Goal: Book appointment/travel/reservation

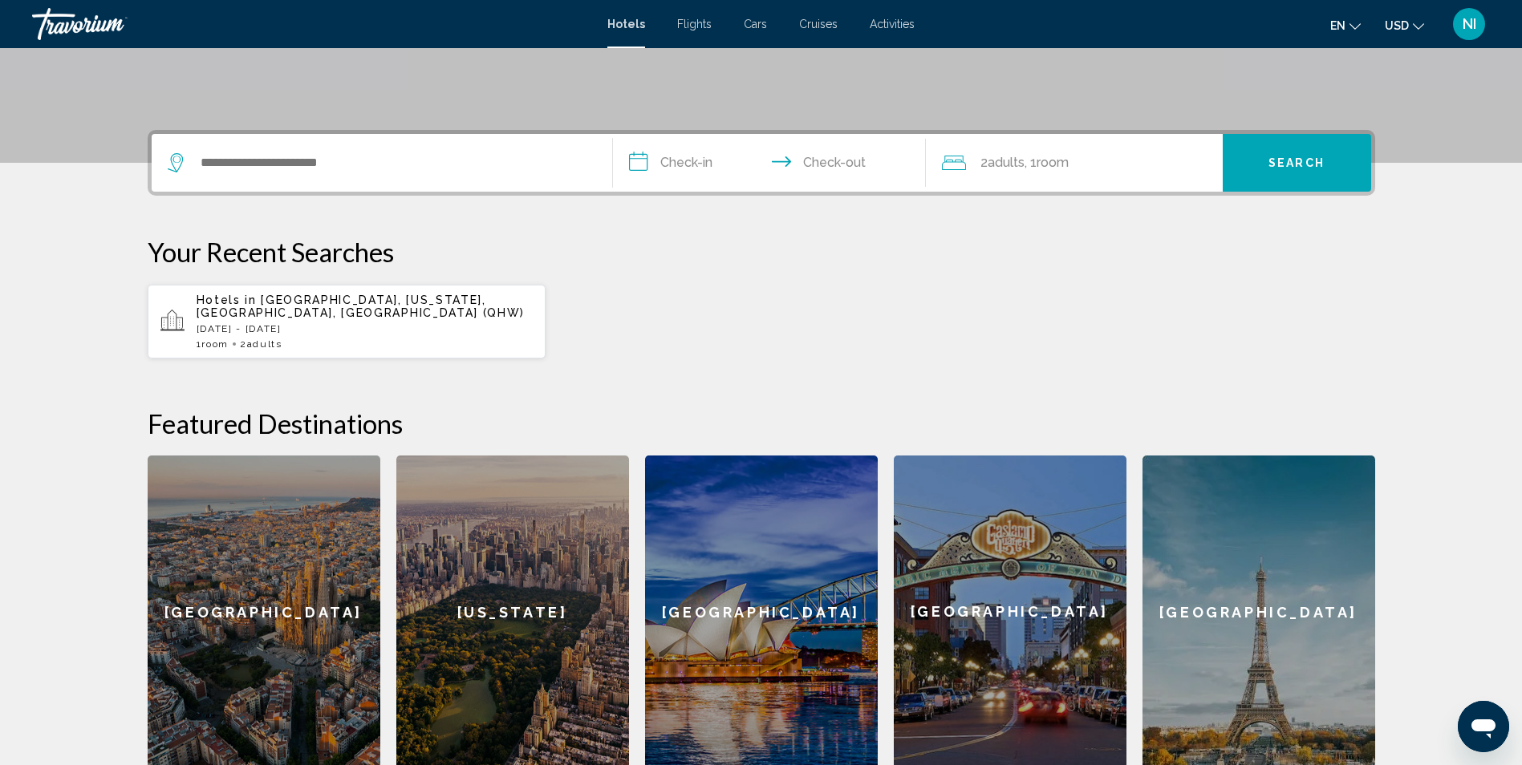
scroll to position [321, 0]
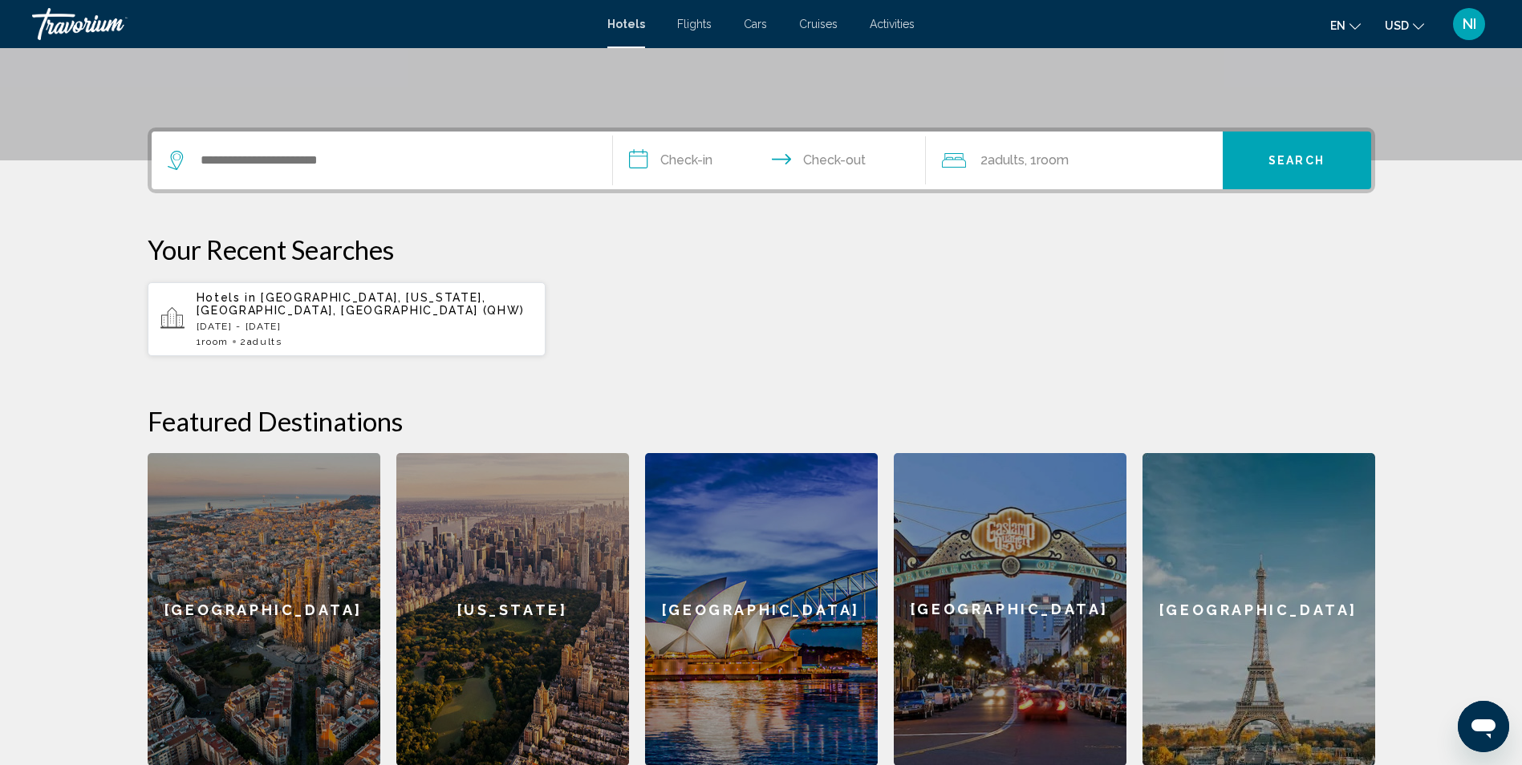
click at [357, 146] on div "Search widget" at bounding box center [382, 161] width 428 height 58
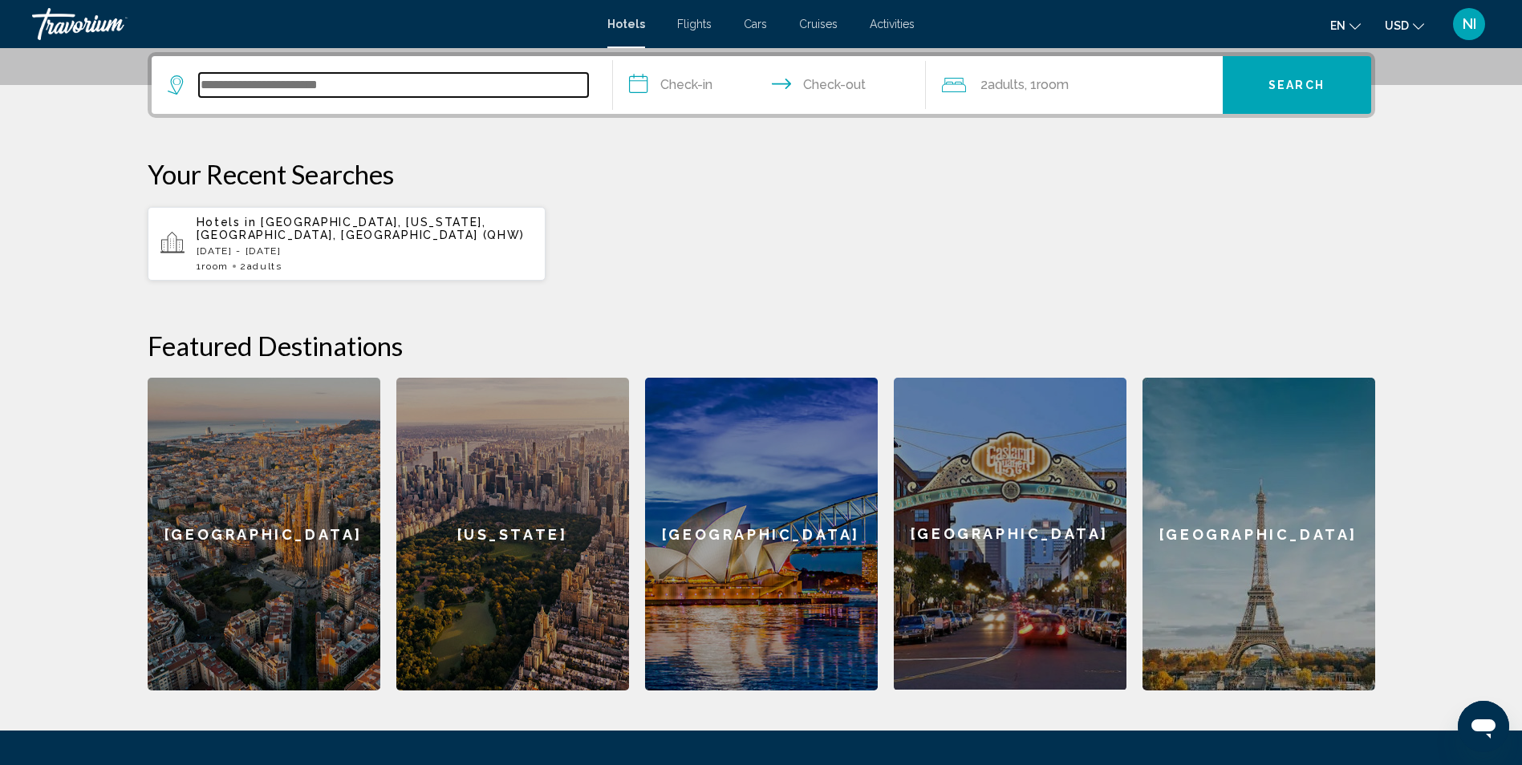
click at [329, 83] on input "Search widget" at bounding box center [393, 85] width 389 height 24
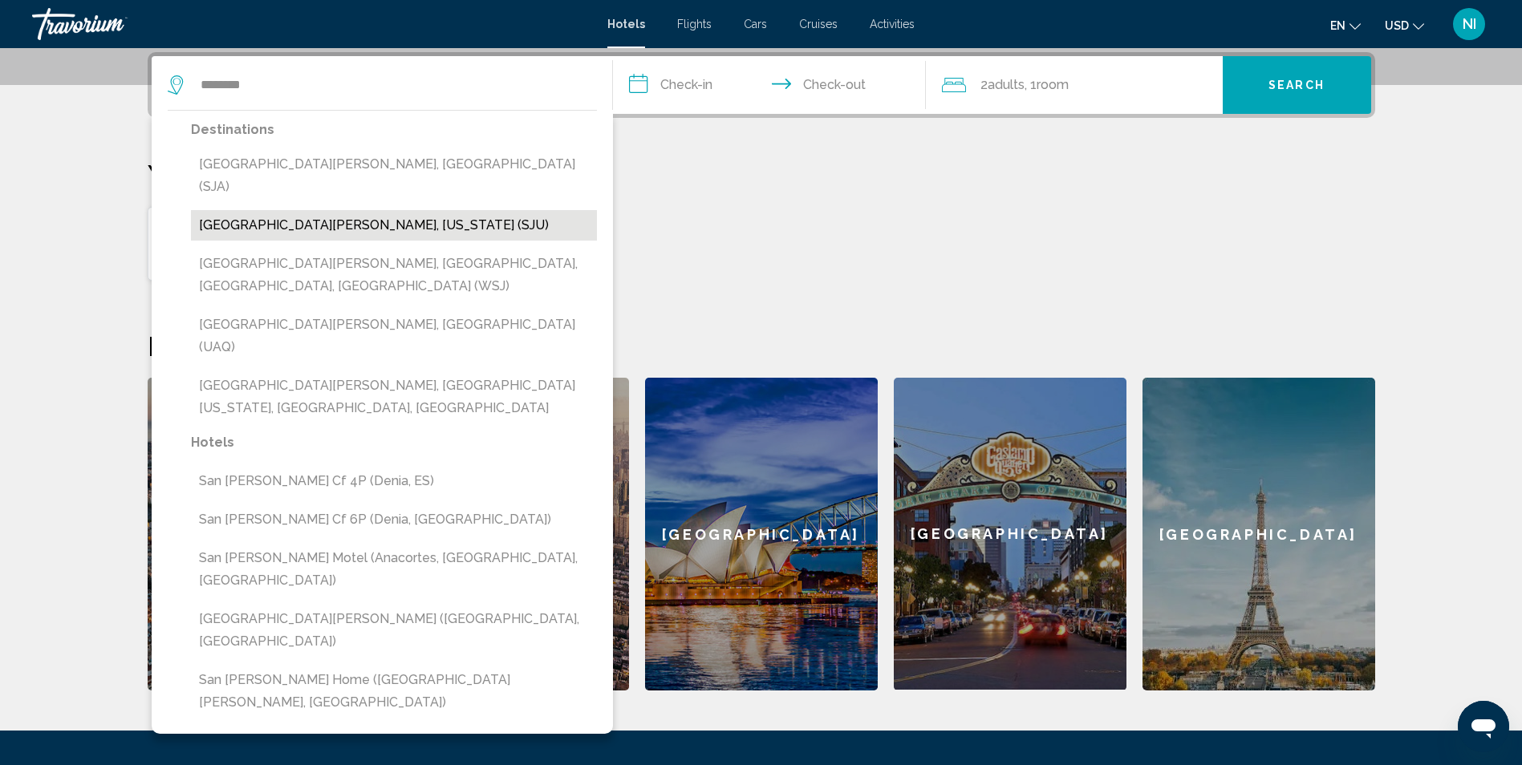
click at [319, 210] on button "San Juan, Puerto Rico (SJU)" at bounding box center [394, 225] width 406 height 30
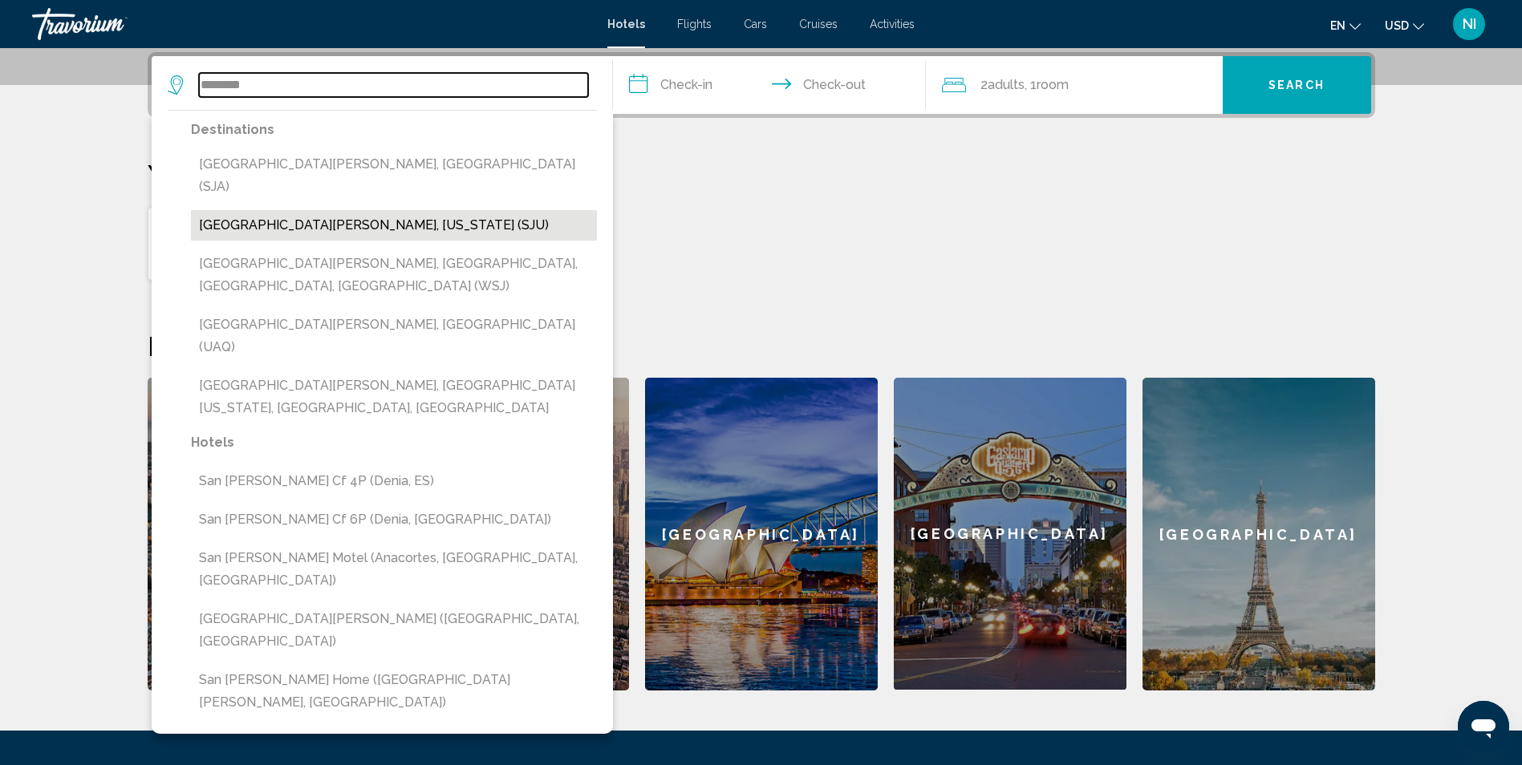
type input "**********"
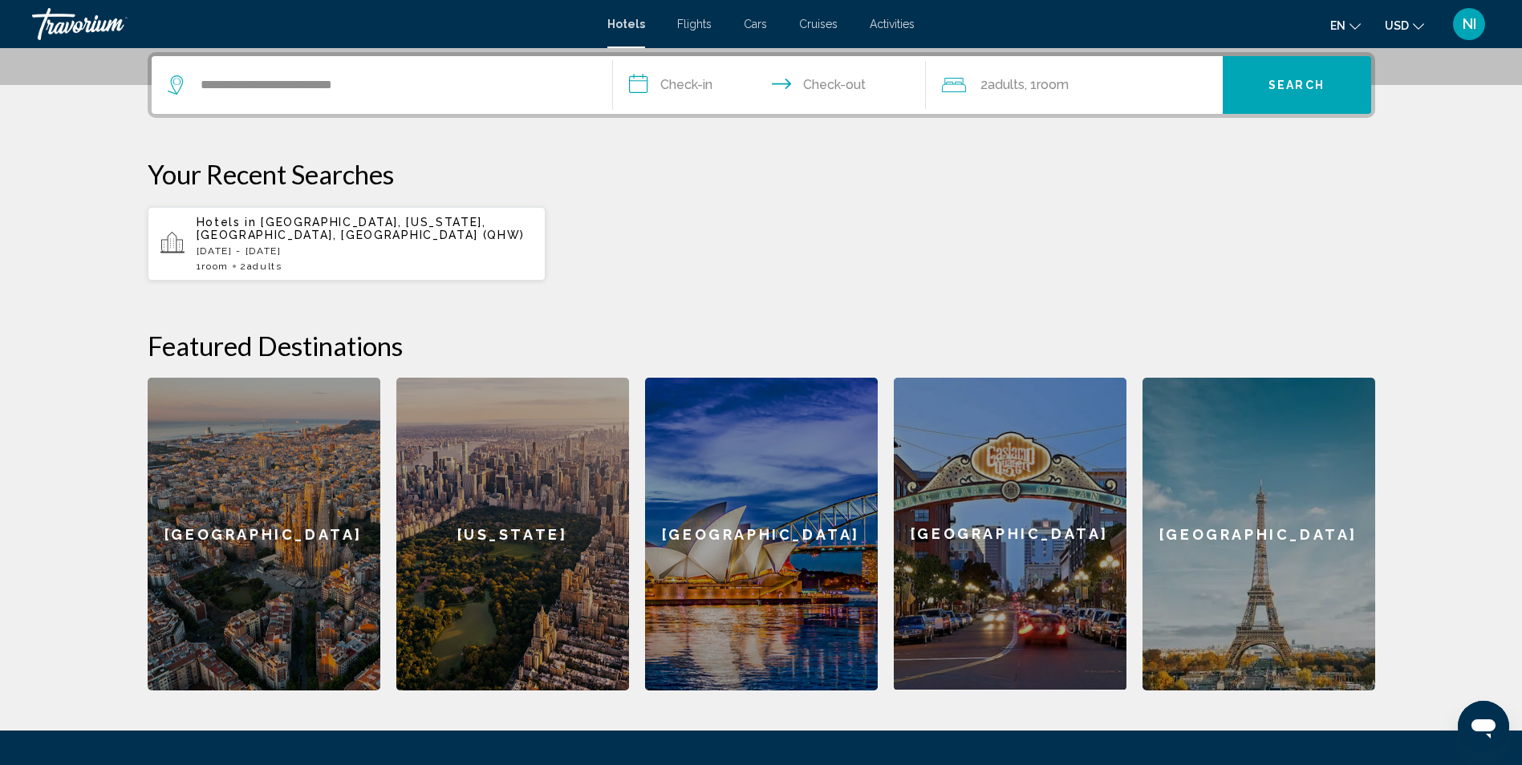
click at [663, 83] on input "**********" at bounding box center [772, 87] width 319 height 63
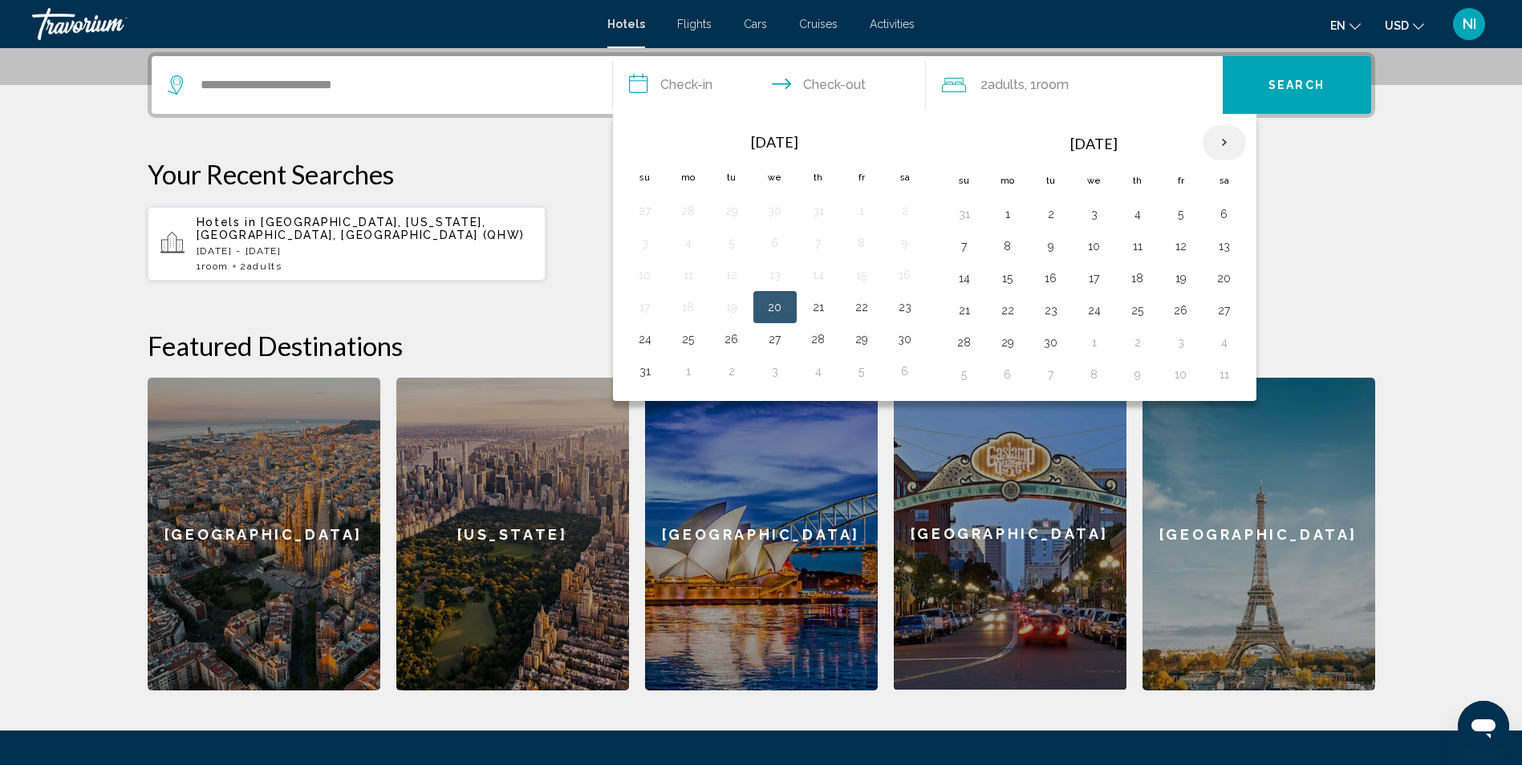
click at [1230, 141] on th "Next month" at bounding box center [1223, 142] width 43 height 35
click at [1230, 140] on th "Next month" at bounding box center [1223, 142] width 43 height 35
click at [1229, 140] on th "Next month" at bounding box center [1223, 142] width 43 height 35
click at [1227, 138] on th "Next month" at bounding box center [1223, 142] width 43 height 35
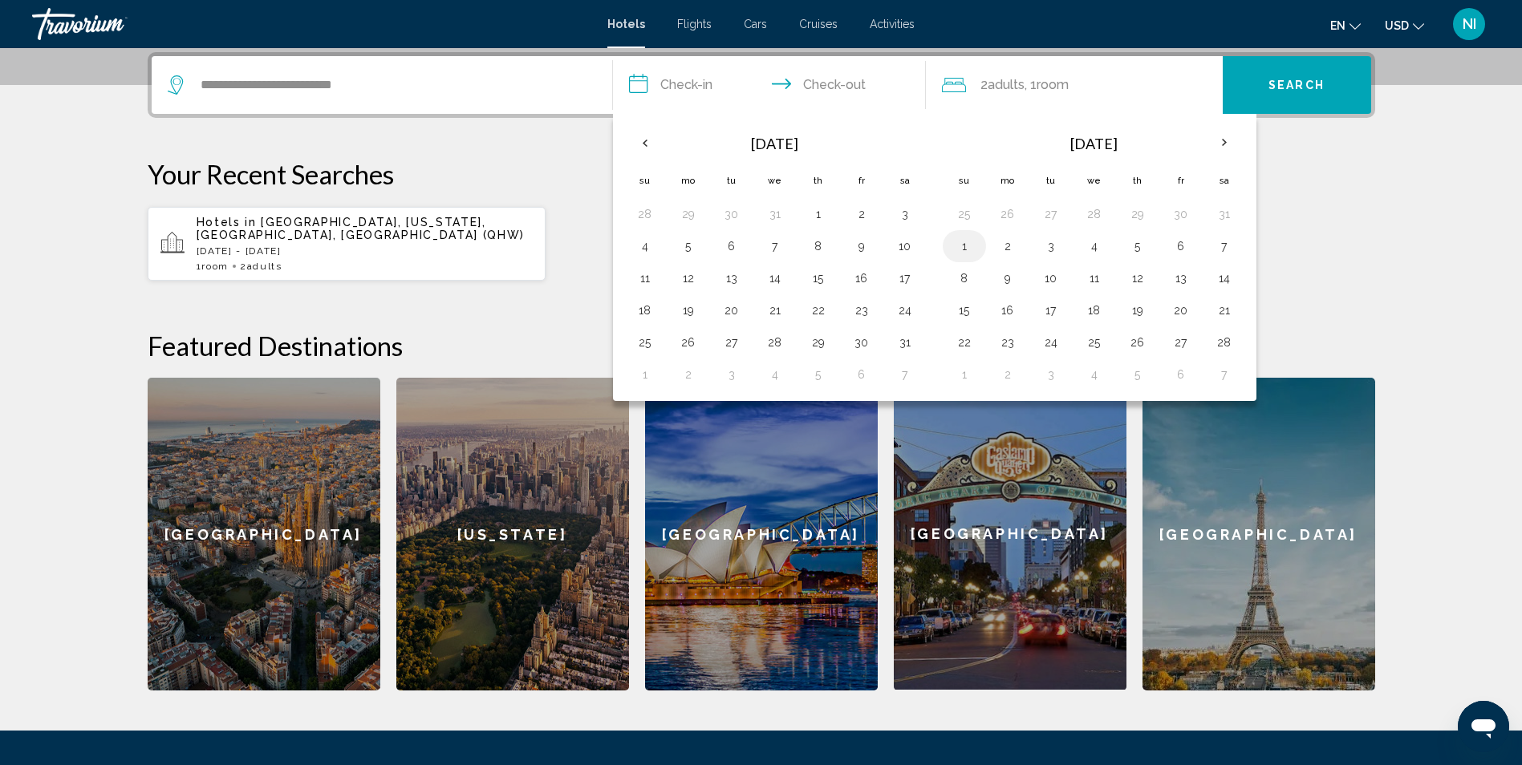
click at [961, 252] on button "1" at bounding box center [964, 246] width 26 height 22
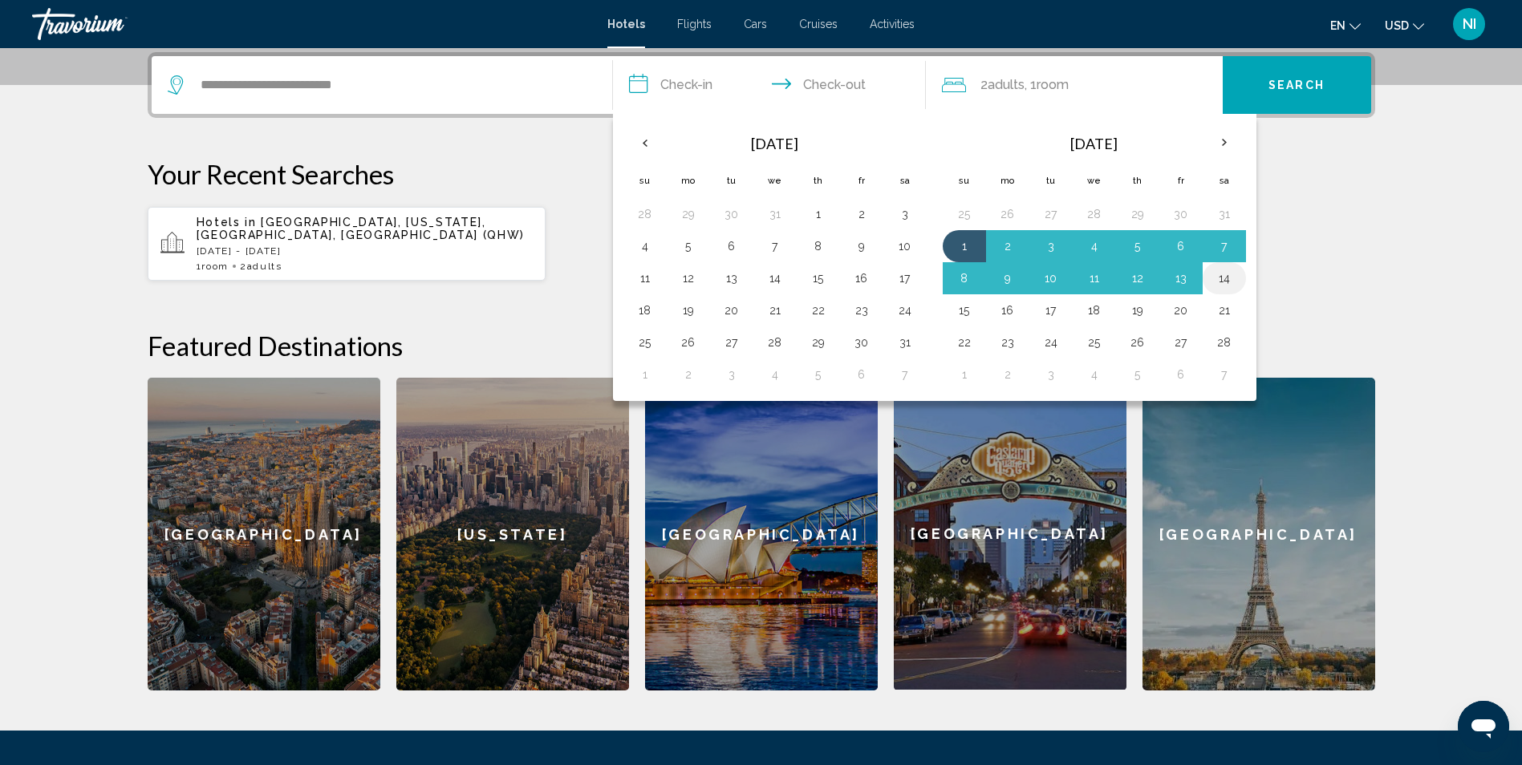
click at [1234, 282] on button "14" at bounding box center [1224, 278] width 26 height 22
type input "**********"
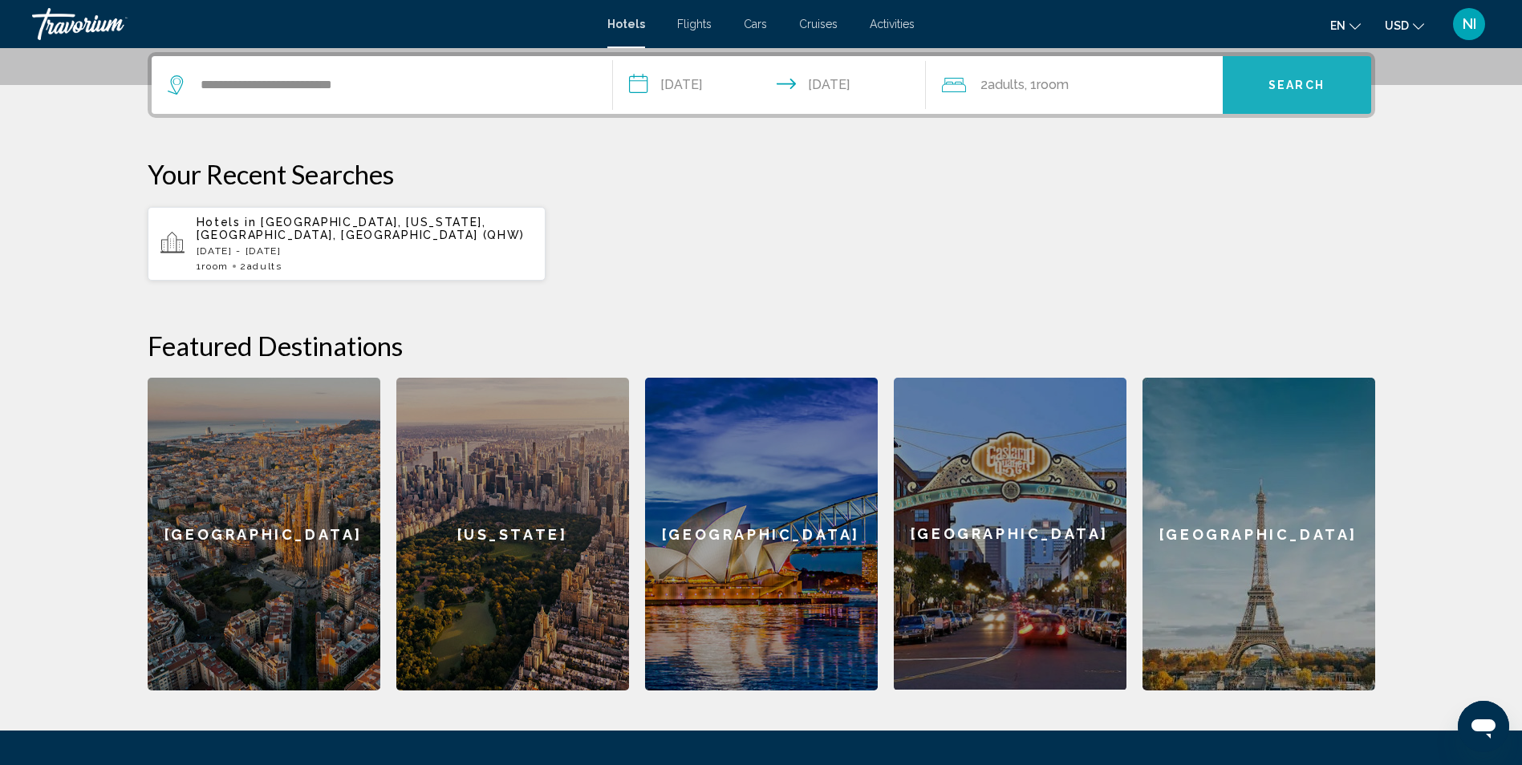
click at [1294, 87] on span "Search" at bounding box center [1296, 85] width 56 height 13
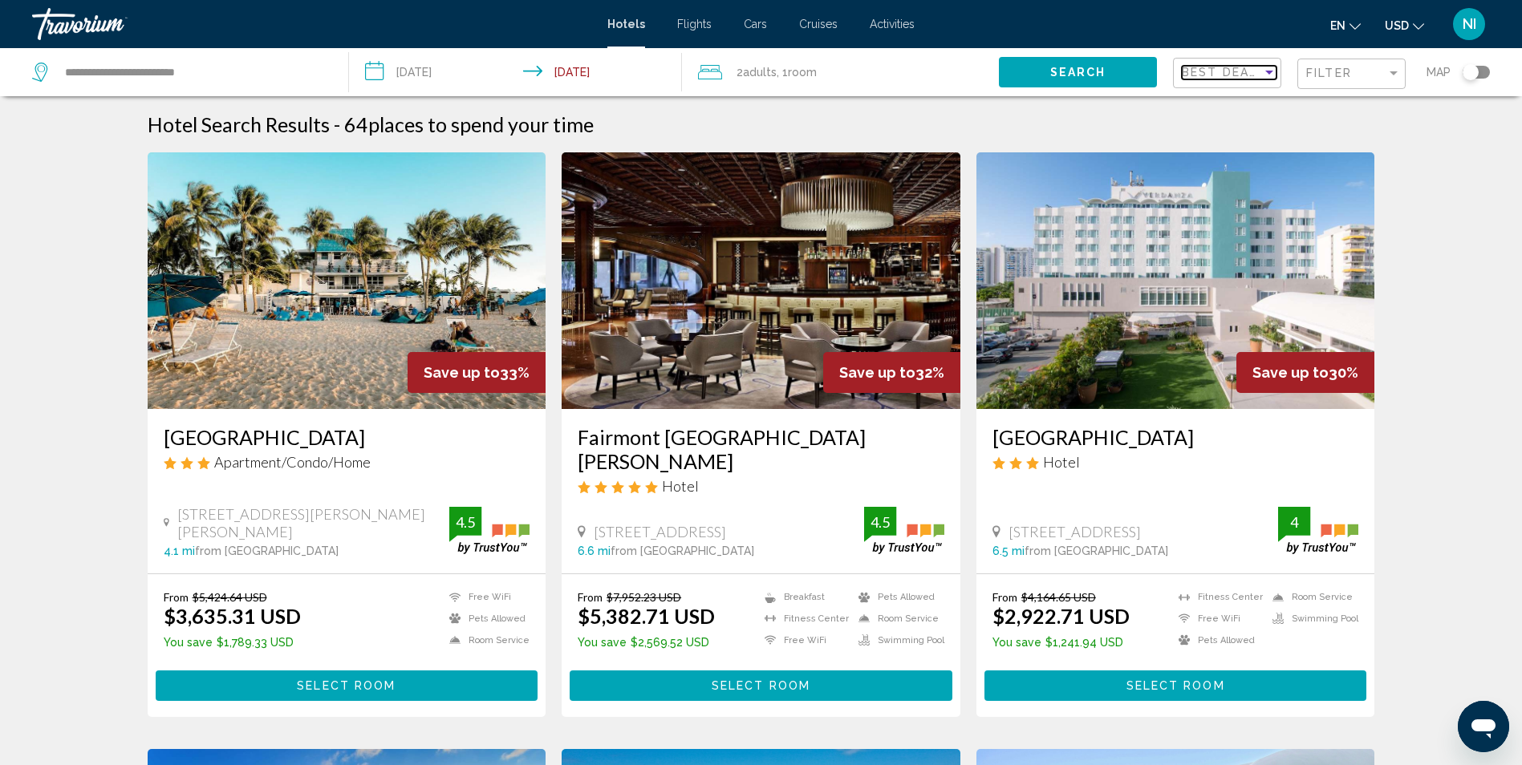
click at [1263, 71] on div "Sort by" at bounding box center [1269, 72] width 14 height 13
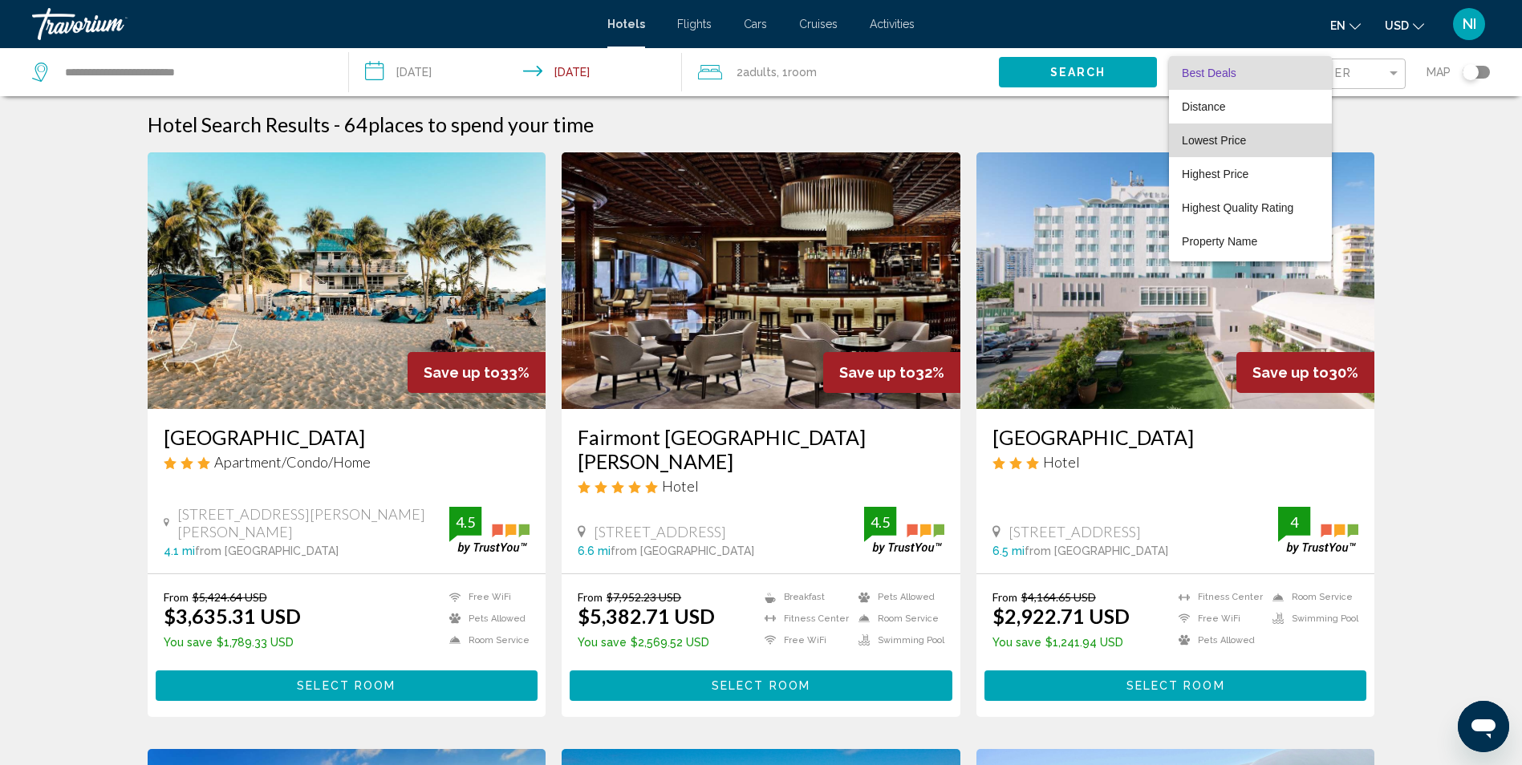
click at [1251, 137] on span "Lowest Price" at bounding box center [1249, 141] width 137 height 34
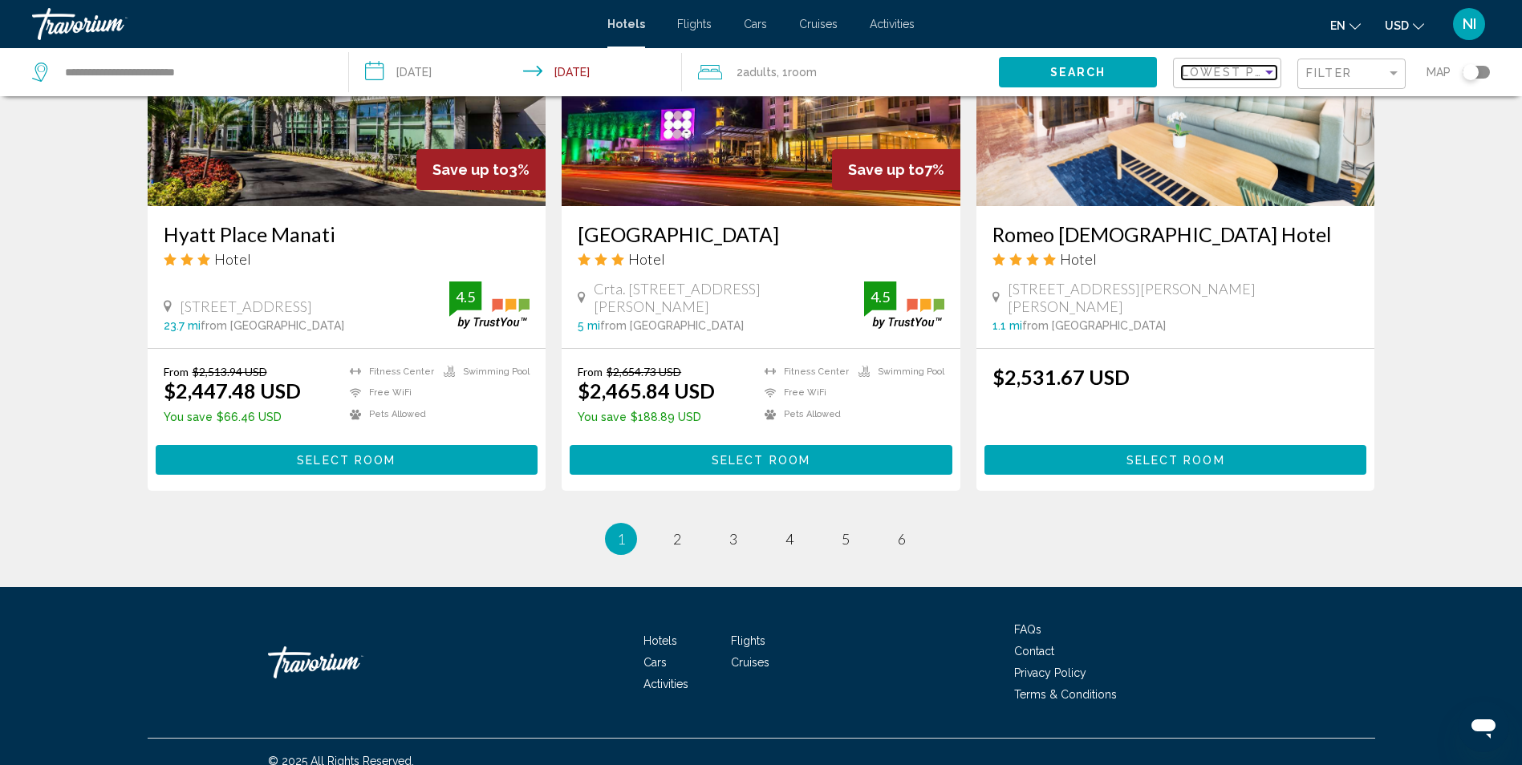
scroll to position [1964, 0]
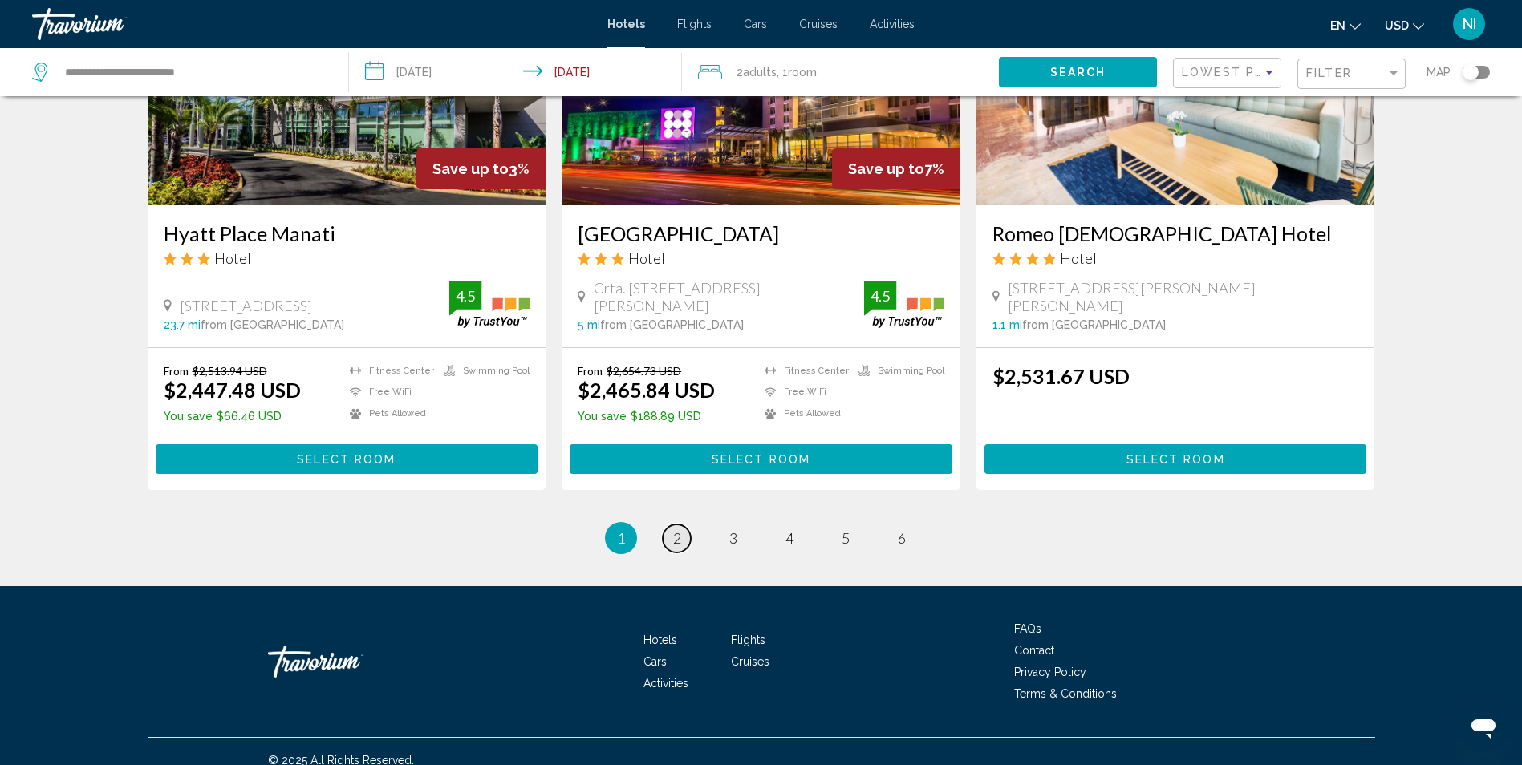
click at [666, 525] on link "page 2" at bounding box center [677, 539] width 28 height 28
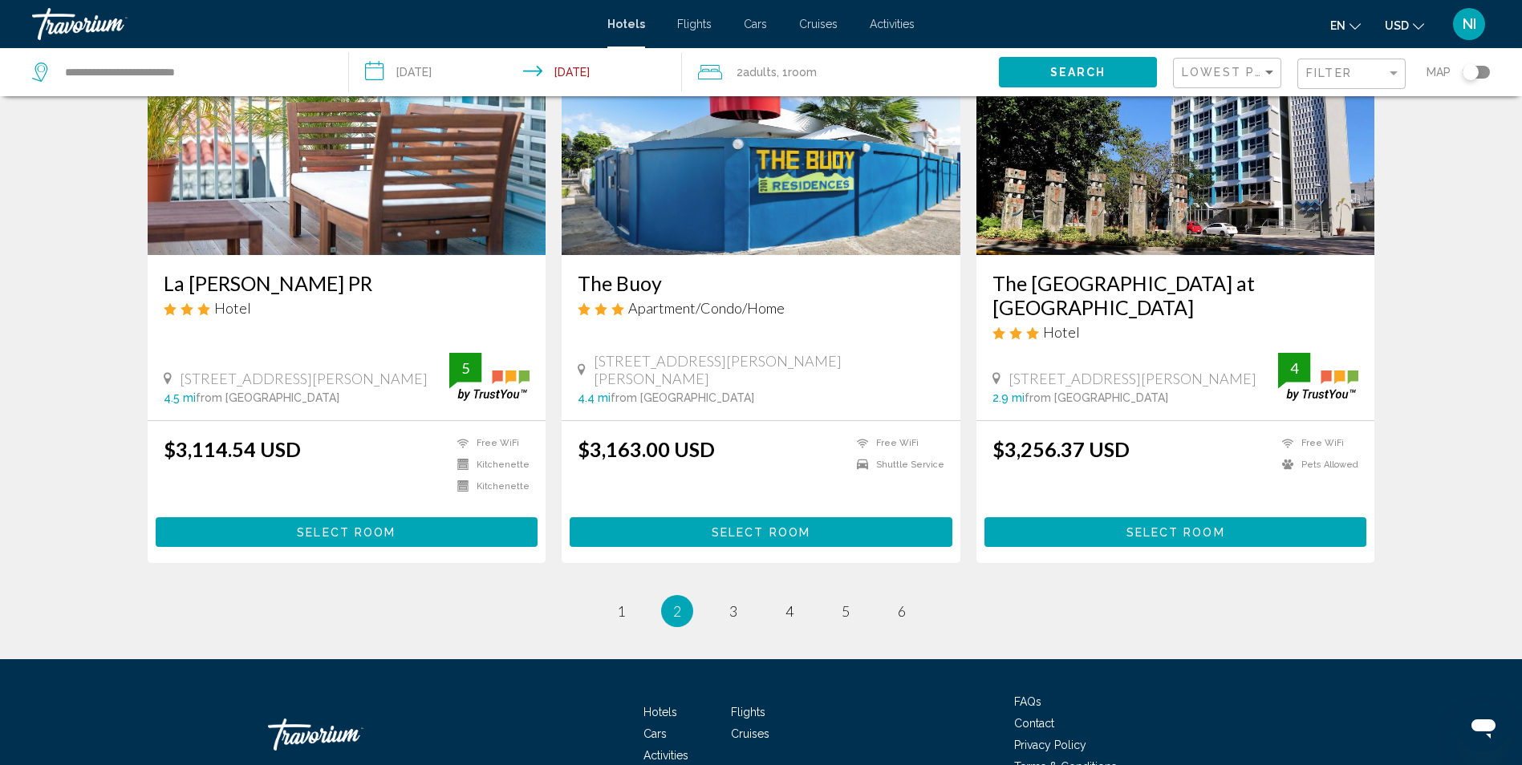
scroll to position [1925, 0]
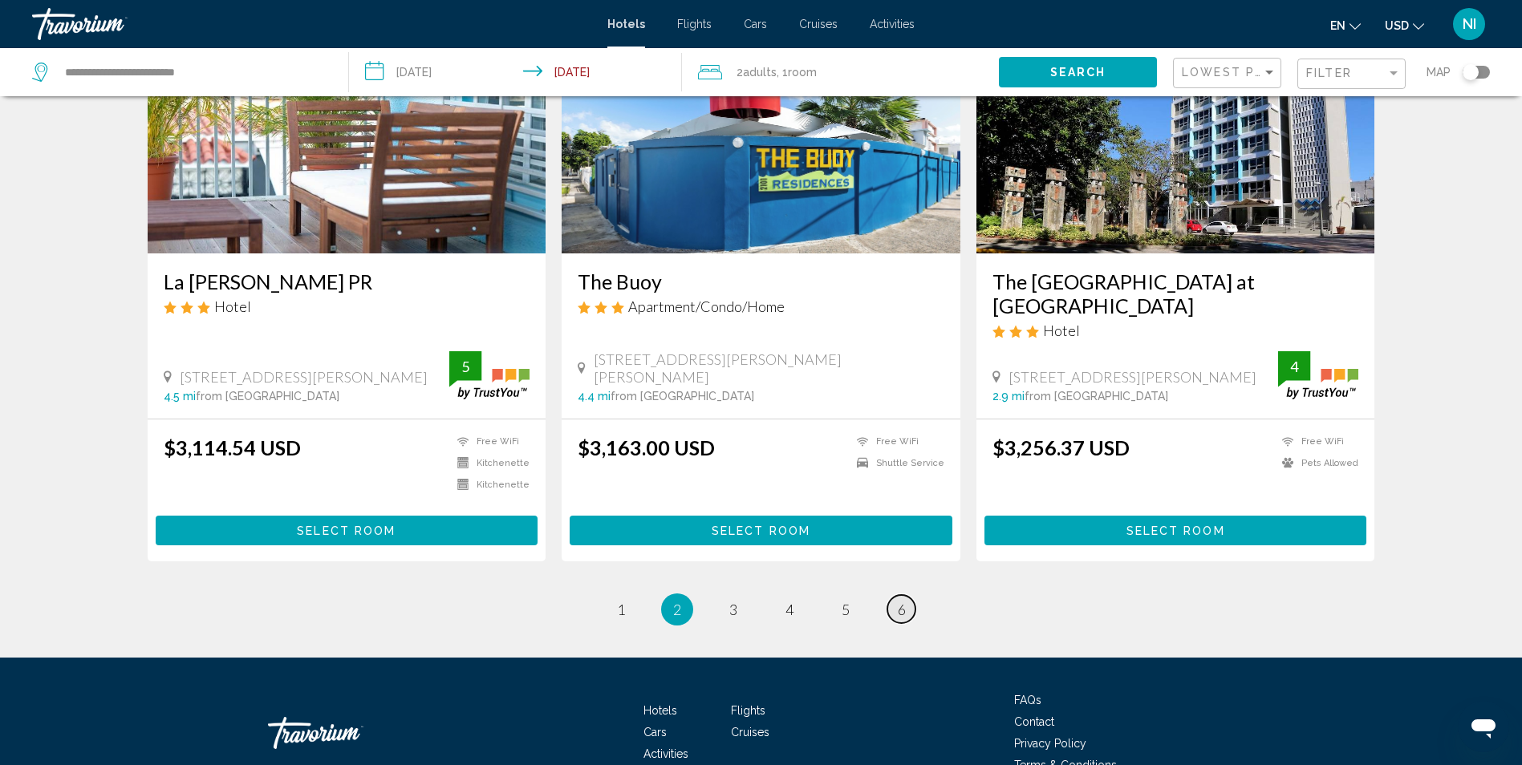
click at [899, 601] on span "6" at bounding box center [902, 610] width 8 height 18
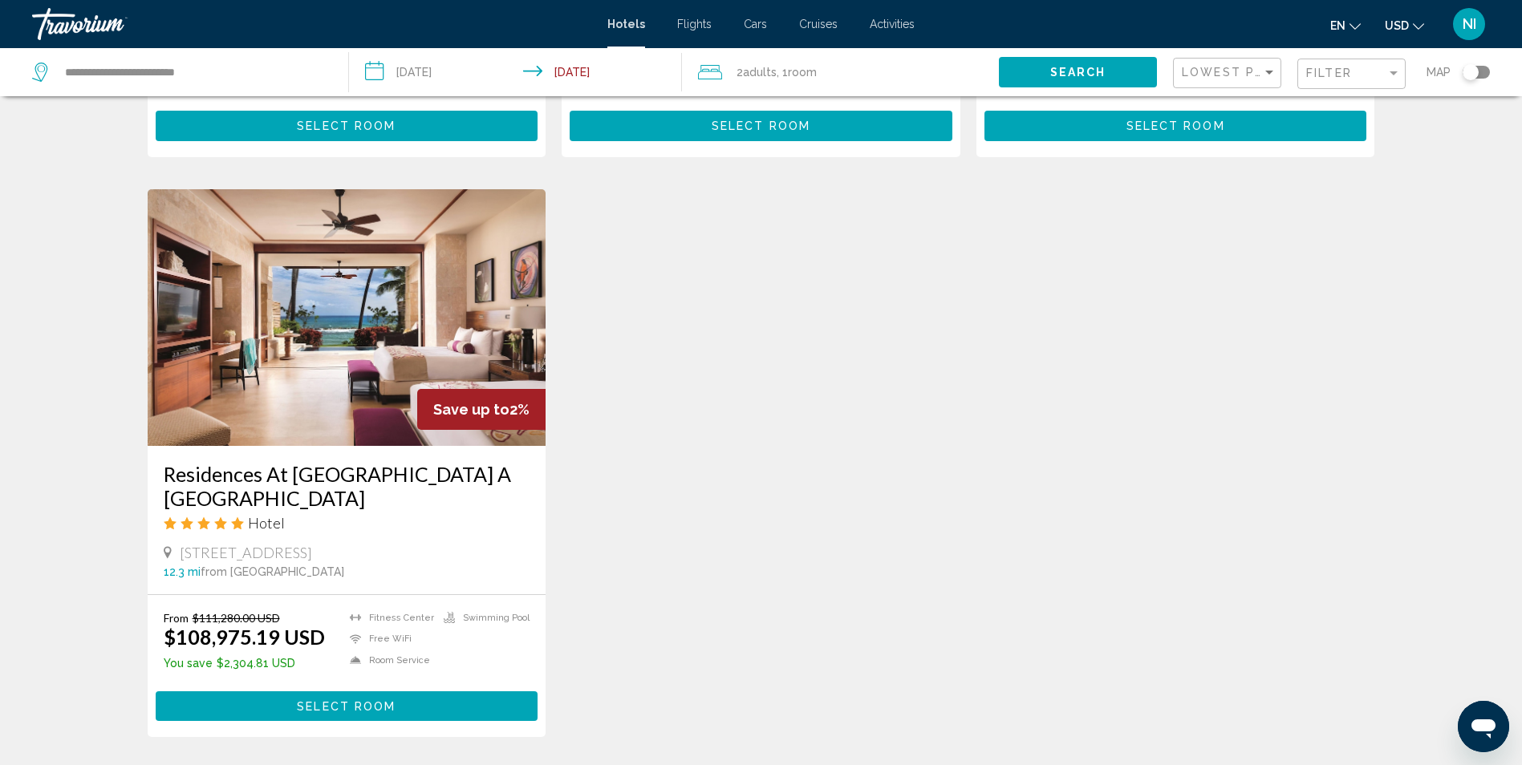
scroll to position [561, 0]
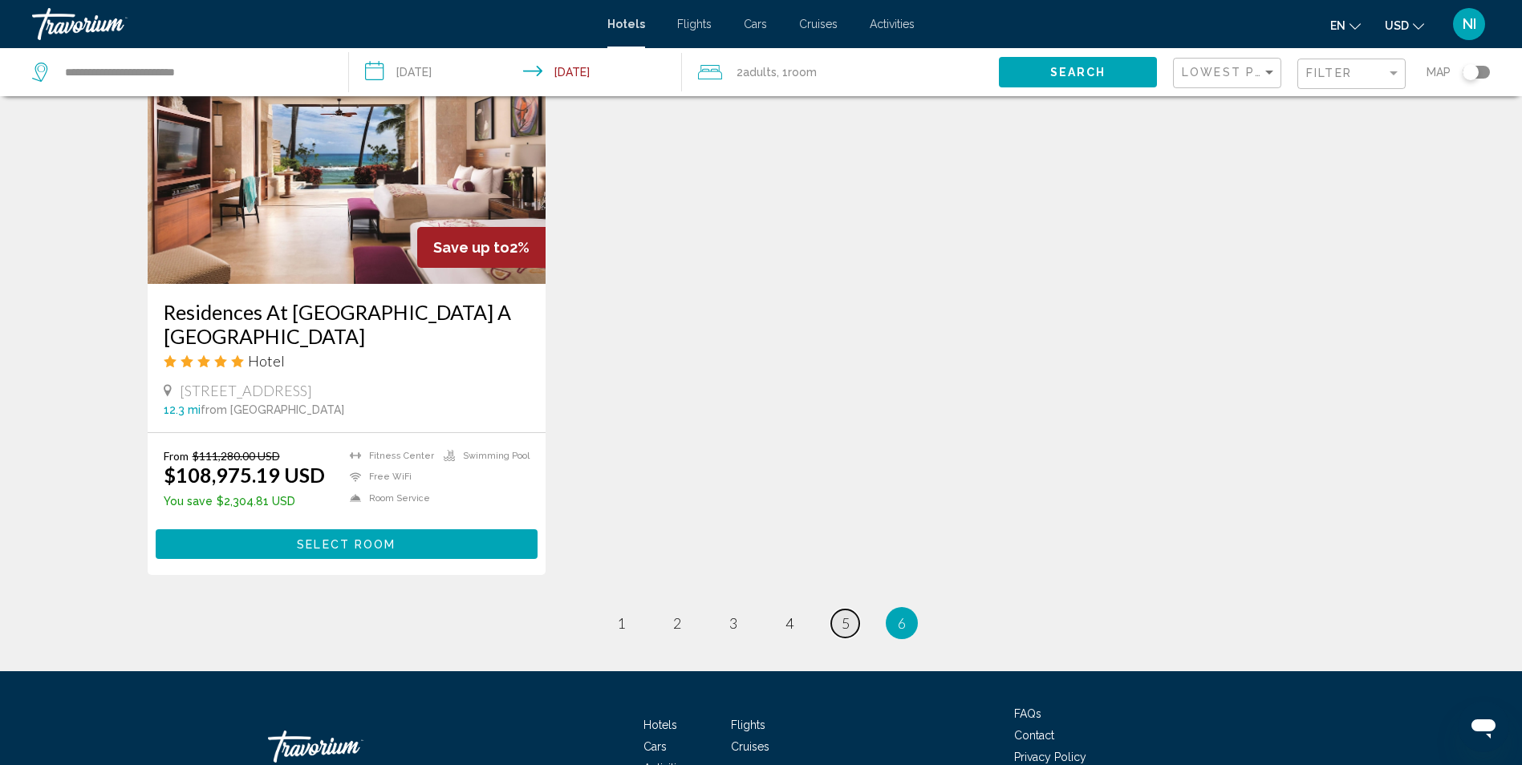
click at [847, 617] on link "page 5" at bounding box center [845, 624] width 28 height 28
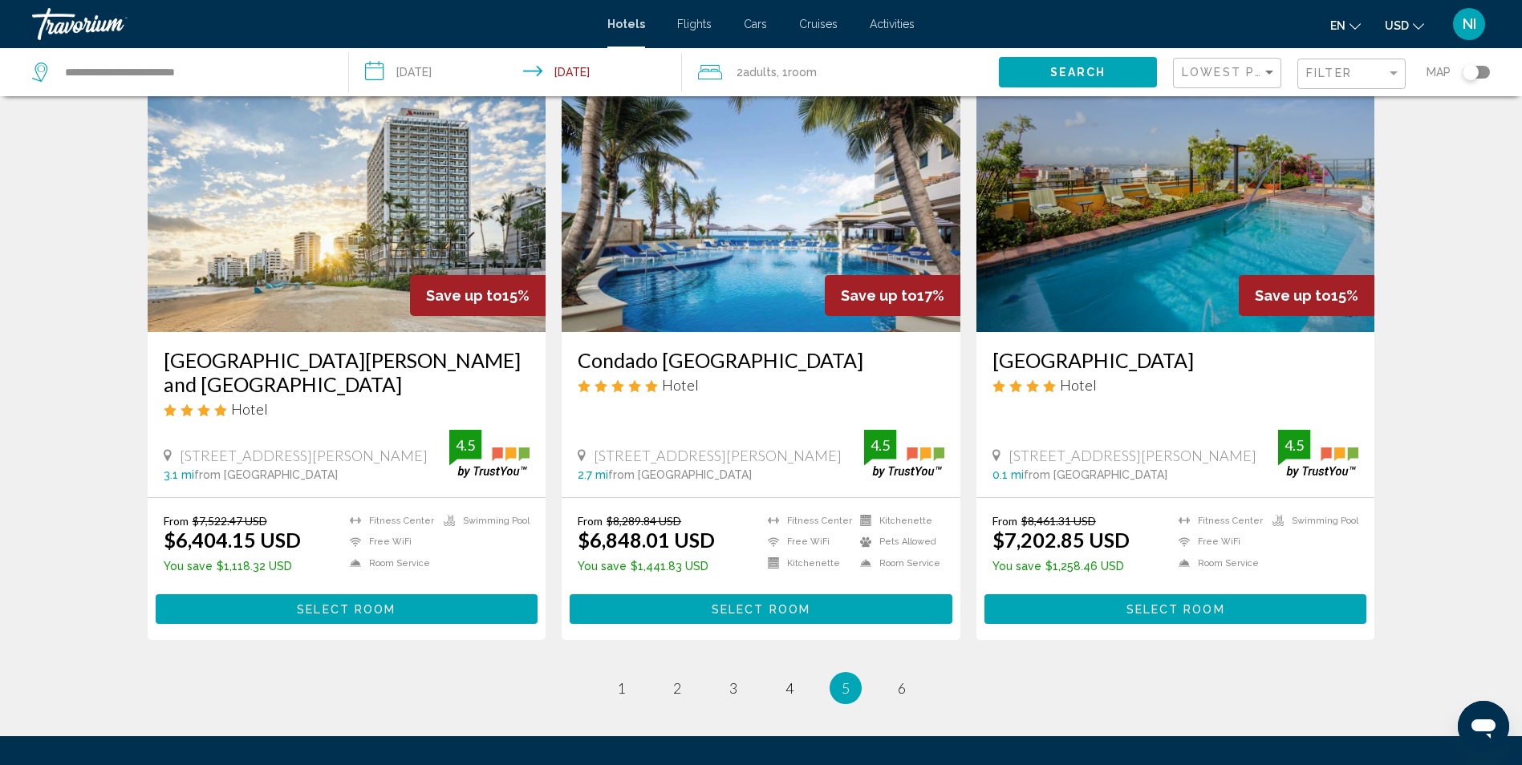
scroll to position [1845, 0]
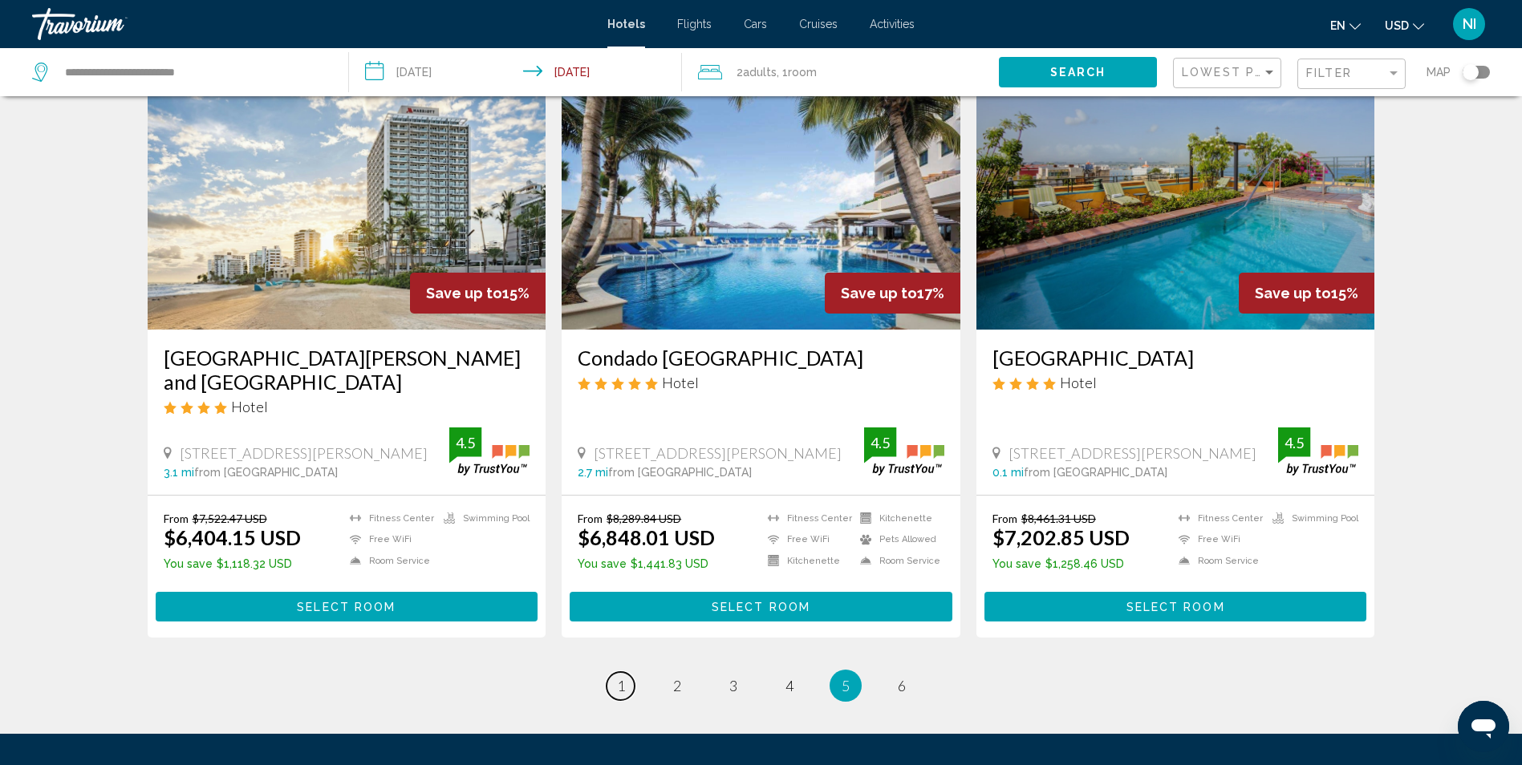
drag, startPoint x: 615, startPoint y: 658, endPoint x: 626, endPoint y: 650, distance: 13.7
click at [621, 672] on link "page 1" at bounding box center [620, 686] width 28 height 28
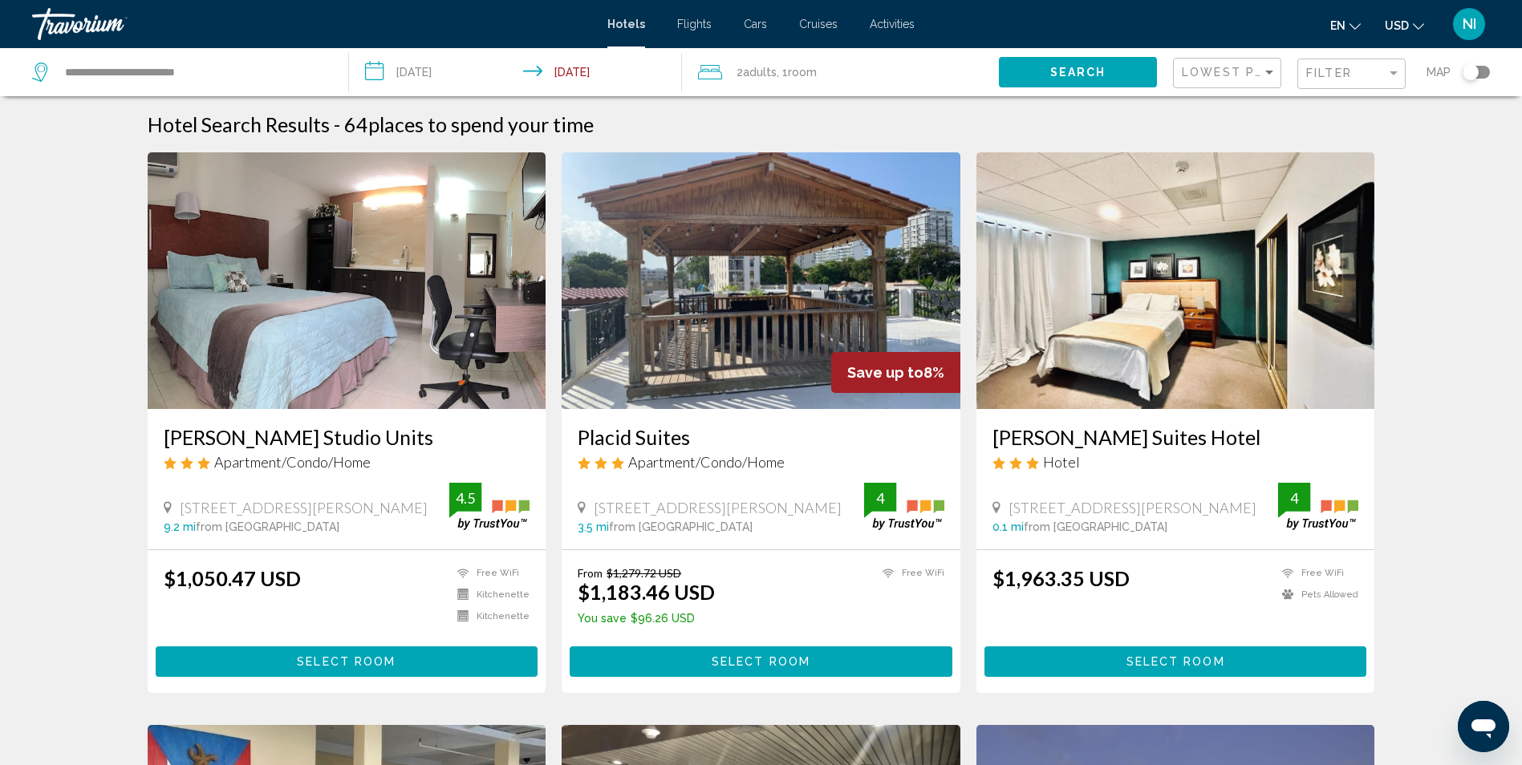
click at [580, 74] on input "**********" at bounding box center [518, 74] width 339 height 53
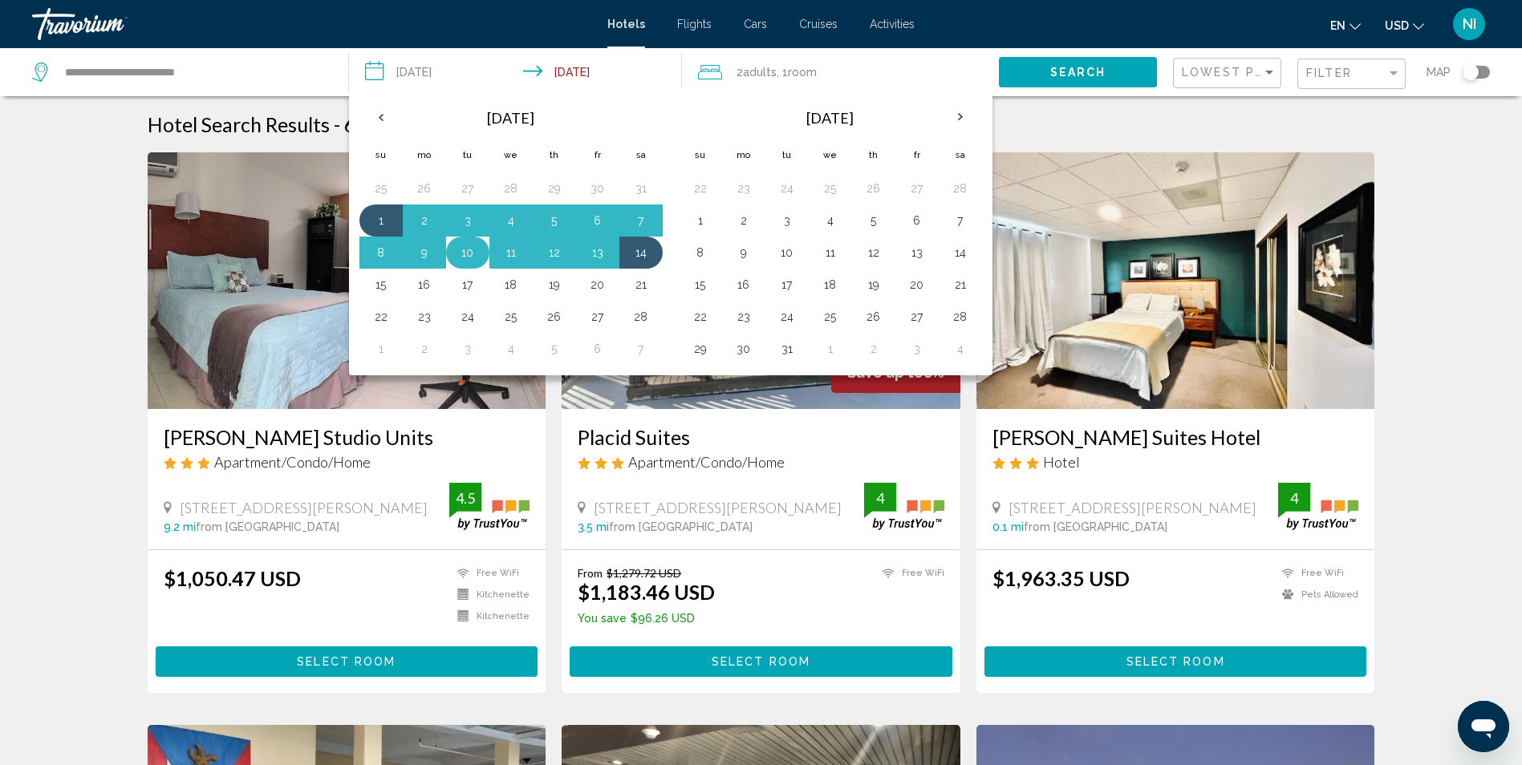
click at [471, 254] on button "10" at bounding box center [468, 252] width 26 height 22
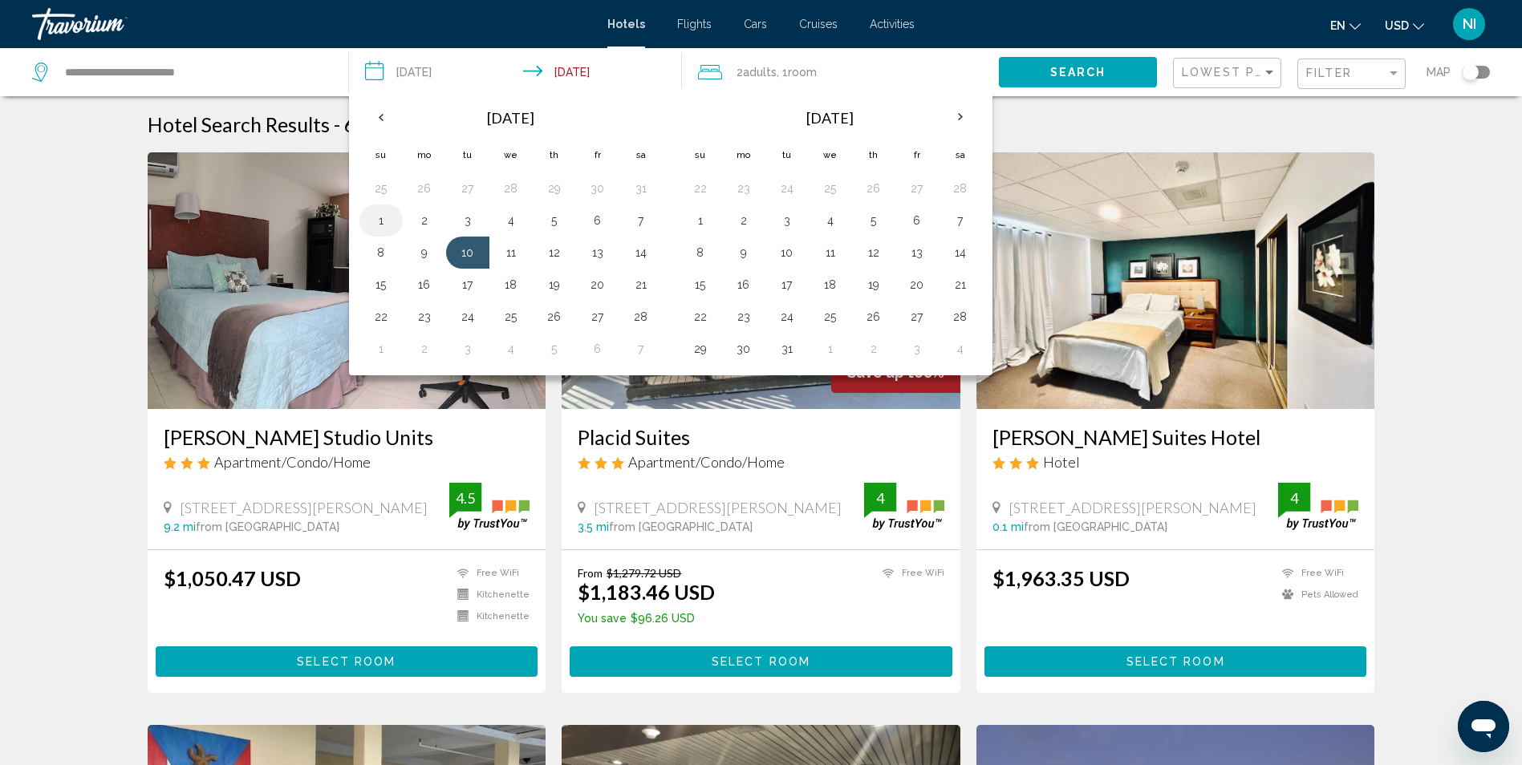
click at [375, 217] on button "1" at bounding box center [381, 220] width 26 height 22
type input "**********"
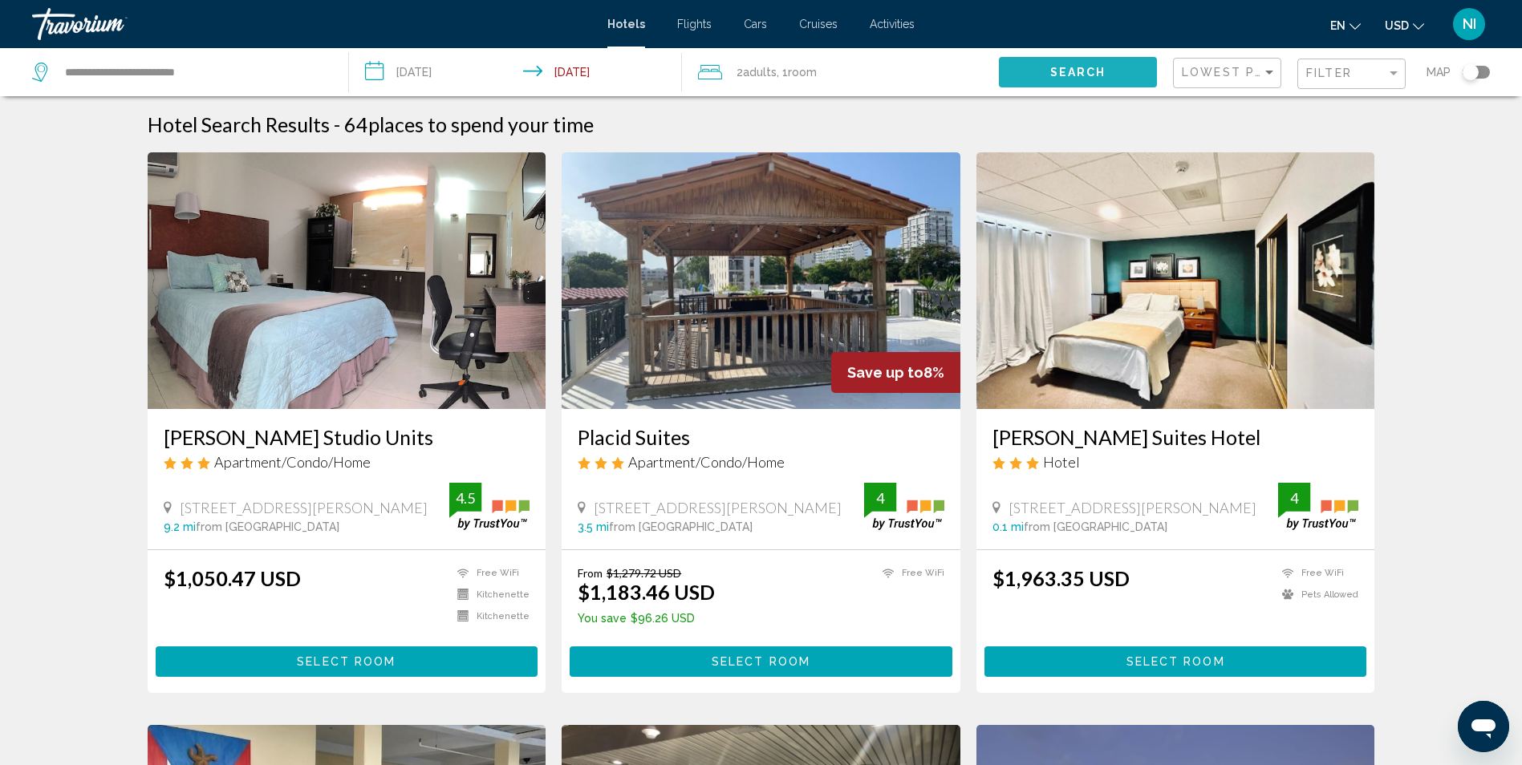
click at [1052, 67] on span "Search" at bounding box center [1078, 73] width 56 height 13
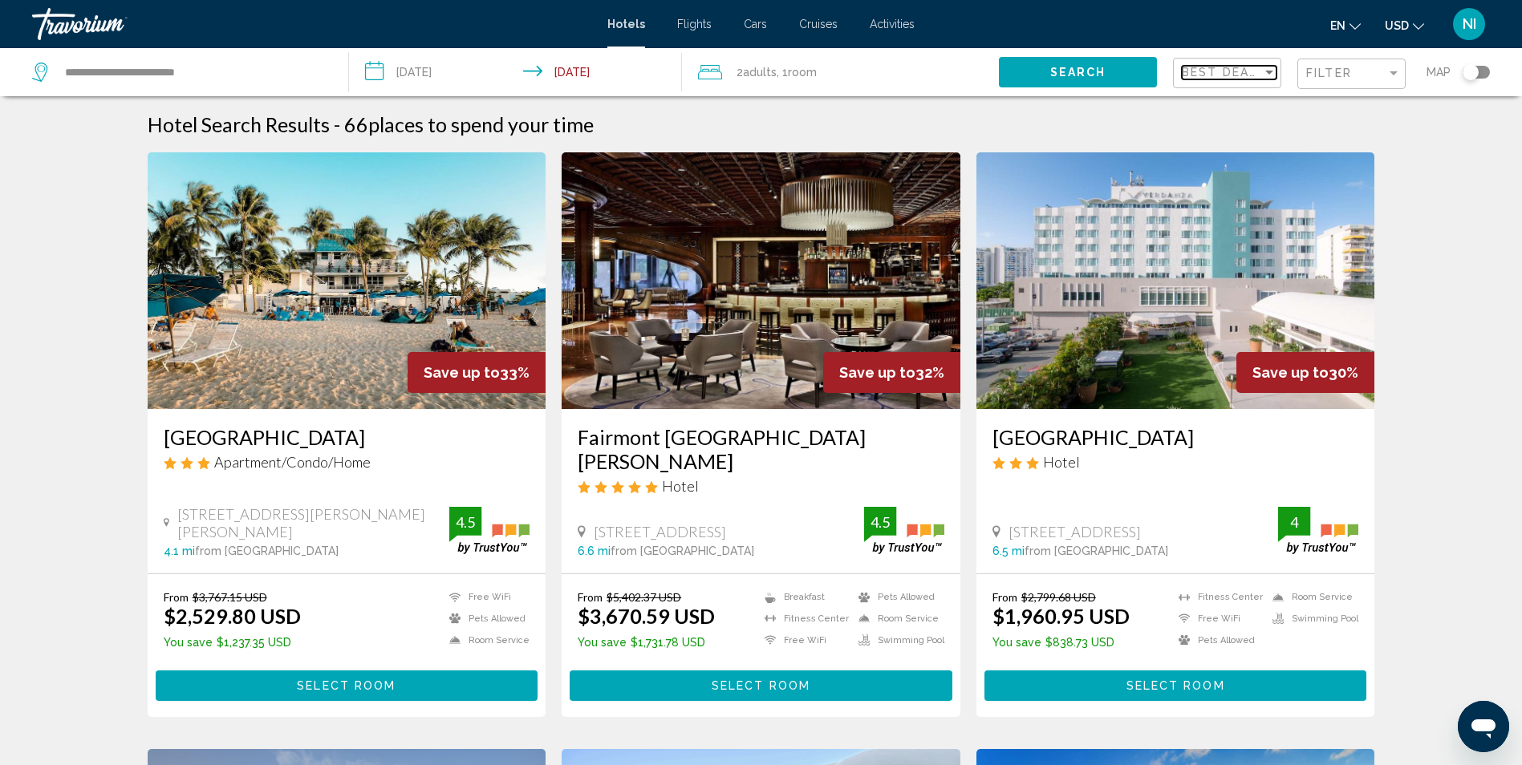
click at [1246, 67] on span "Best Deals" at bounding box center [1223, 72] width 84 height 13
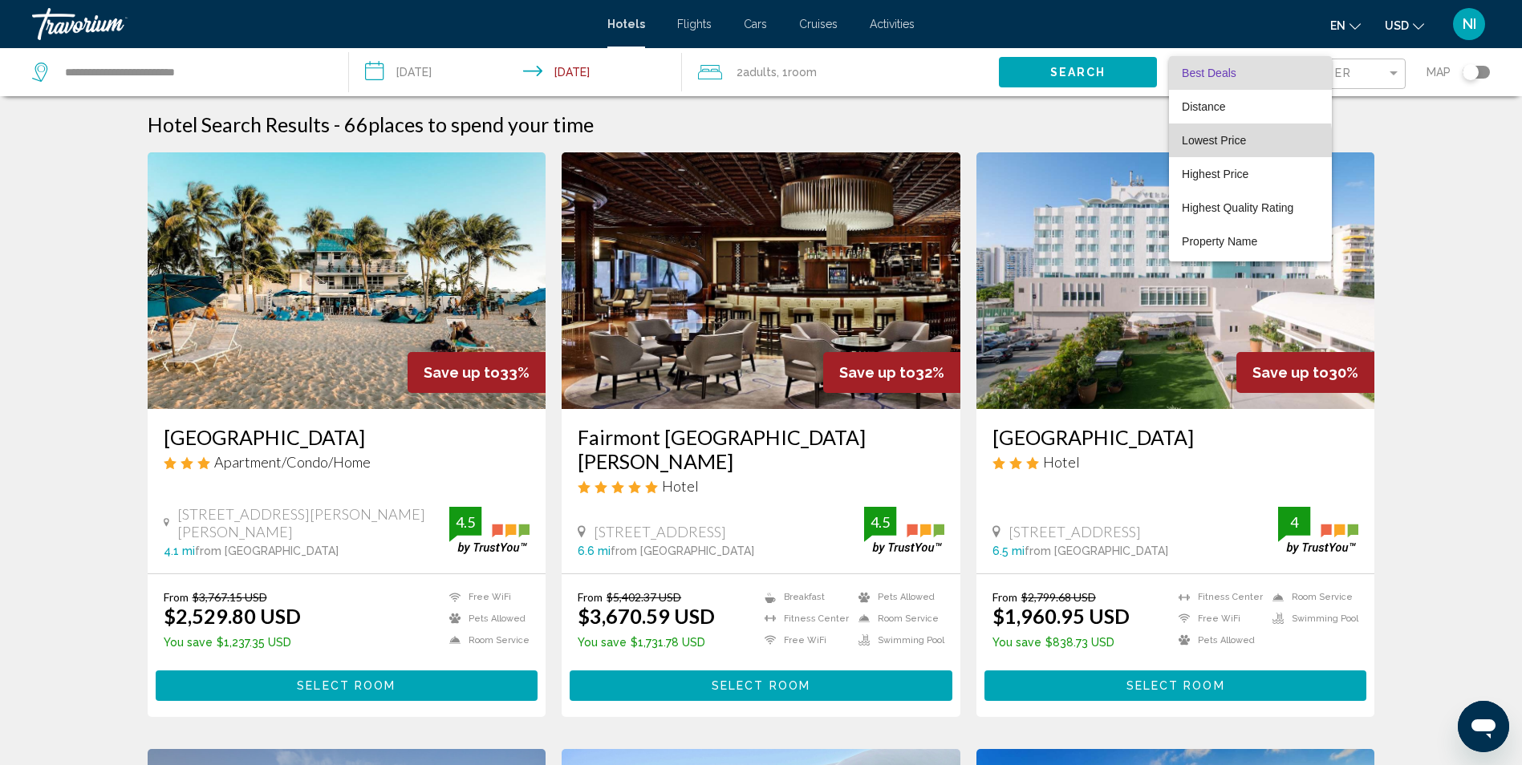
click at [1211, 148] on span "Lowest Price" at bounding box center [1249, 141] width 137 height 34
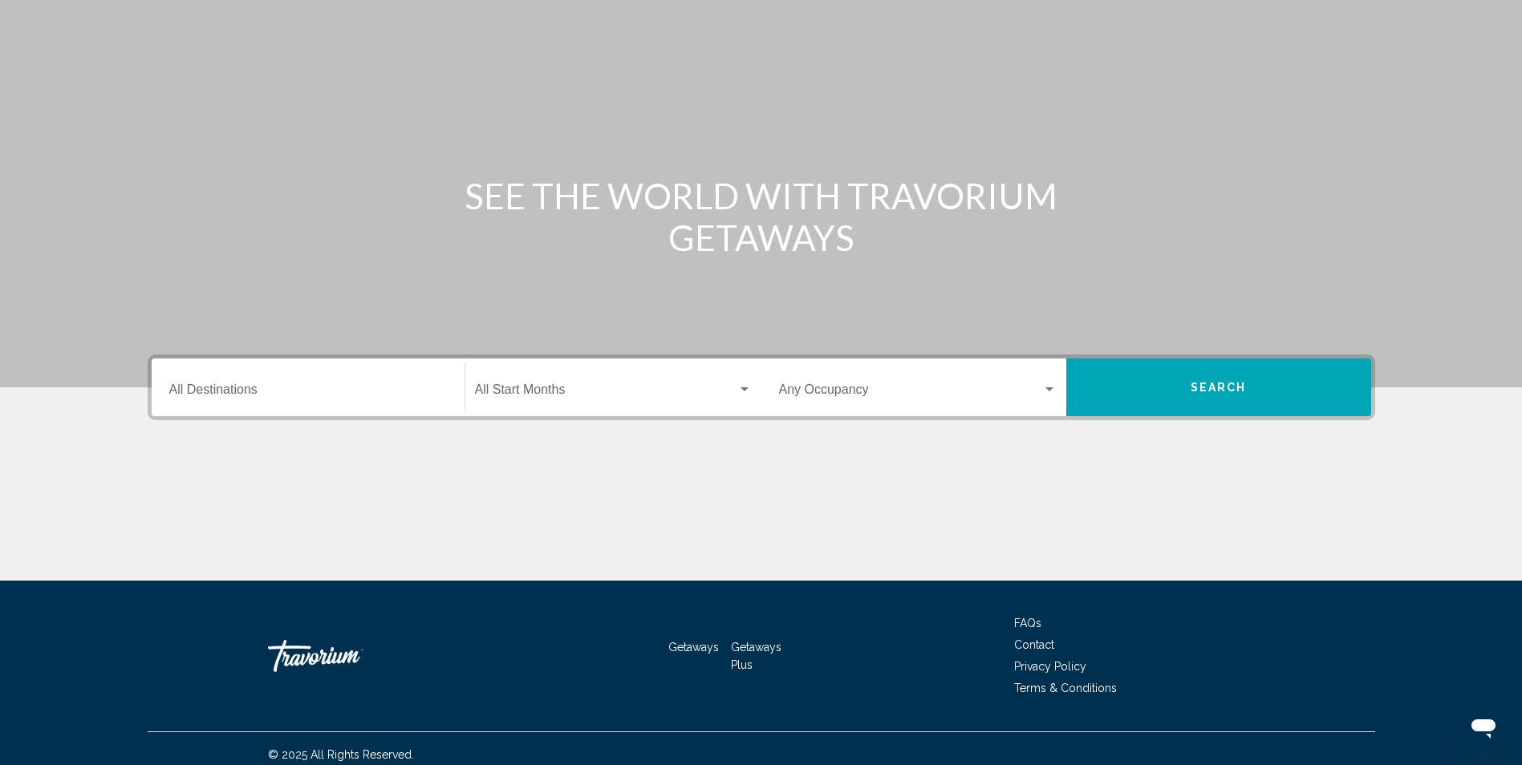
scroll to position [106, 0]
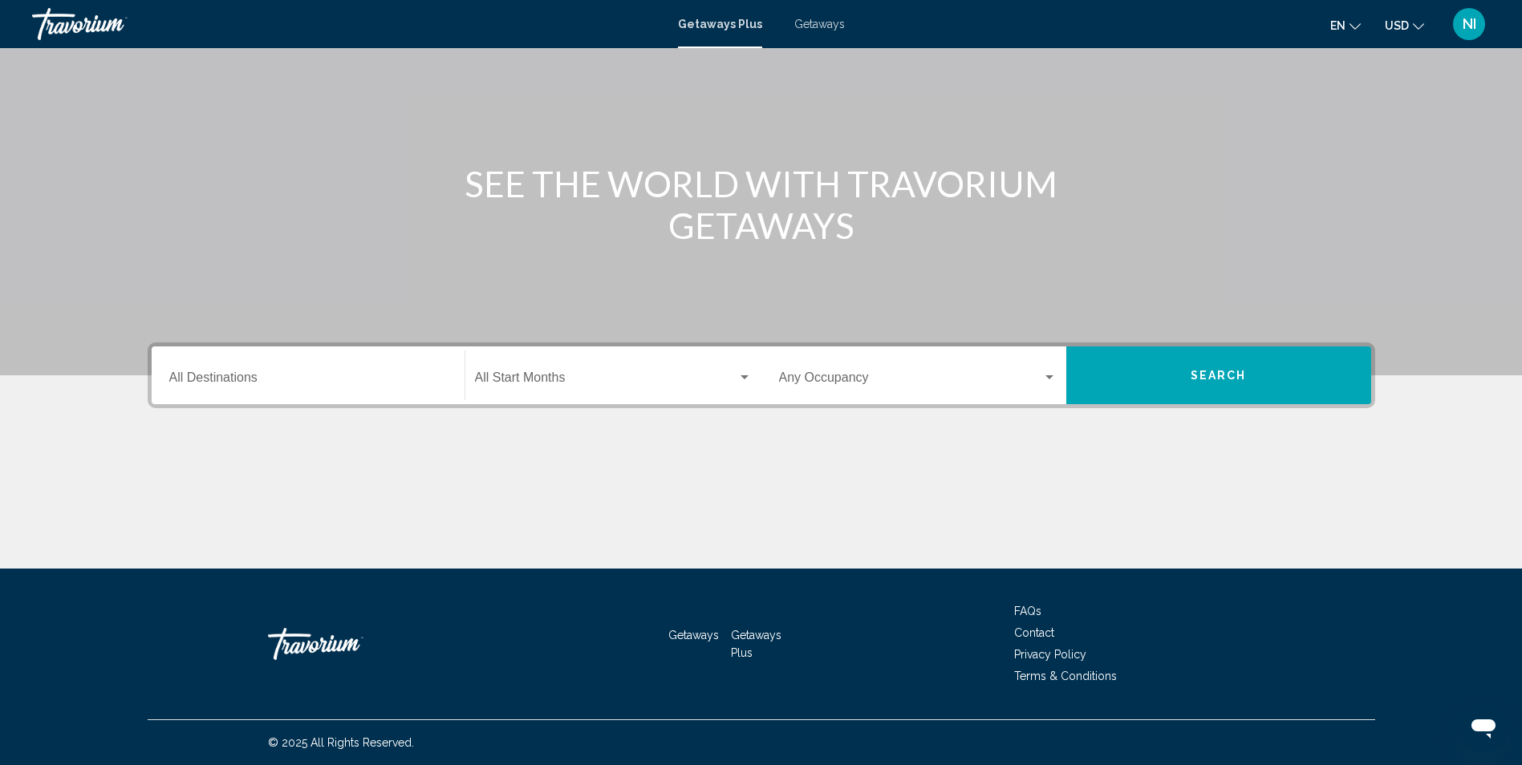
click at [359, 362] on div "Destination All Destinations" at bounding box center [308, 376] width 278 height 51
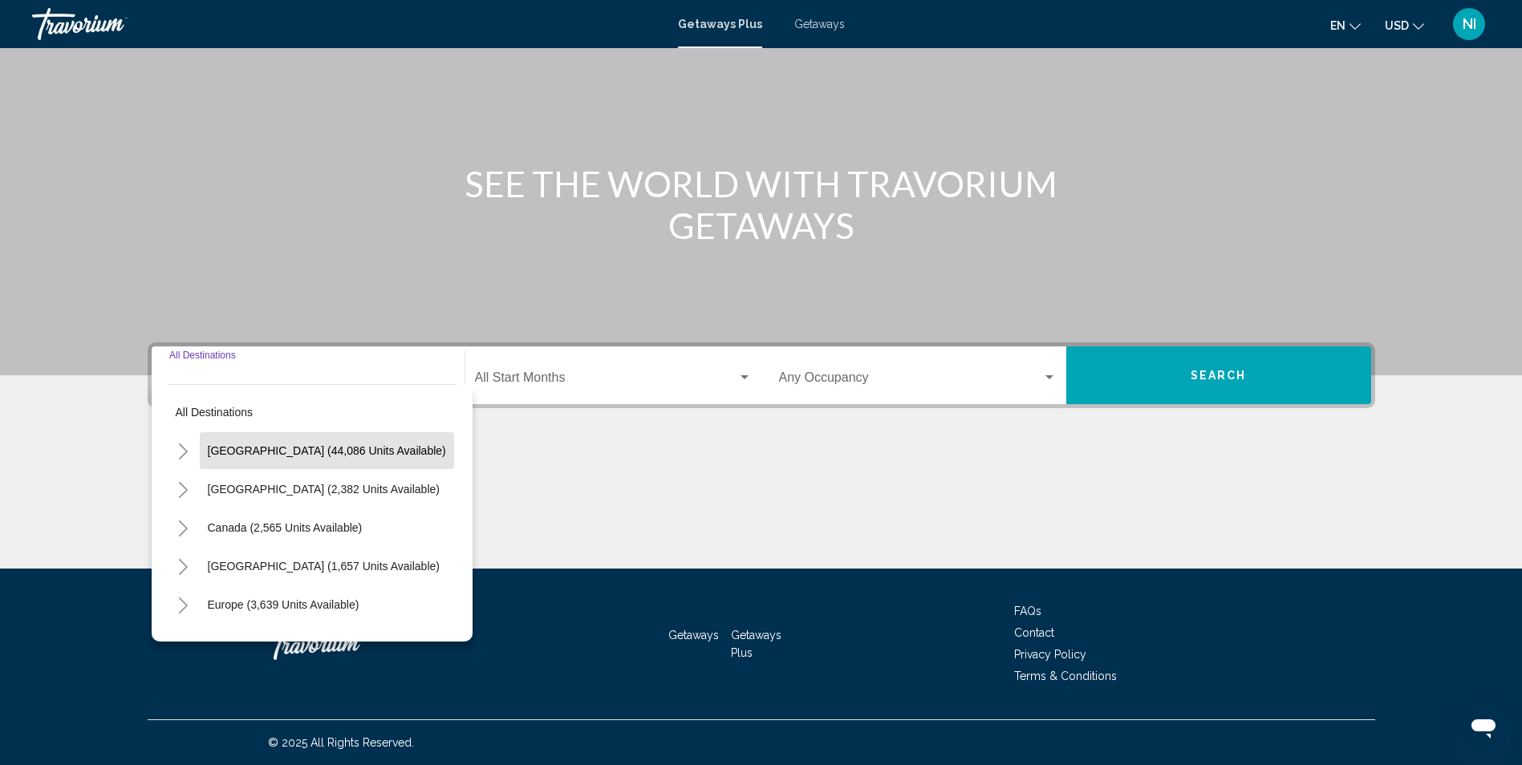
click at [383, 444] on span "[GEOGRAPHIC_DATA] (44,086 units available)" at bounding box center [327, 450] width 238 height 13
type input "**********"
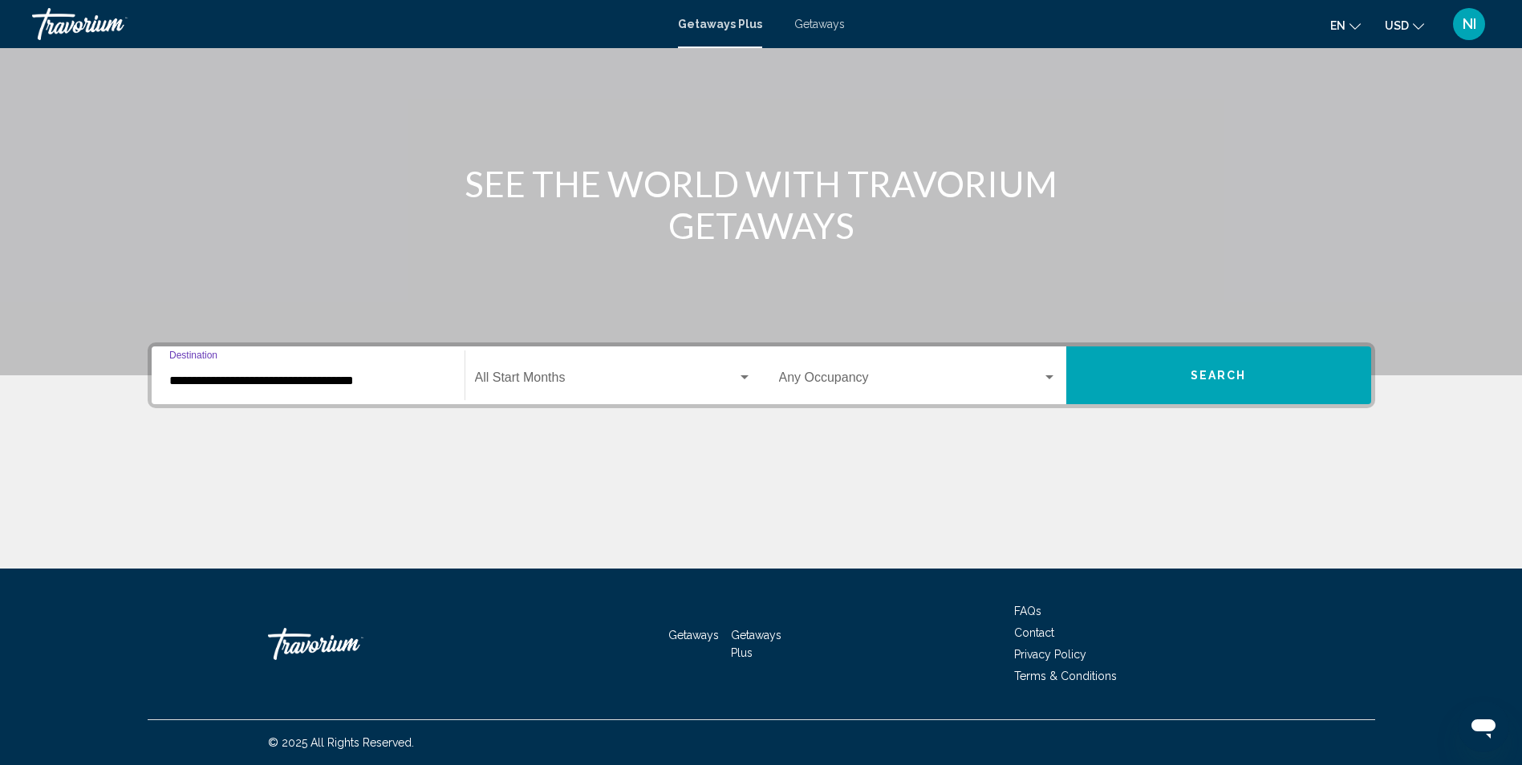
click at [568, 374] on span "Search widget" at bounding box center [606, 381] width 262 height 14
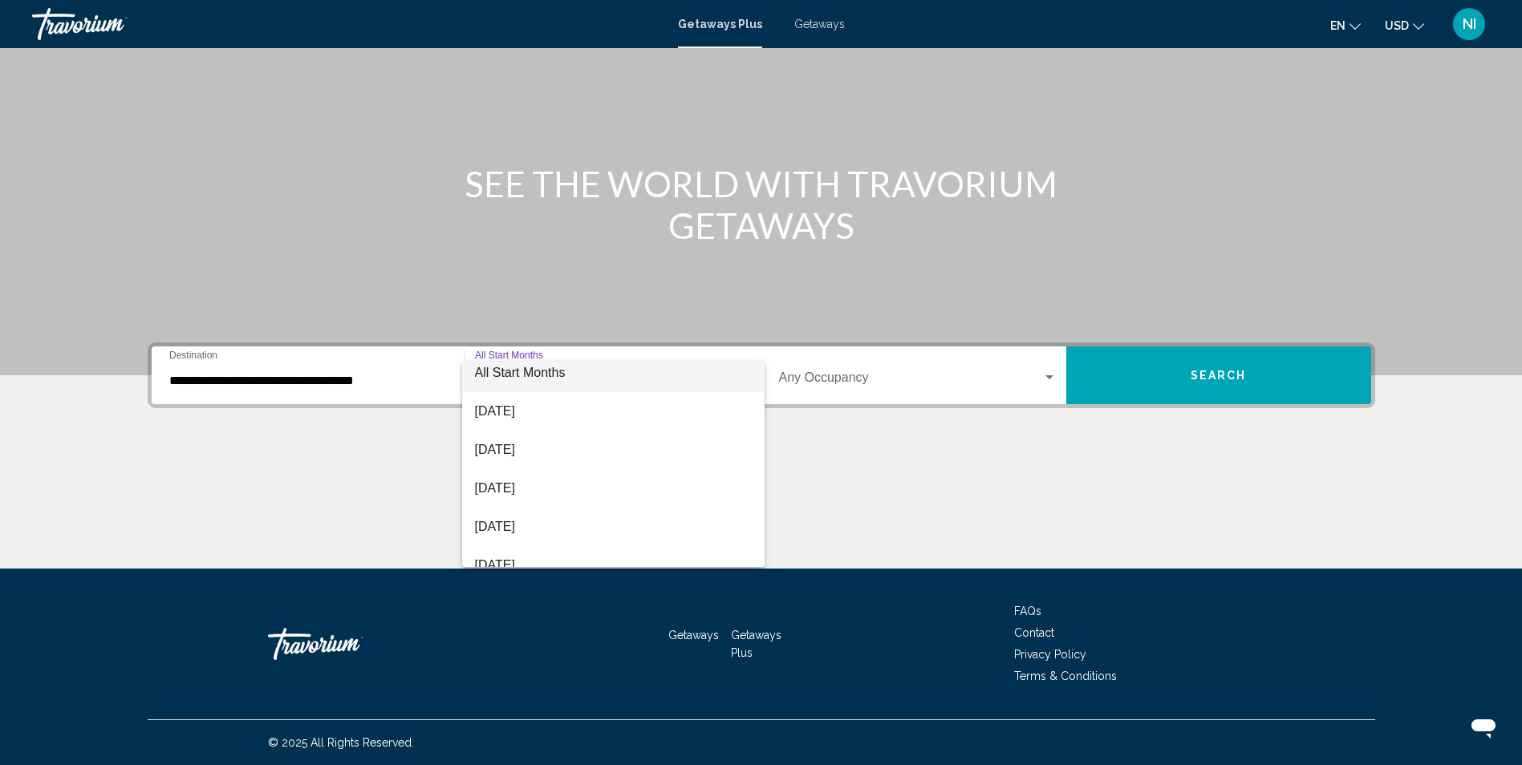
click at [762, 413] on div "All Start Months [DATE] [DATE] [DATE] [DATE] [DATE] [DATE] [DATE] [DATE] [DATE]…" at bounding box center [613, 464] width 302 height 205
click at [557, 440] on span "[DATE]" at bounding box center [613, 440] width 277 height 38
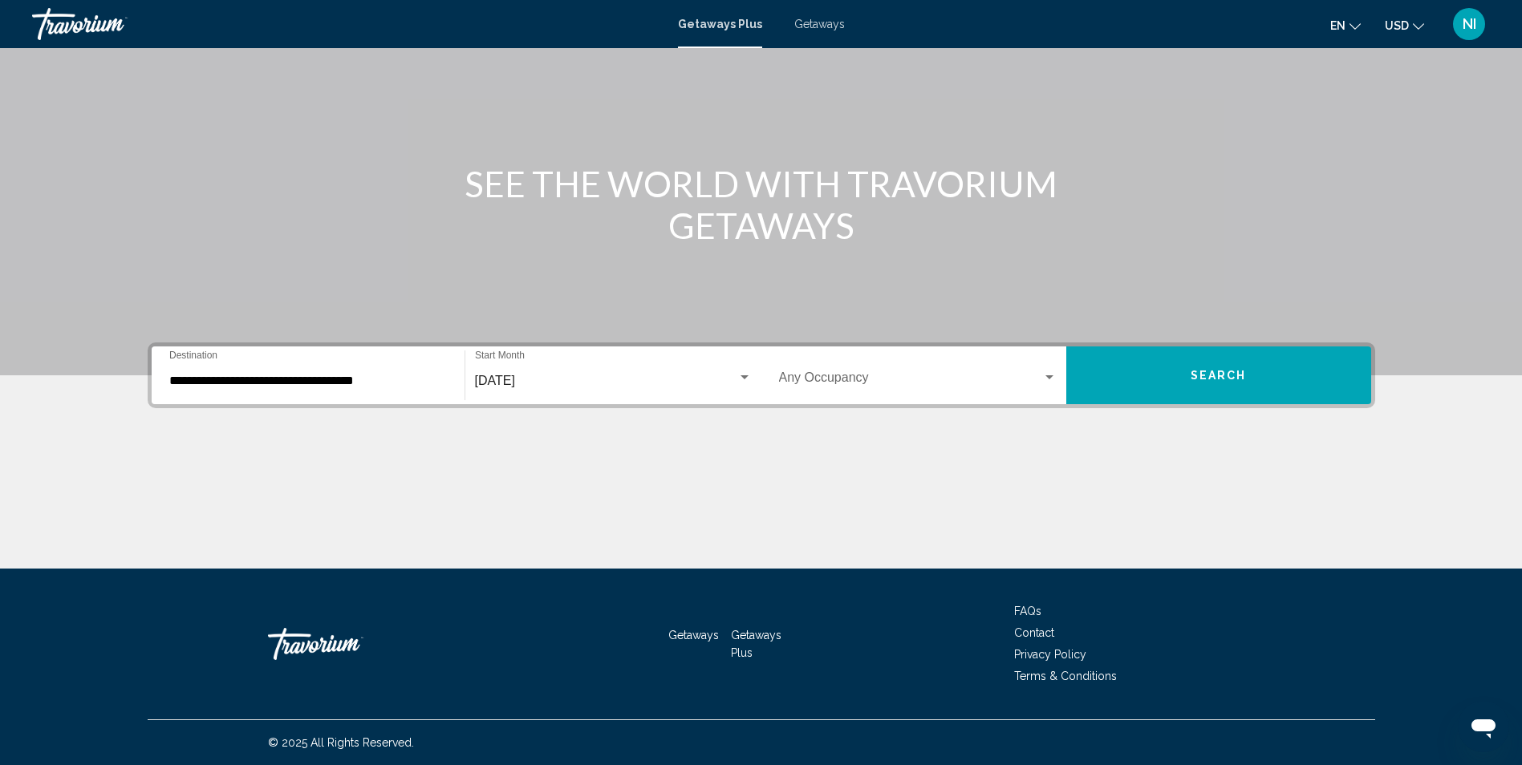
click at [804, 372] on div "Occupancy Any Occupancy" at bounding box center [918, 376] width 278 height 51
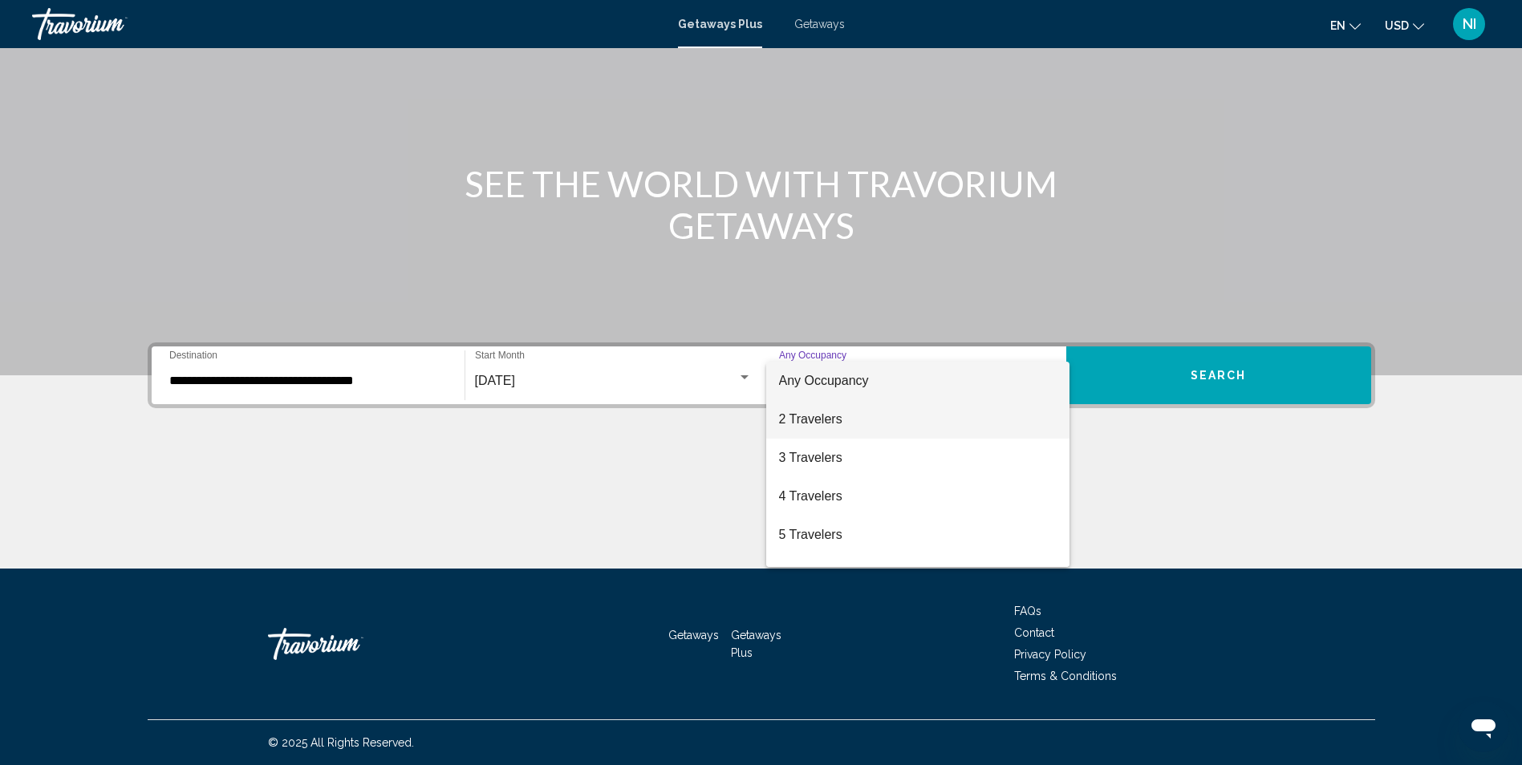
click at [823, 414] on span "2 Travelers" at bounding box center [918, 419] width 278 height 38
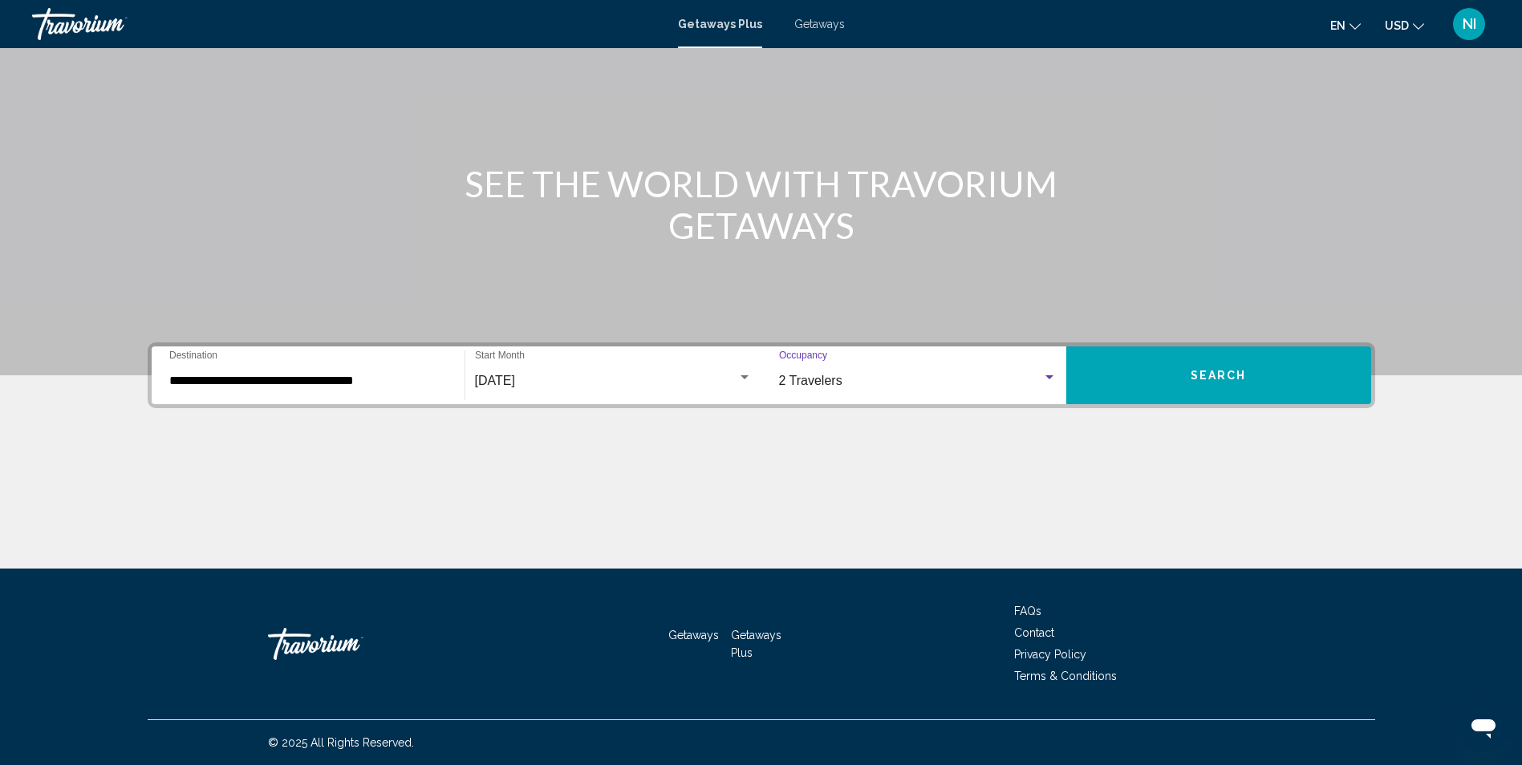
click at [1135, 373] on button "Search" at bounding box center [1218, 375] width 305 height 58
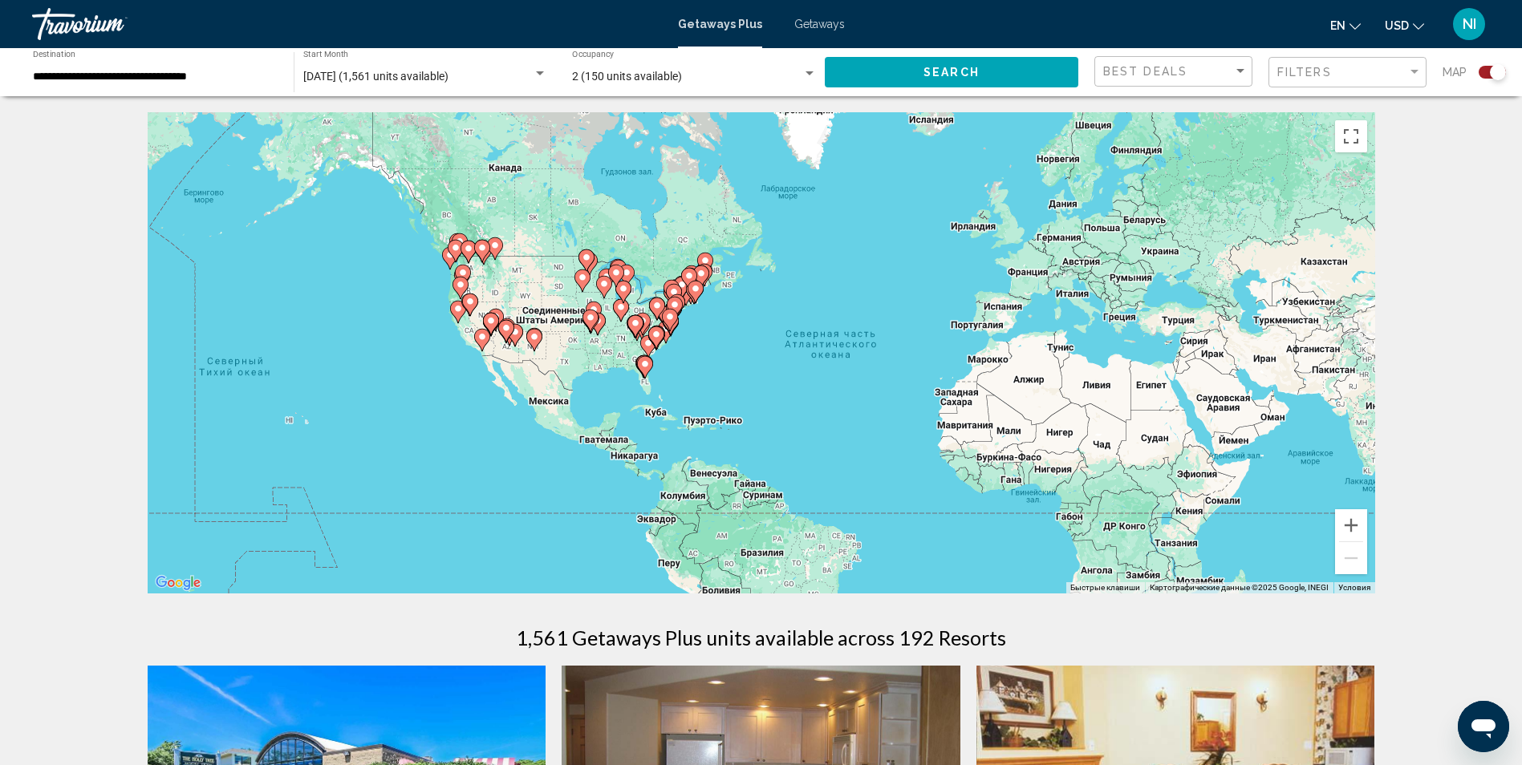
drag, startPoint x: 448, startPoint y: 342, endPoint x: 569, endPoint y: 346, distance: 121.2
click at [569, 346] on div "Чтобы активировать перетаскивание с помощью клавиатуры, нажмите Alt + Ввод. Пос…" at bounding box center [761, 352] width 1227 height 481
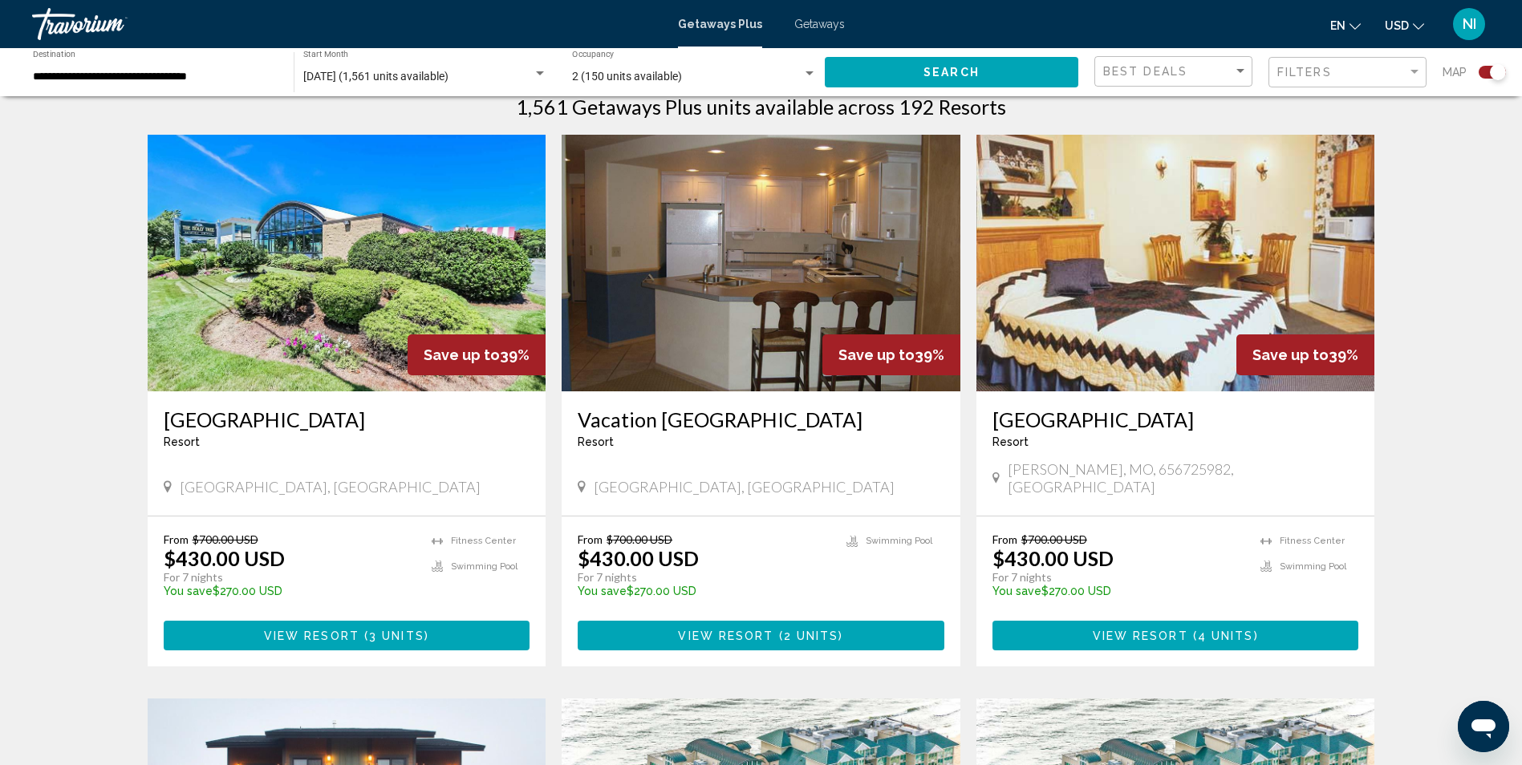
scroll to position [561, 0]
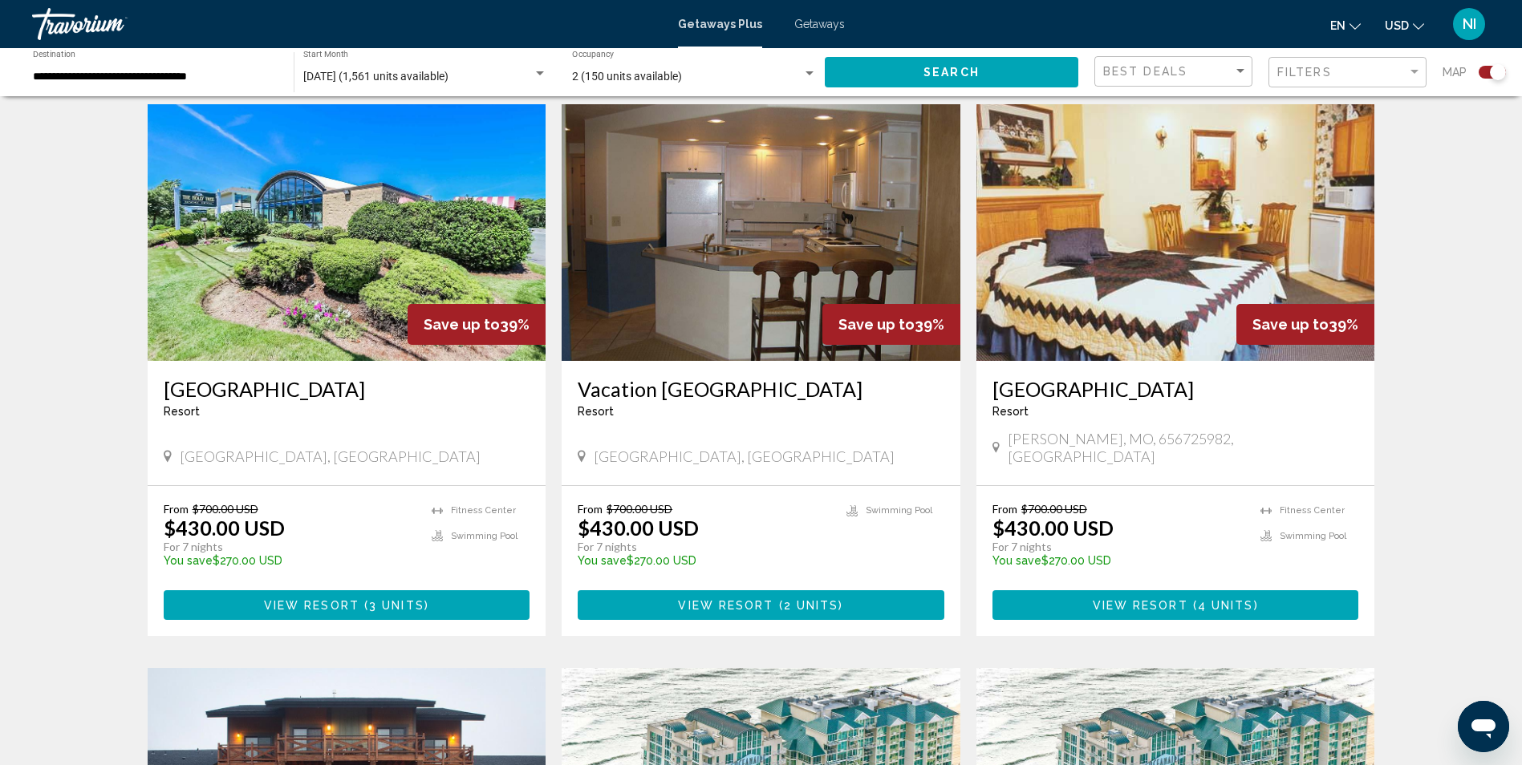
click at [1235, 83] on div "Best Deals" at bounding box center [1175, 72] width 144 height 30
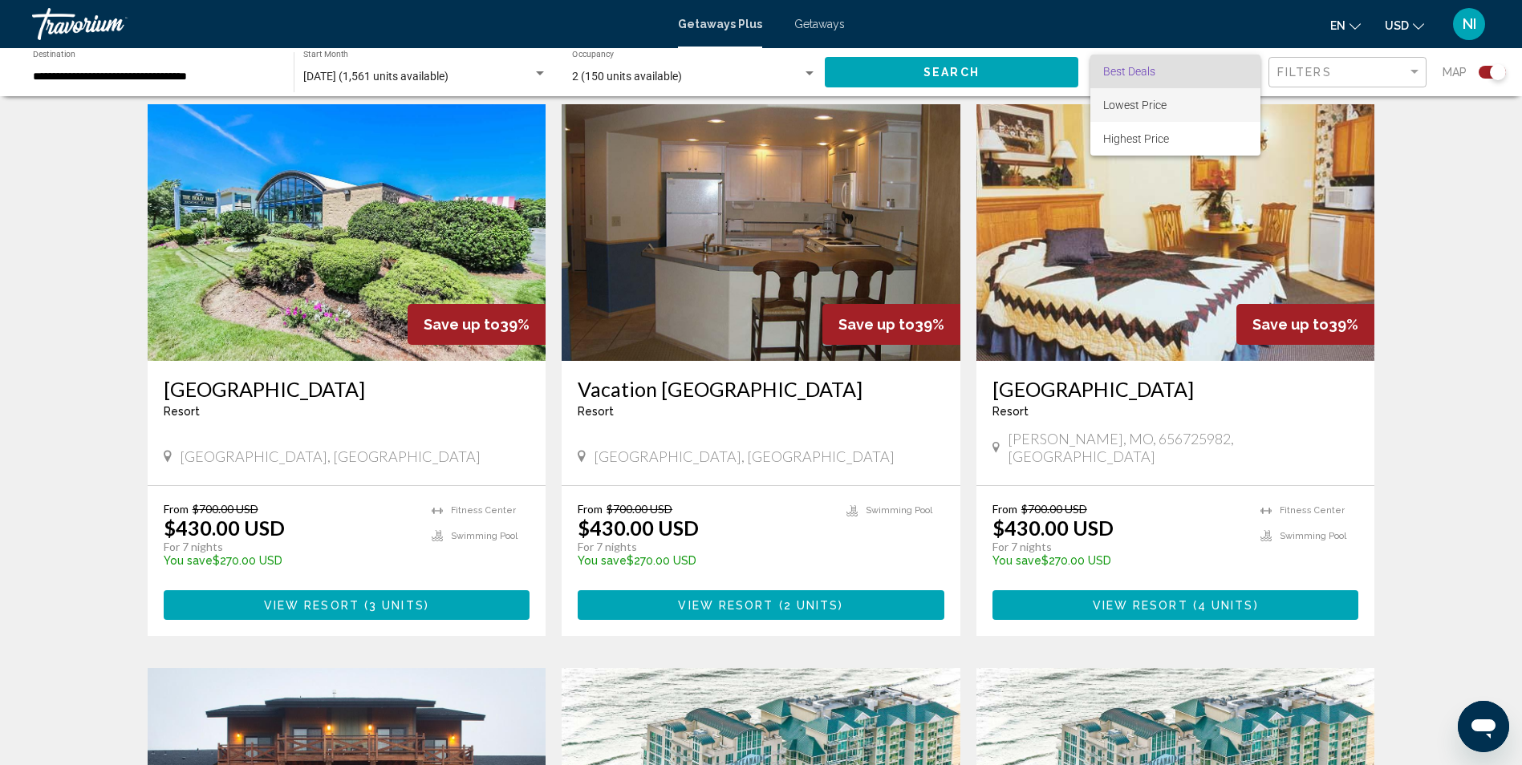
click at [1159, 105] on span "Lowest Price" at bounding box center [1134, 105] width 63 height 13
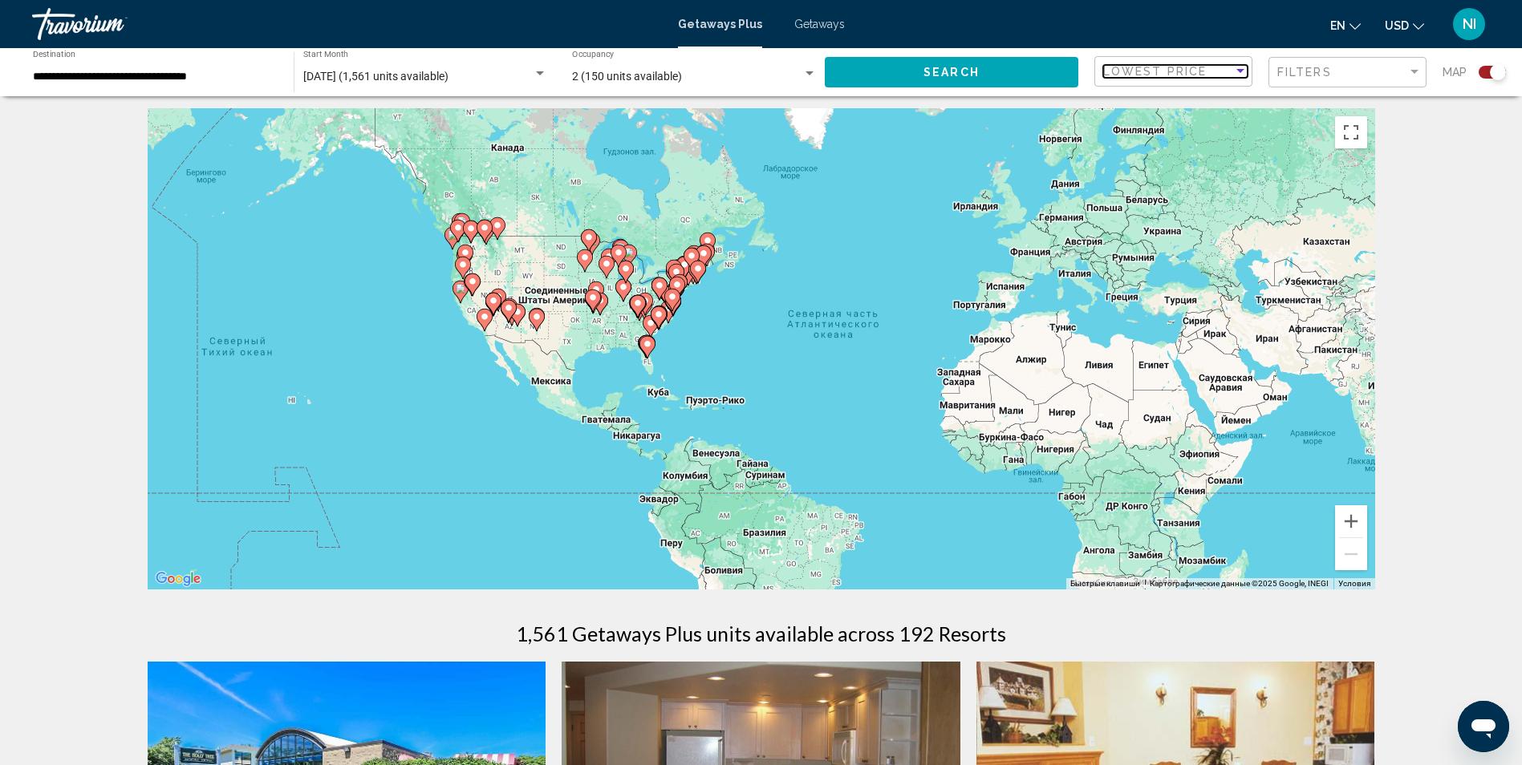
scroll to position [0, 0]
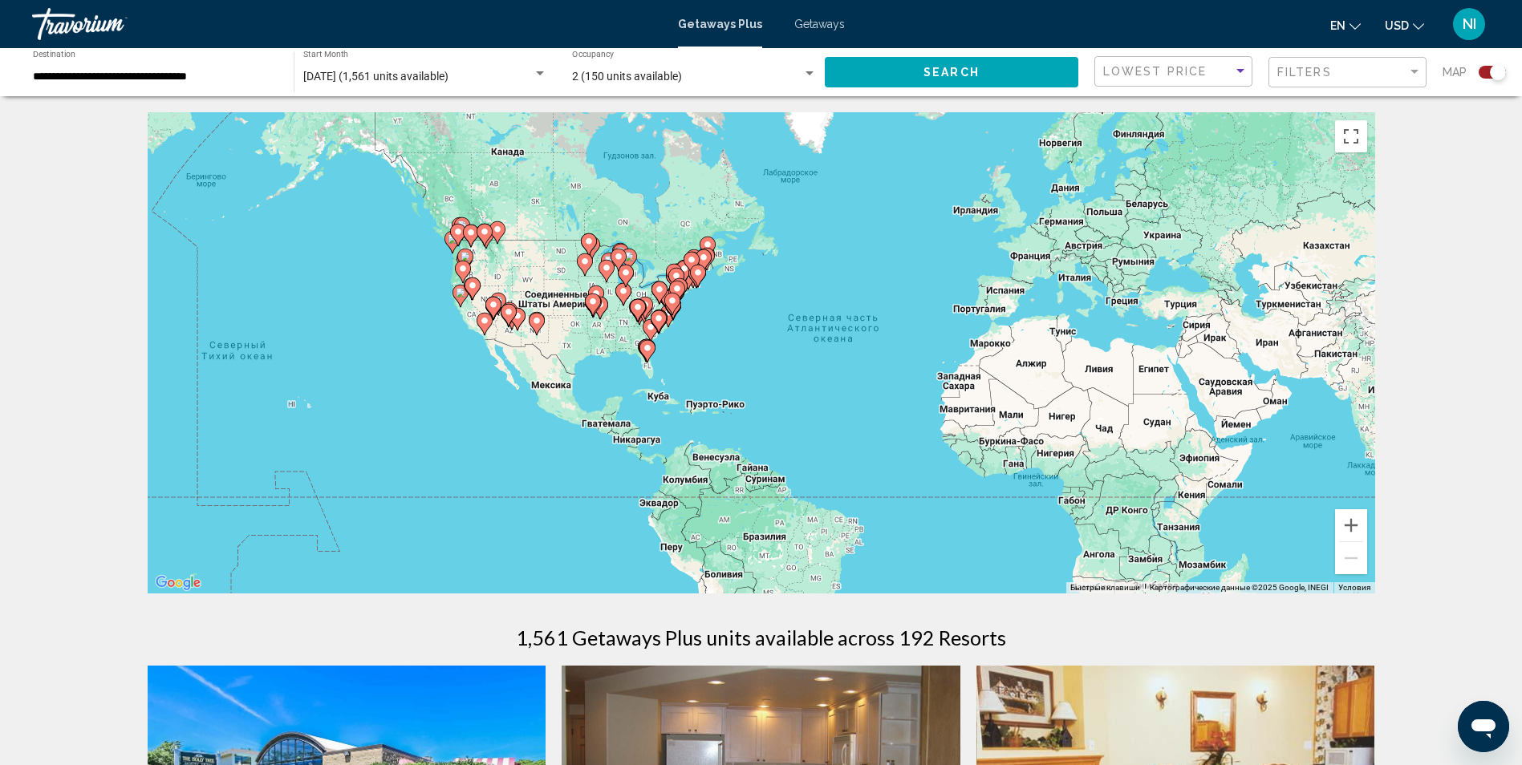
click at [1489, 71] on div "Search widget" at bounding box center [1491, 72] width 27 height 13
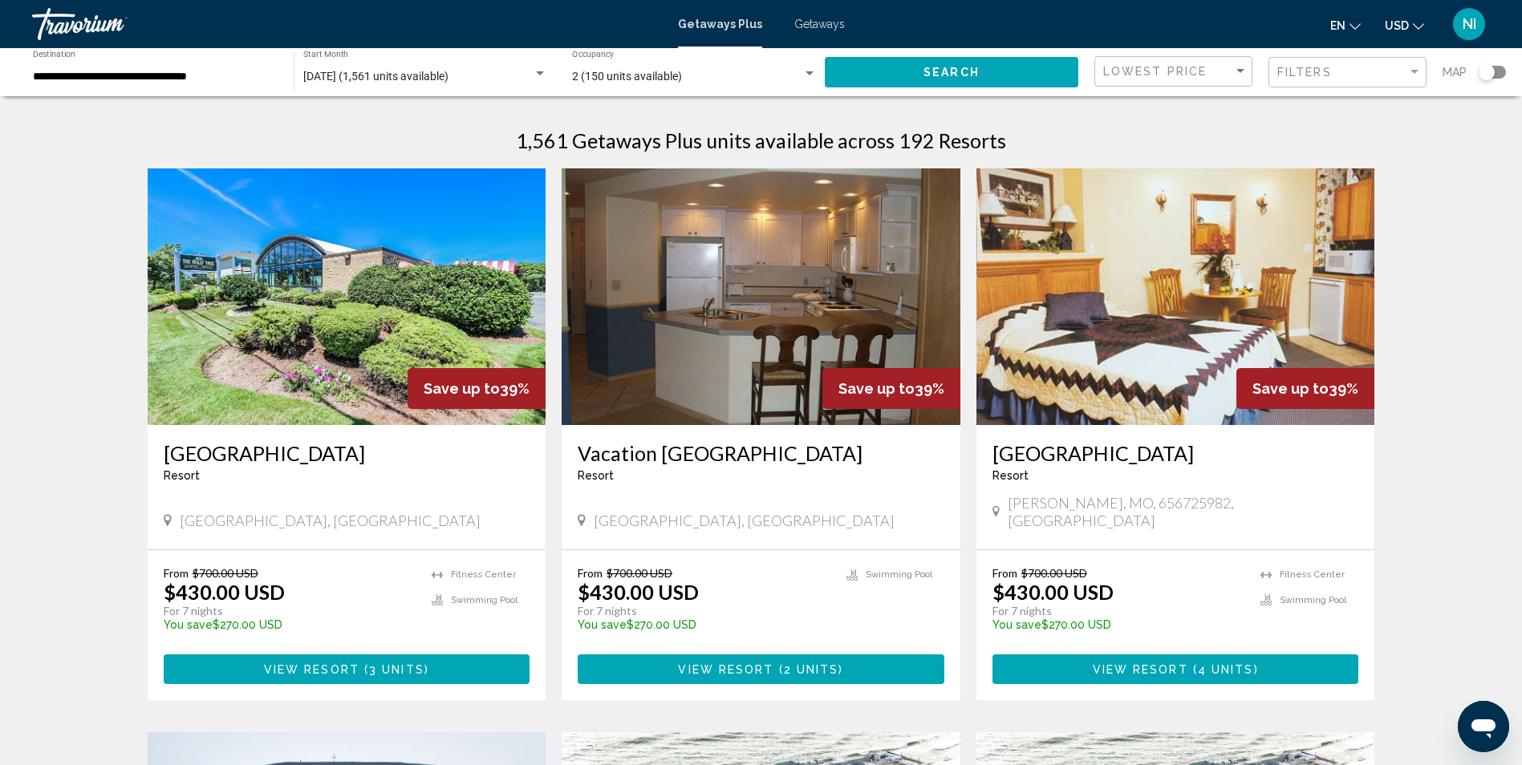
click at [1485, 70] on div "Search widget" at bounding box center [1486, 72] width 16 height 16
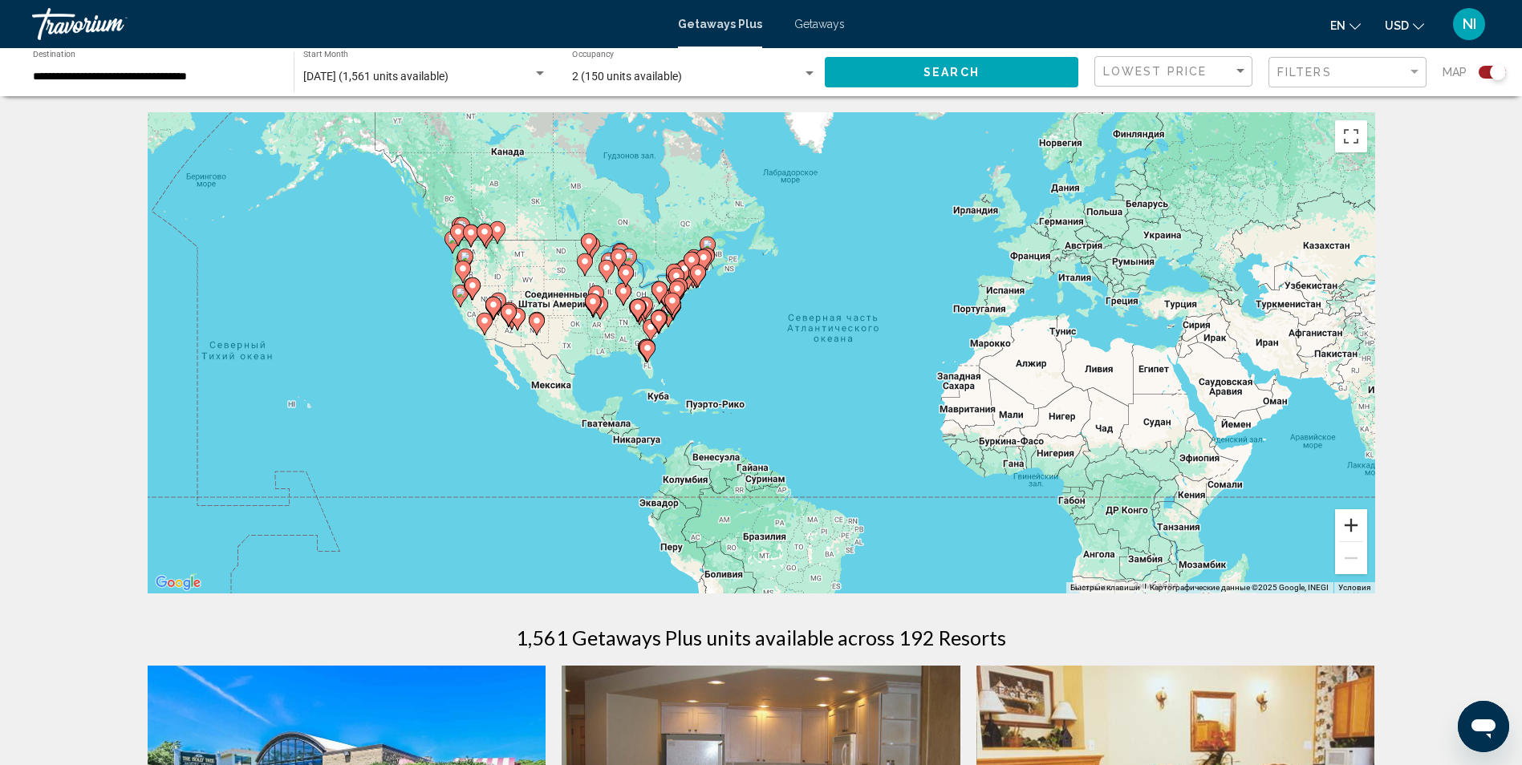
click at [1348, 525] on button "Увеличить" at bounding box center [1351, 525] width 32 height 32
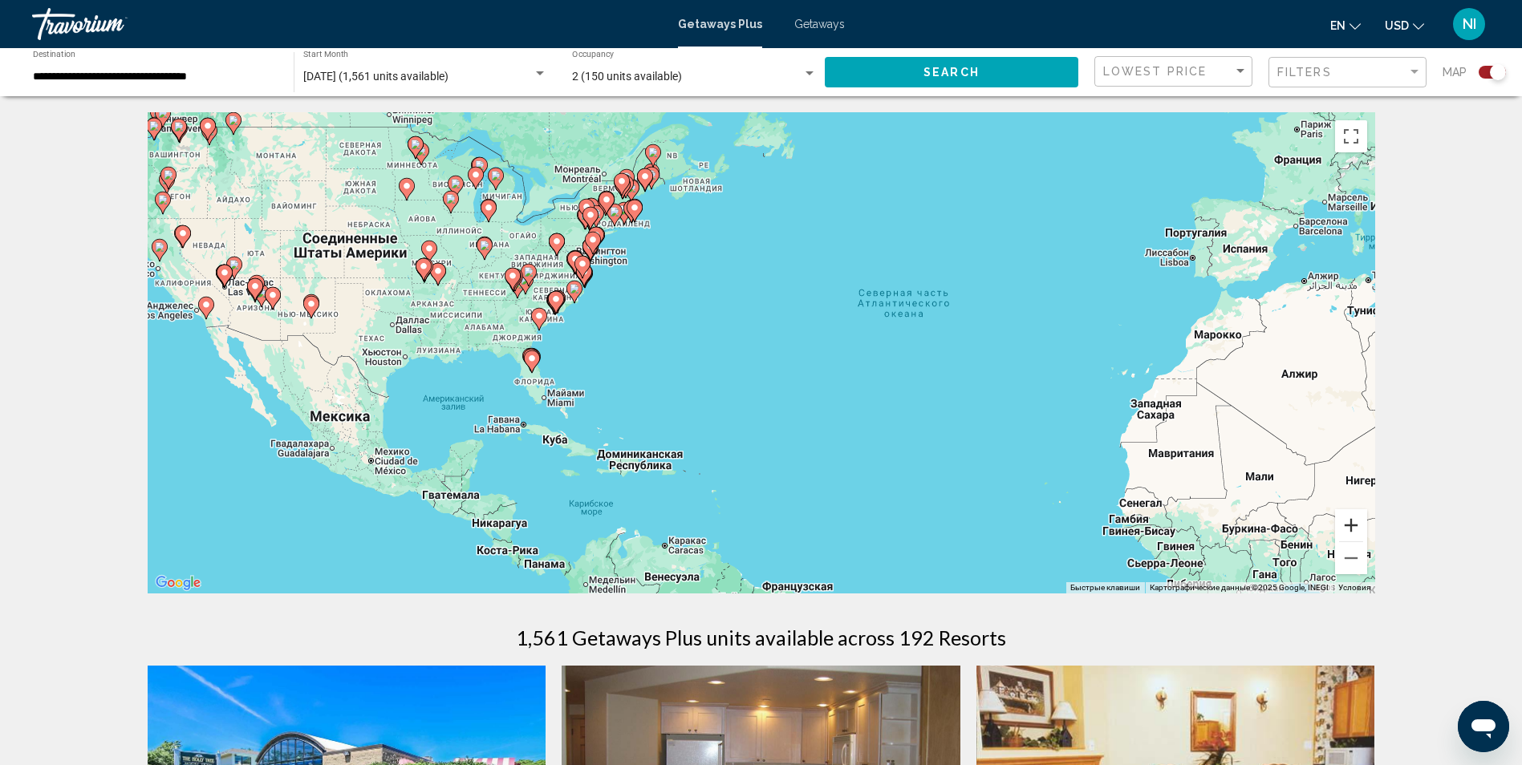
click at [1349, 517] on button "Увеличить" at bounding box center [1351, 525] width 32 height 32
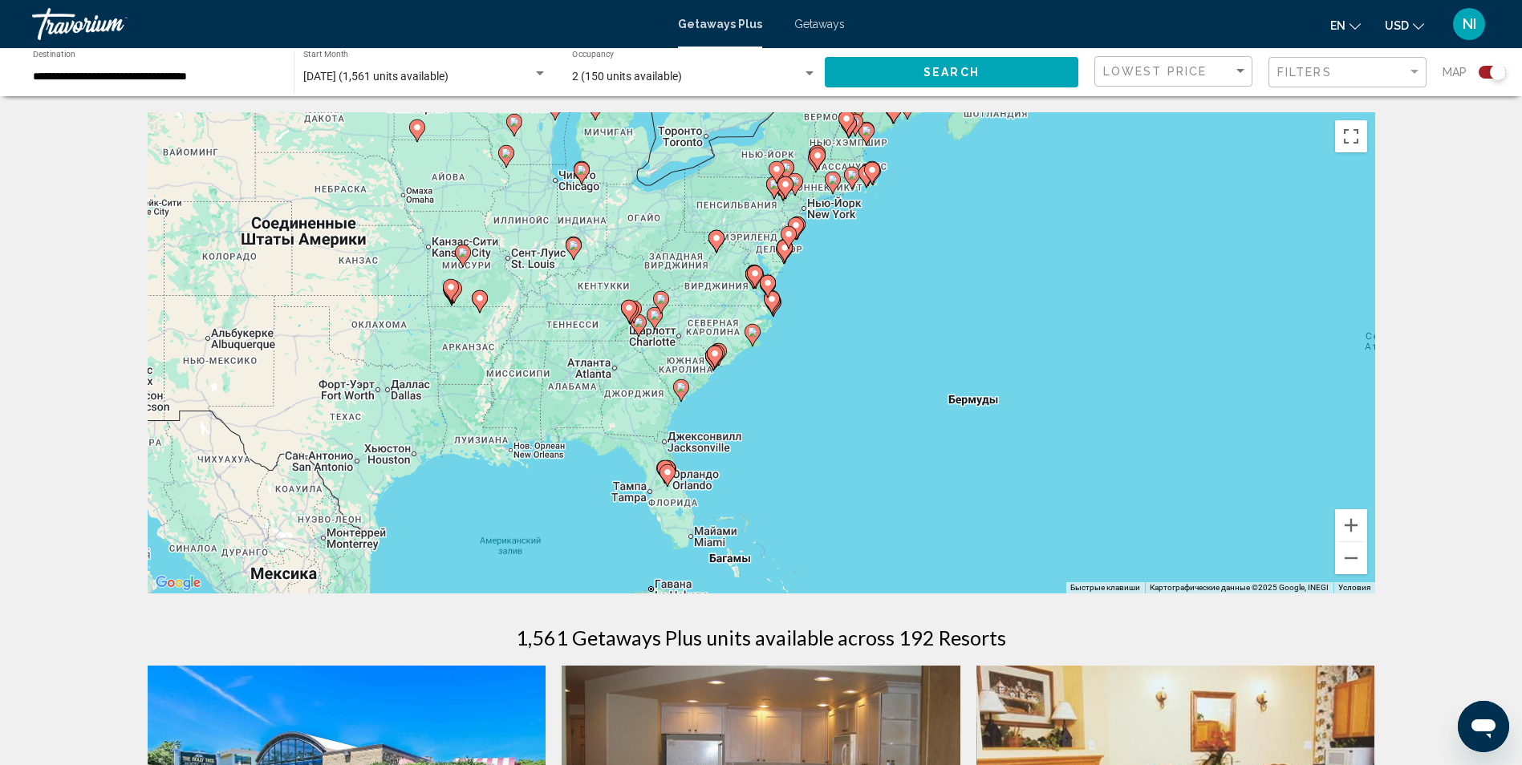
drag, startPoint x: 445, startPoint y: 278, endPoint x: 810, endPoint y: 377, distance: 378.3
click at [810, 377] on div "Чтобы активировать перетаскивание с помощью клавиатуры, нажмите Alt + Ввод. Пос…" at bounding box center [761, 352] width 1227 height 481
click at [1355, 523] on button "Увеличить" at bounding box center [1351, 525] width 32 height 32
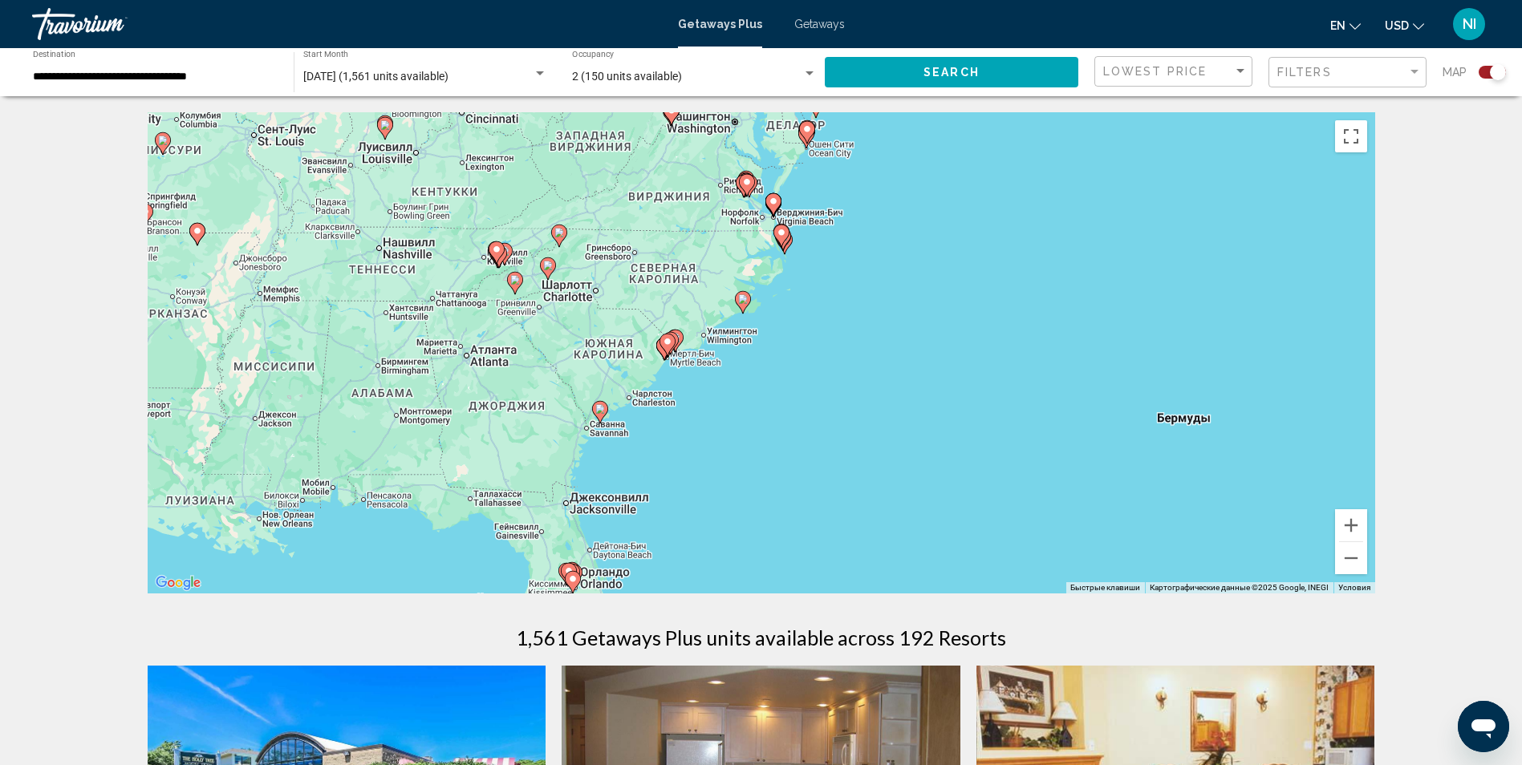
drag, startPoint x: 871, startPoint y: 482, endPoint x: 864, endPoint y: 355, distance: 127.7
click at [864, 355] on div "Чтобы активировать перетаскивание с помощью клавиатуры, нажмите Alt + Ввод. Пос…" at bounding box center [761, 352] width 1227 height 481
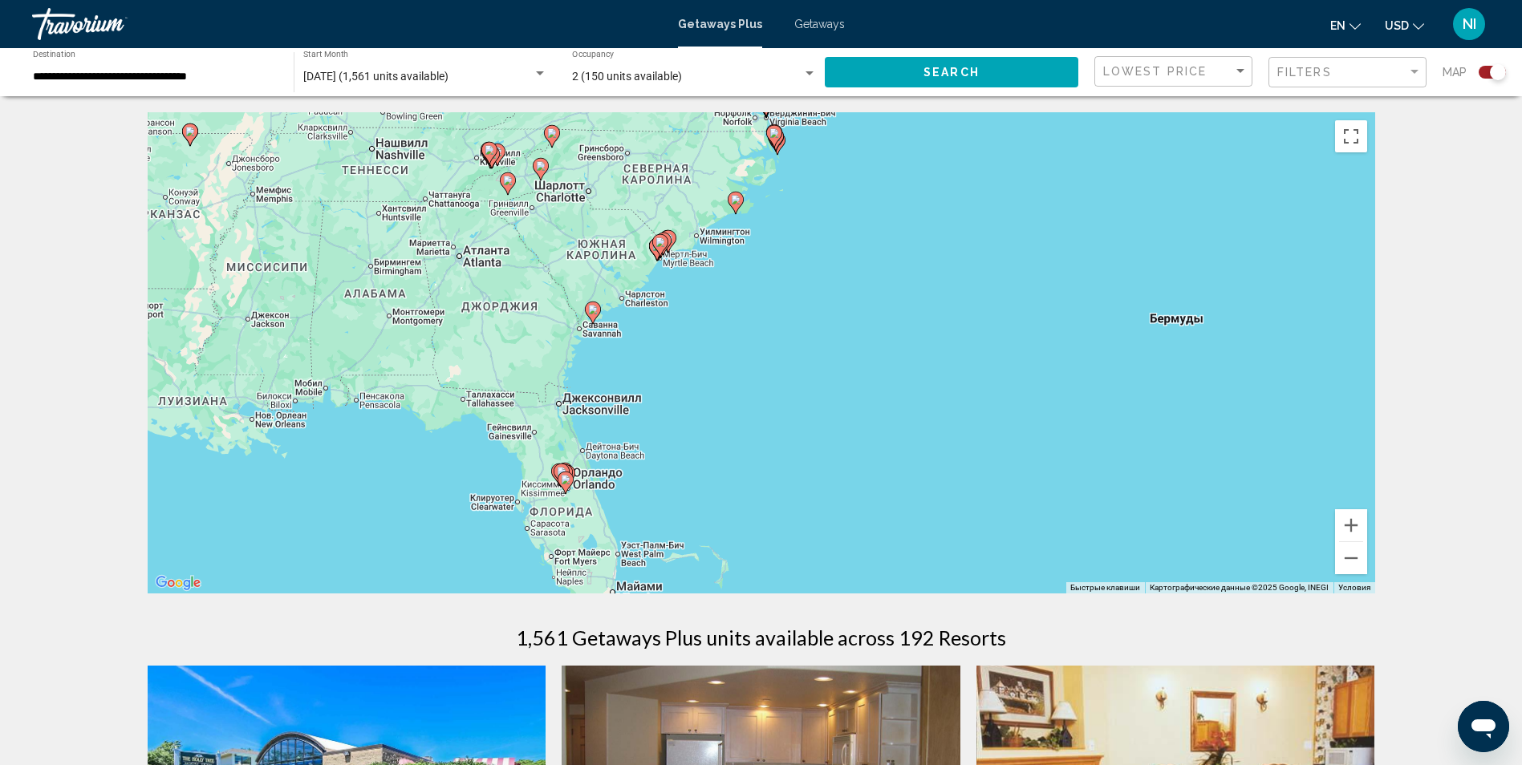
click at [561, 481] on image "Main content" at bounding box center [566, 480] width 10 height 10
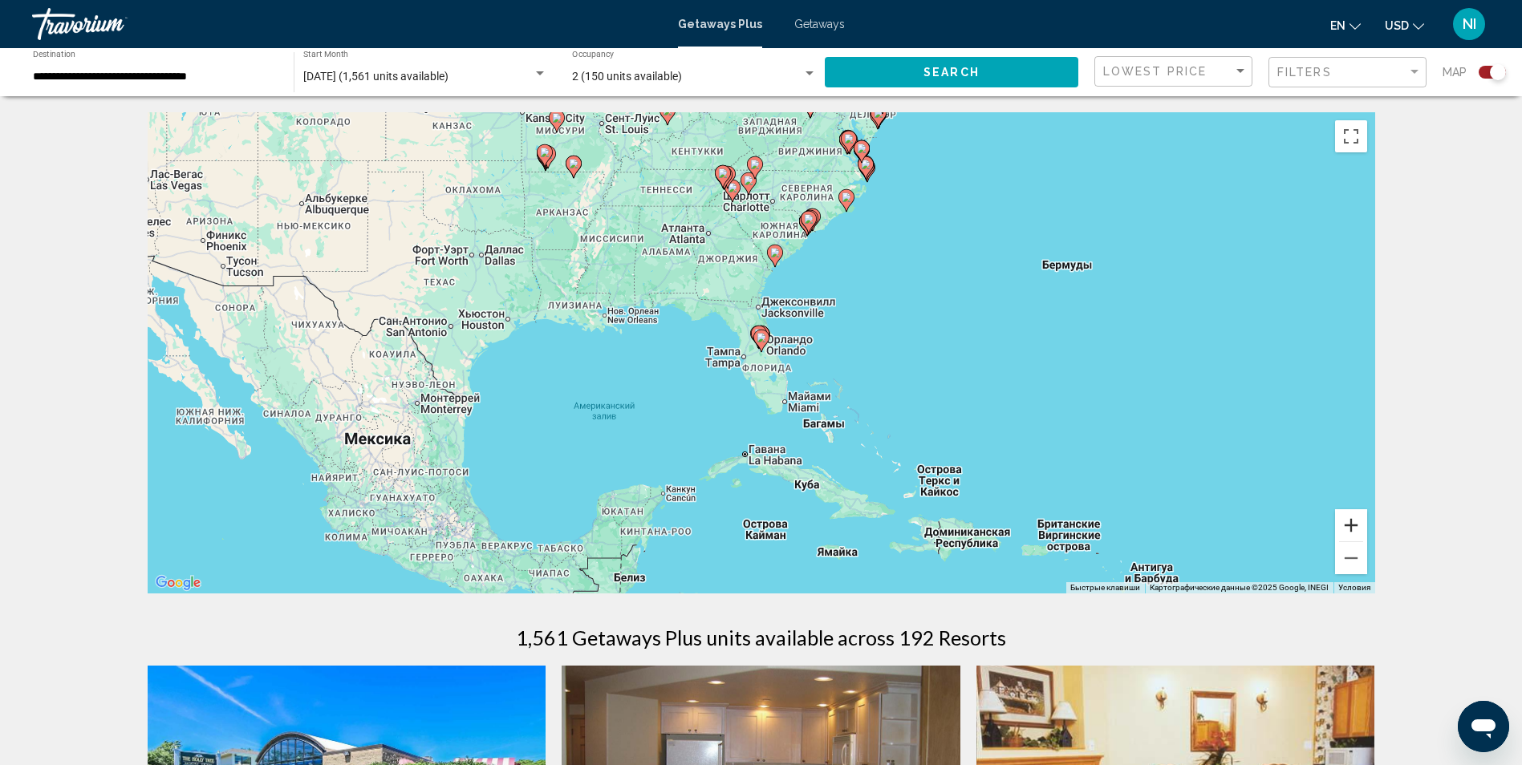
click at [1351, 524] on button "Увеличить" at bounding box center [1351, 525] width 32 height 32
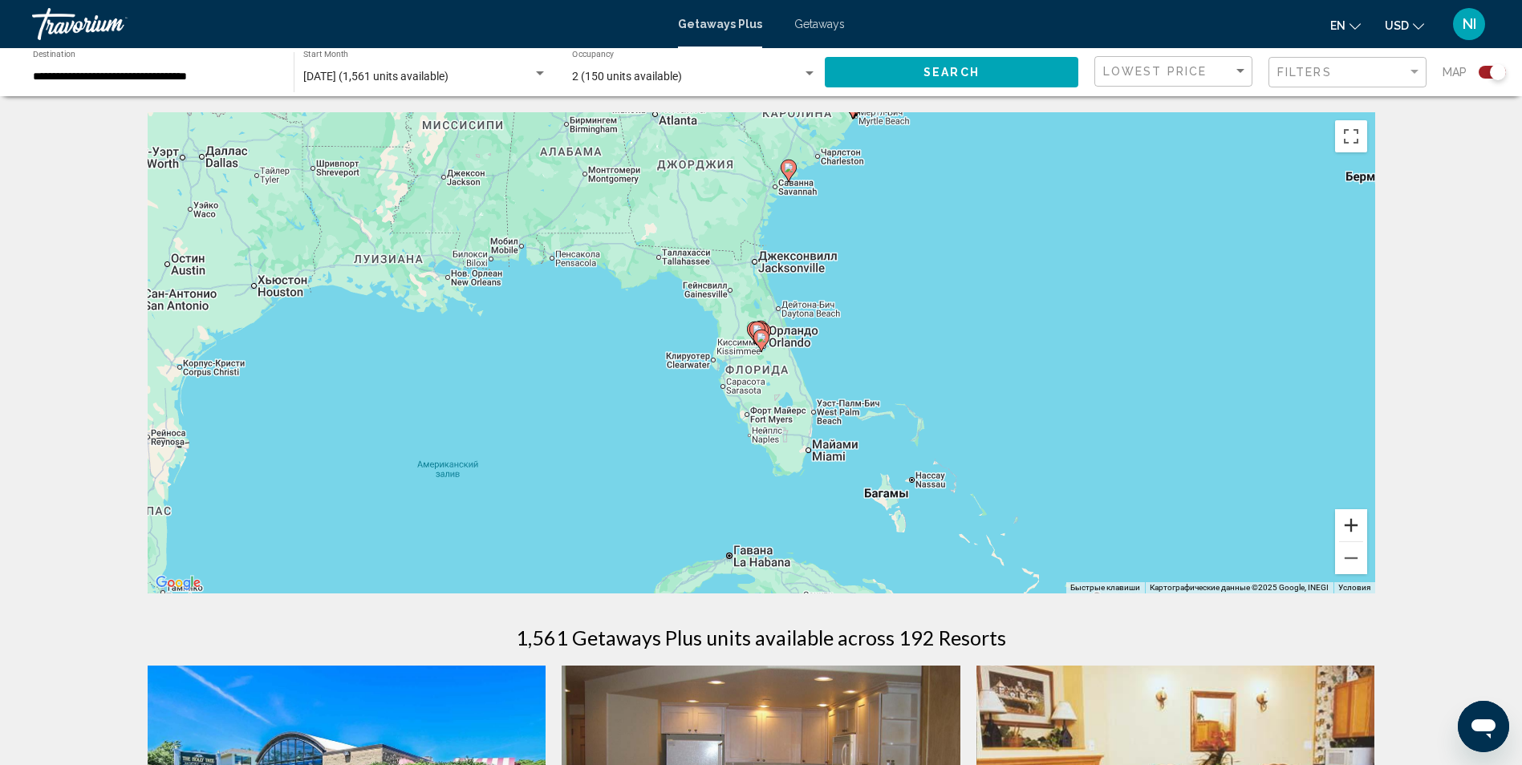
click at [1351, 524] on button "Увеличить" at bounding box center [1351, 525] width 32 height 32
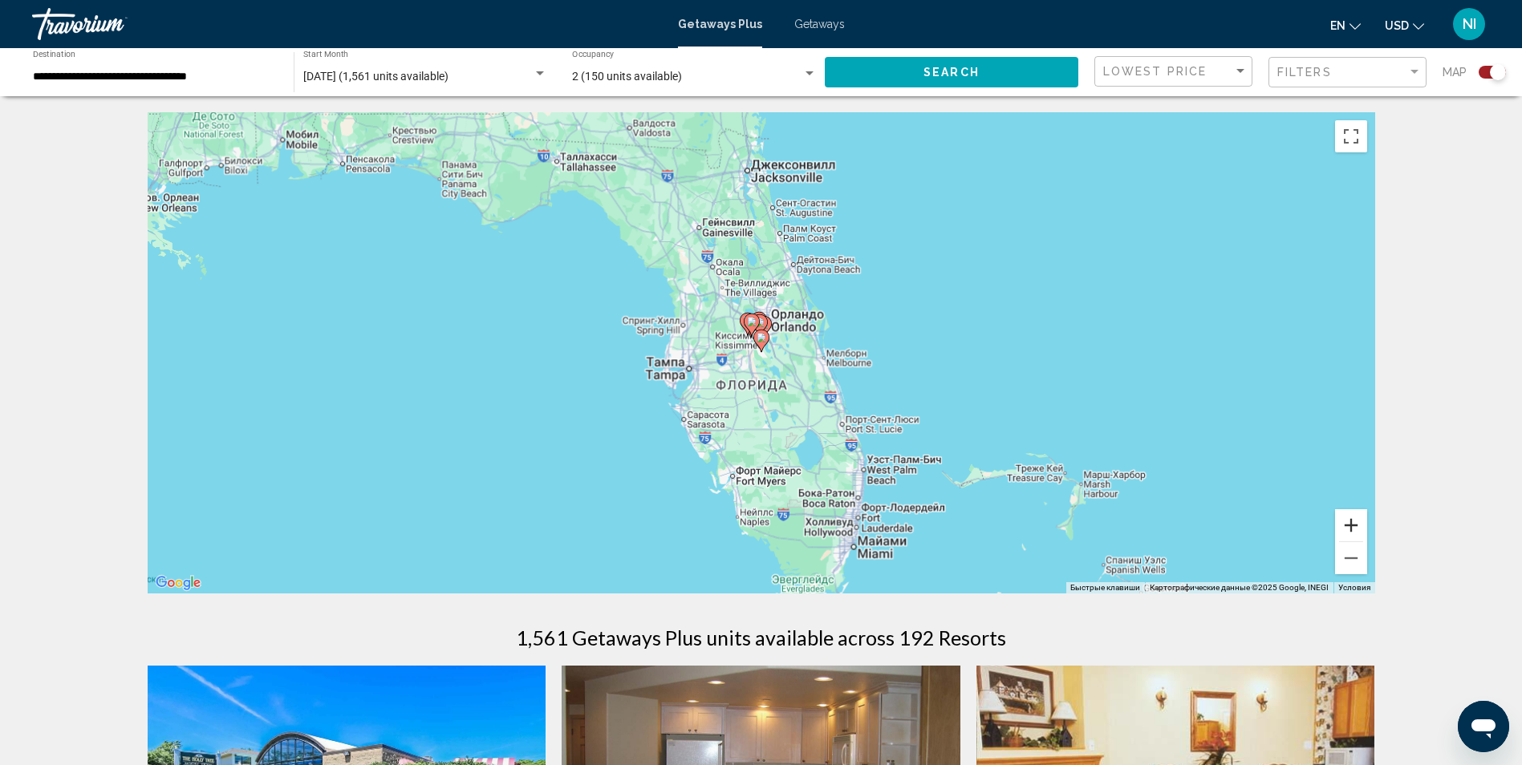
click at [1351, 524] on button "Увеличить" at bounding box center [1351, 525] width 32 height 32
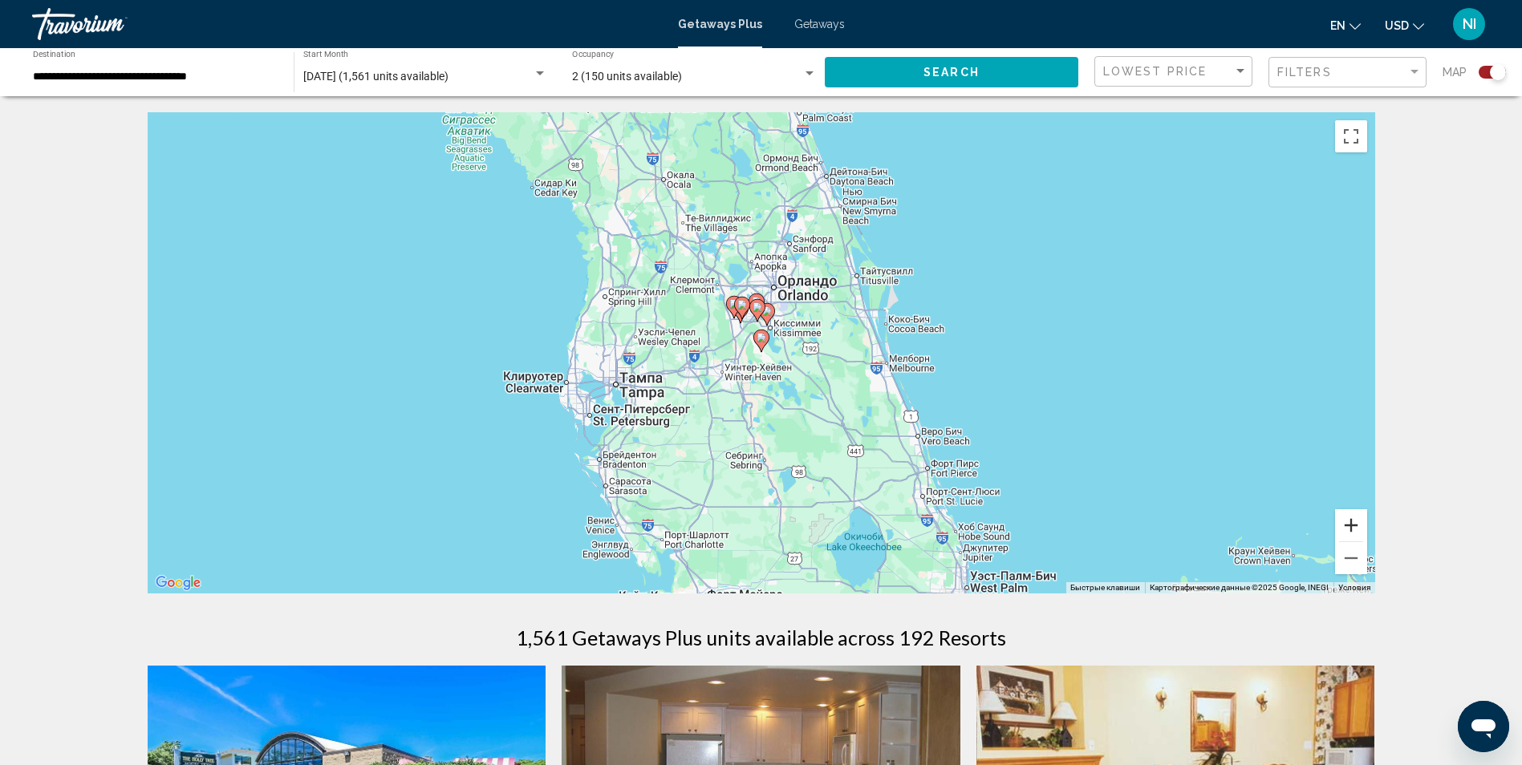
click at [1351, 524] on button "Увеличить" at bounding box center [1351, 525] width 32 height 32
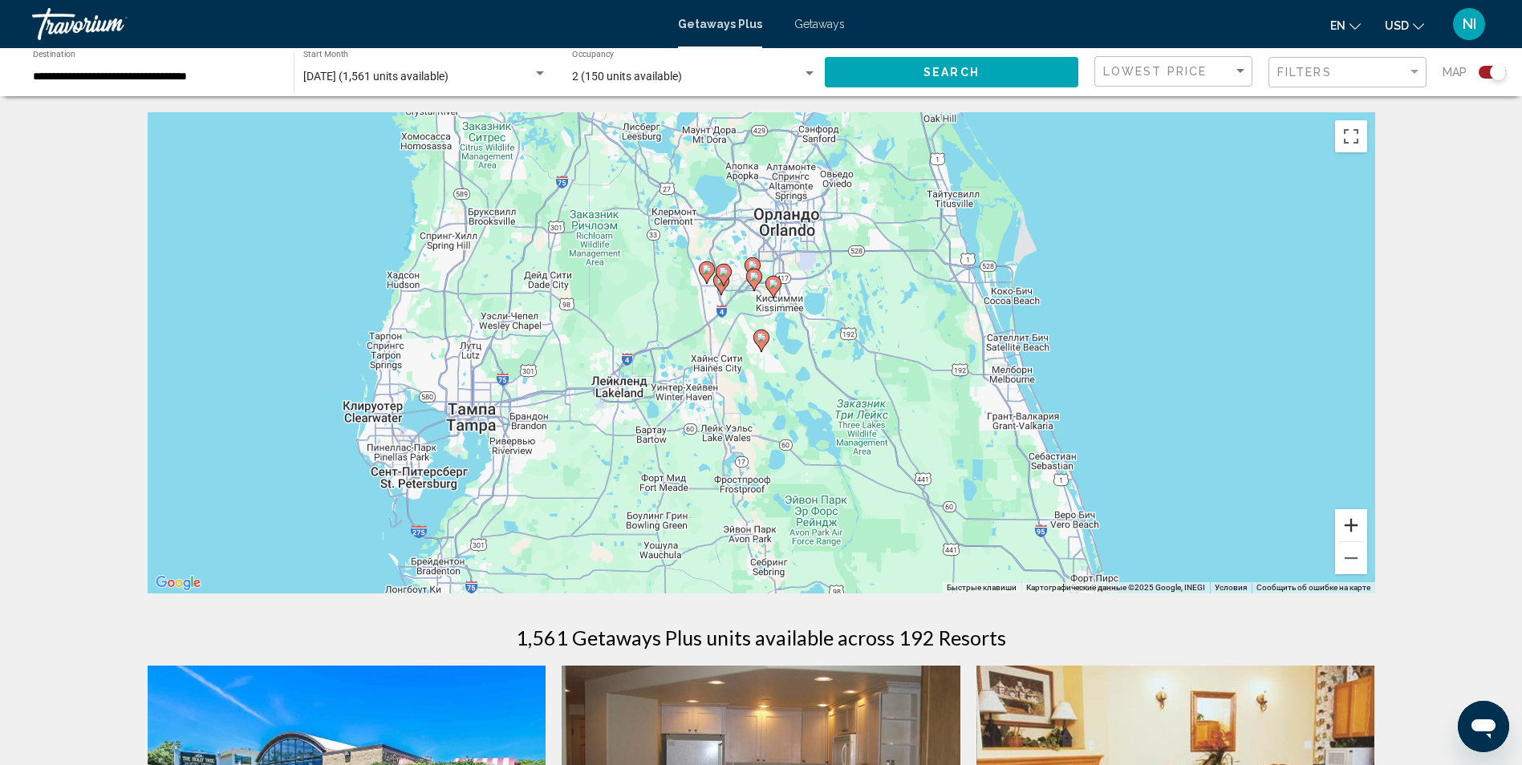
click at [1350, 522] on button "Увеличить" at bounding box center [1351, 525] width 32 height 32
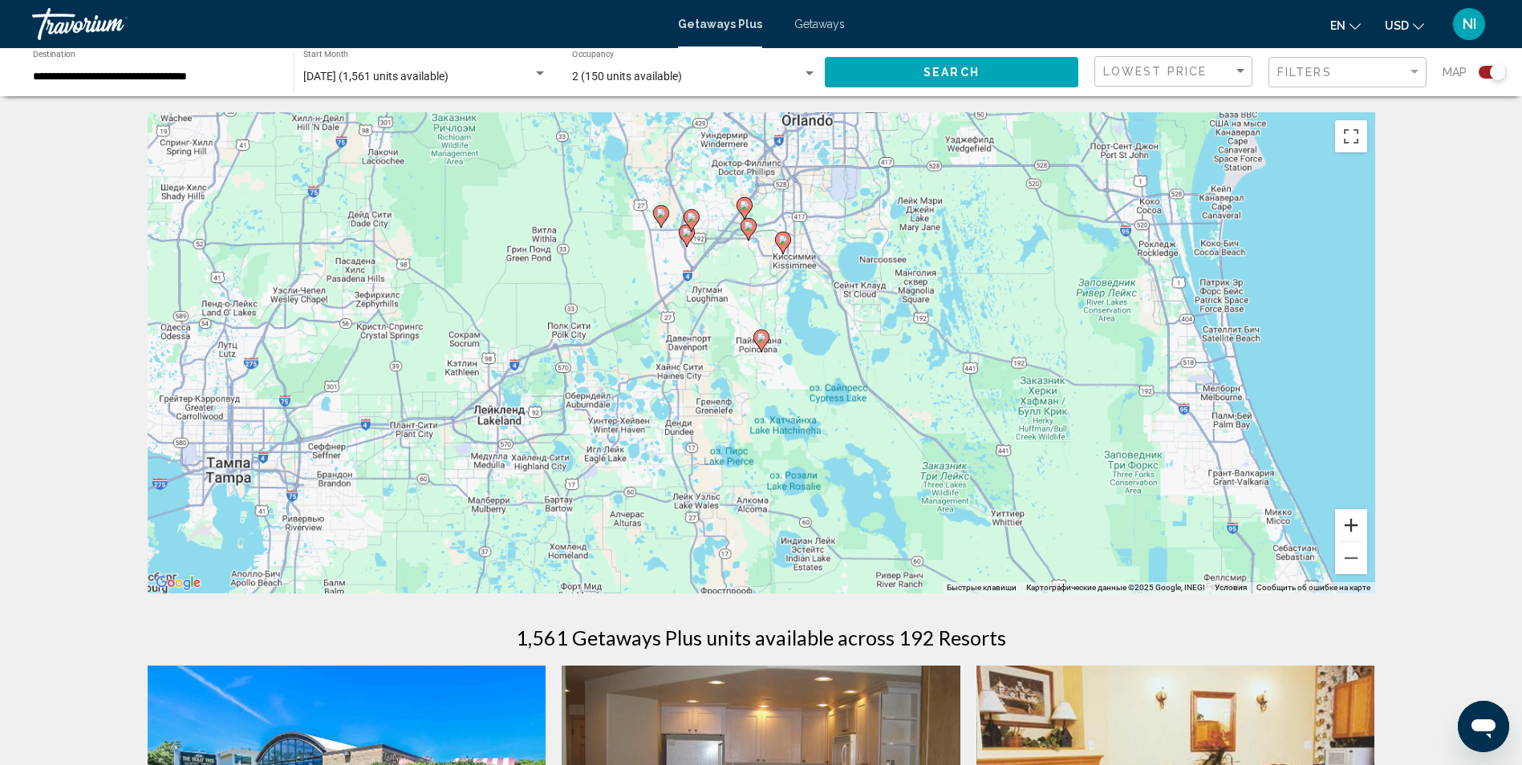
click at [1350, 522] on button "Увеличить" at bounding box center [1351, 525] width 32 height 32
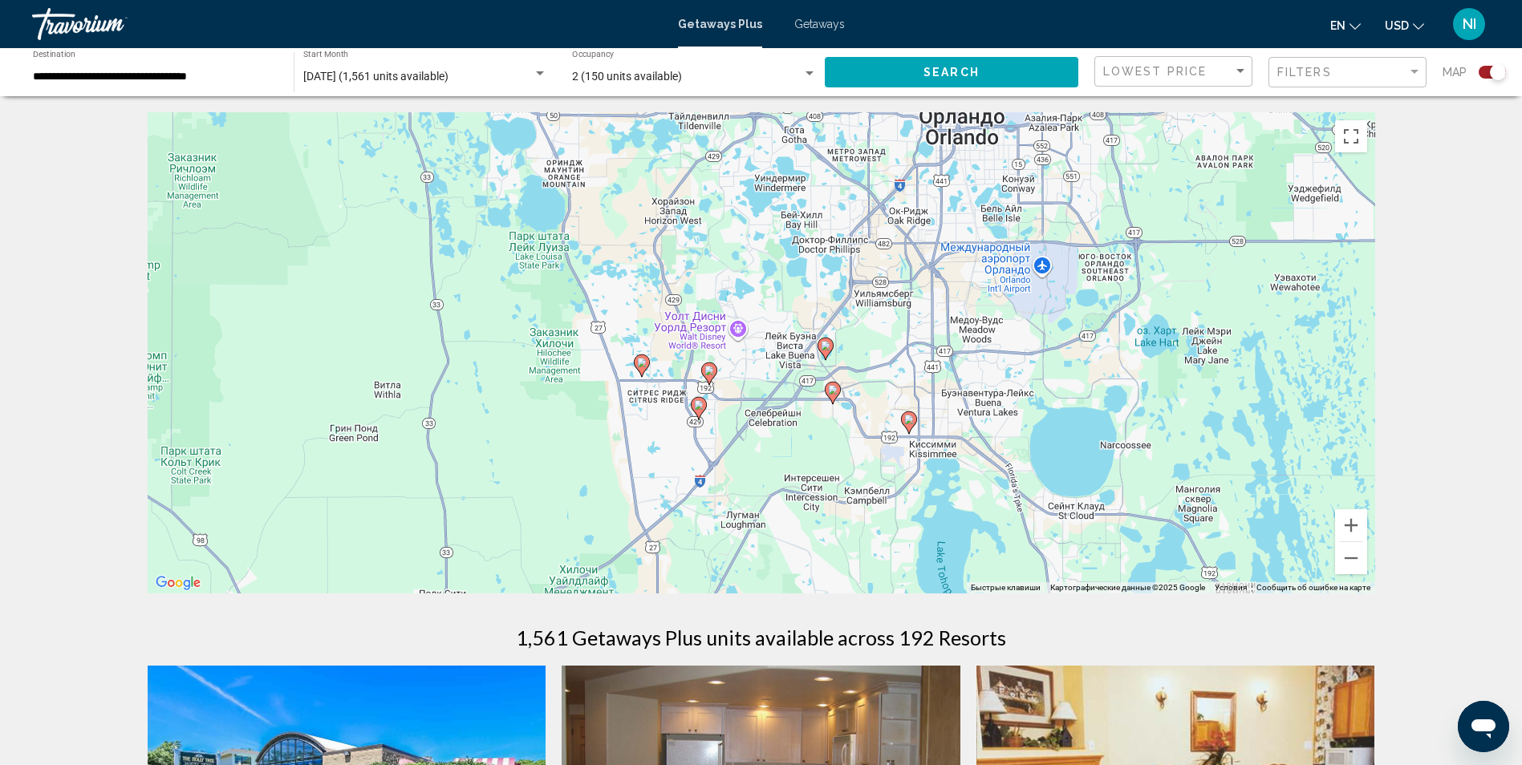
drag, startPoint x: 800, startPoint y: 195, endPoint x: 889, endPoint y: 474, distance: 292.7
click at [899, 491] on div "Чтобы активировать перетаскивание с помощью клавиатуры, нажмите Alt + Ввод. Пос…" at bounding box center [761, 352] width 1227 height 481
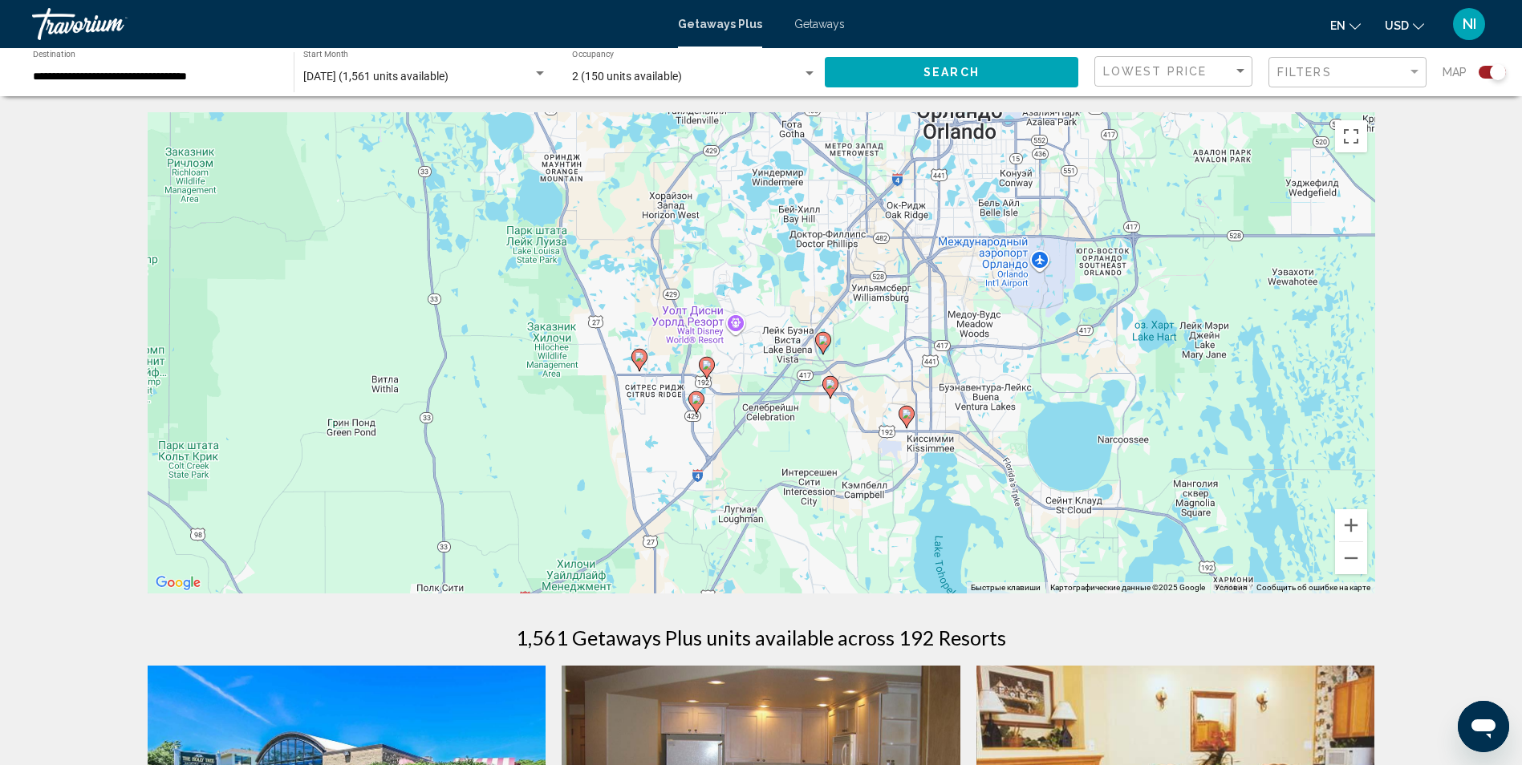
click at [696, 399] on image "Main content" at bounding box center [696, 400] width 10 height 10
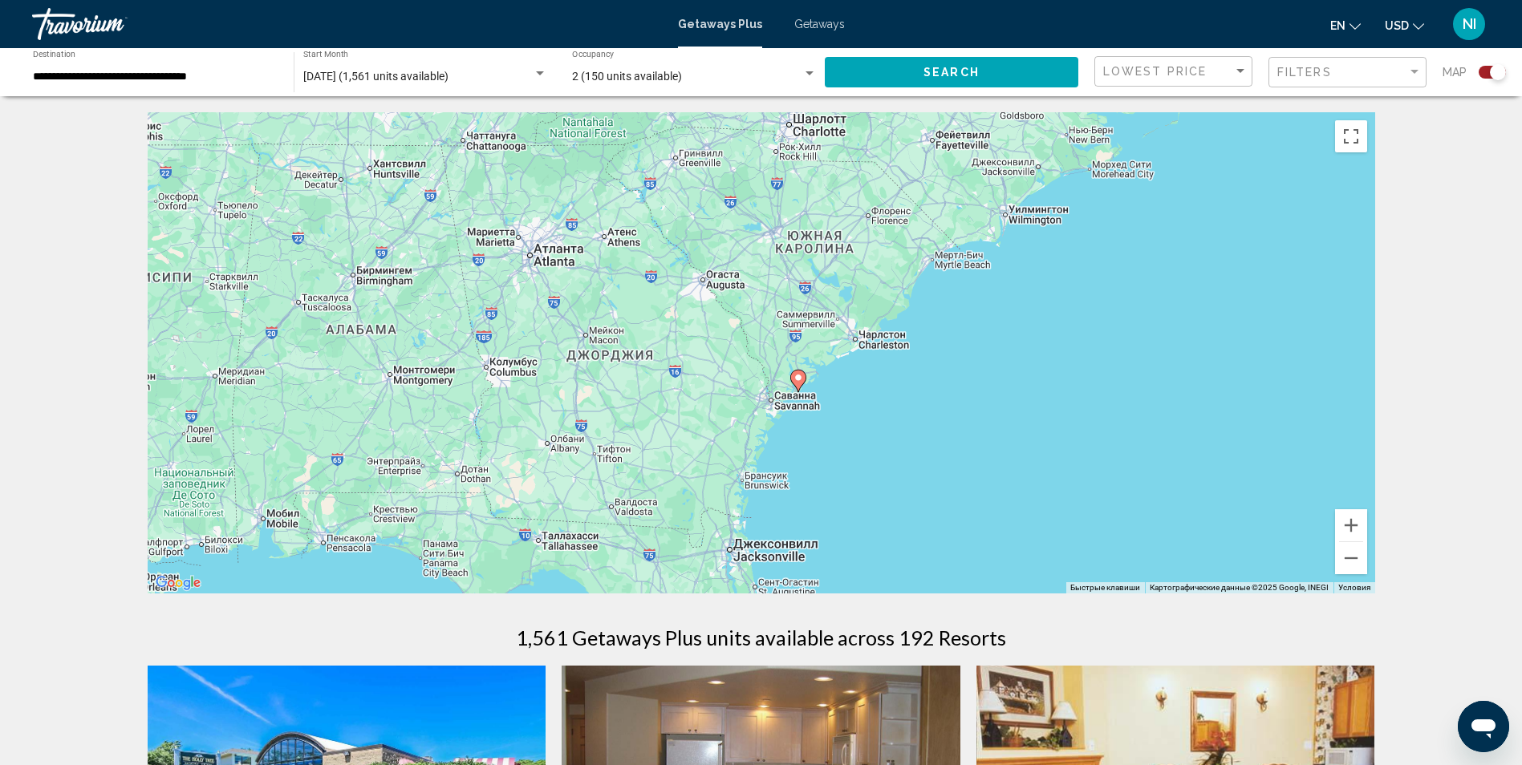
drag, startPoint x: 938, startPoint y: 313, endPoint x: 926, endPoint y: 458, distance: 145.7
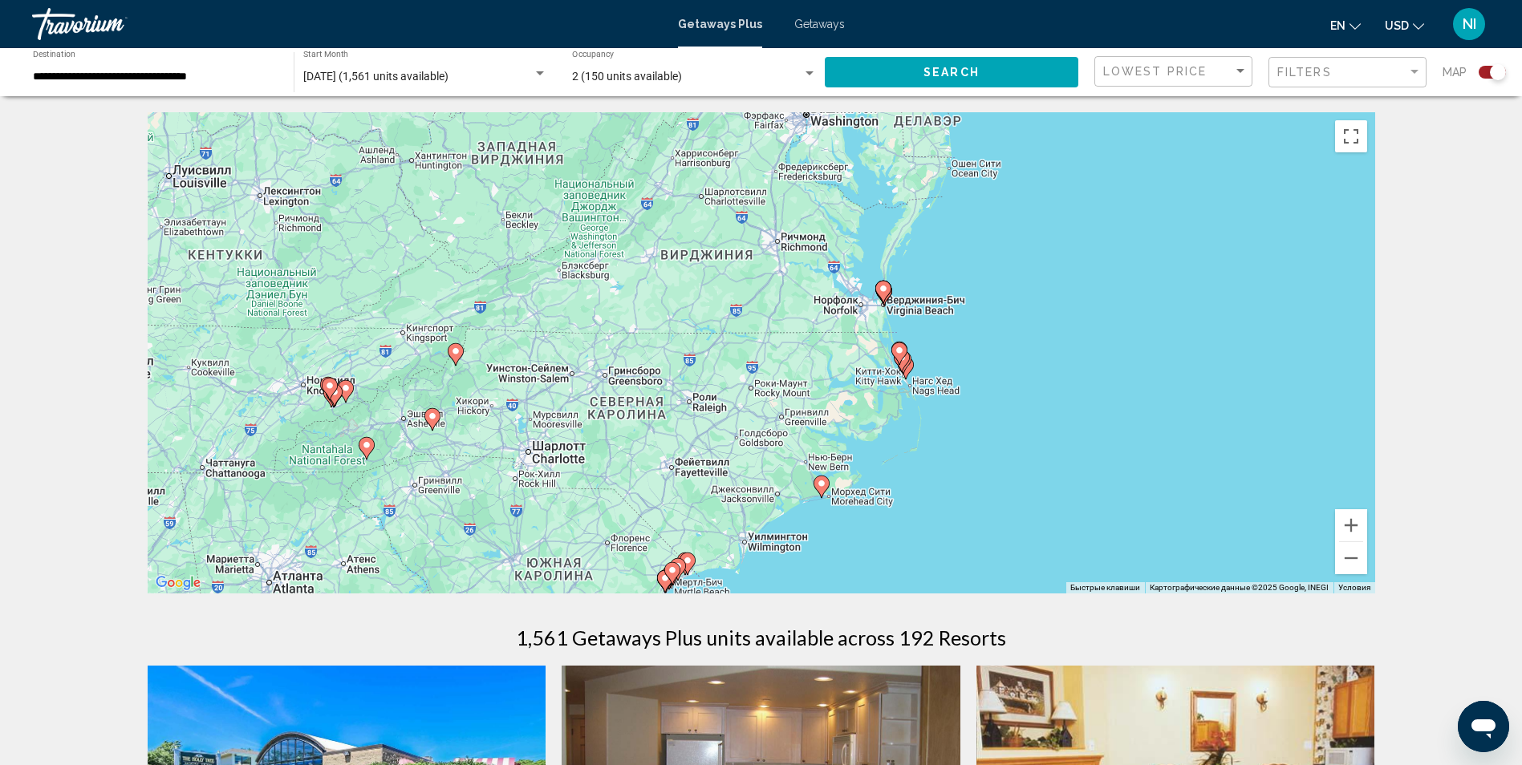
drag, startPoint x: 1169, startPoint y: 227, endPoint x: 910, endPoint y: 504, distance: 379.6
click at [910, 504] on div "Чтобы активировать перетаскивание с помощью клавиатуры, нажмите Alt + Ввод. Пос…" at bounding box center [761, 352] width 1227 height 481
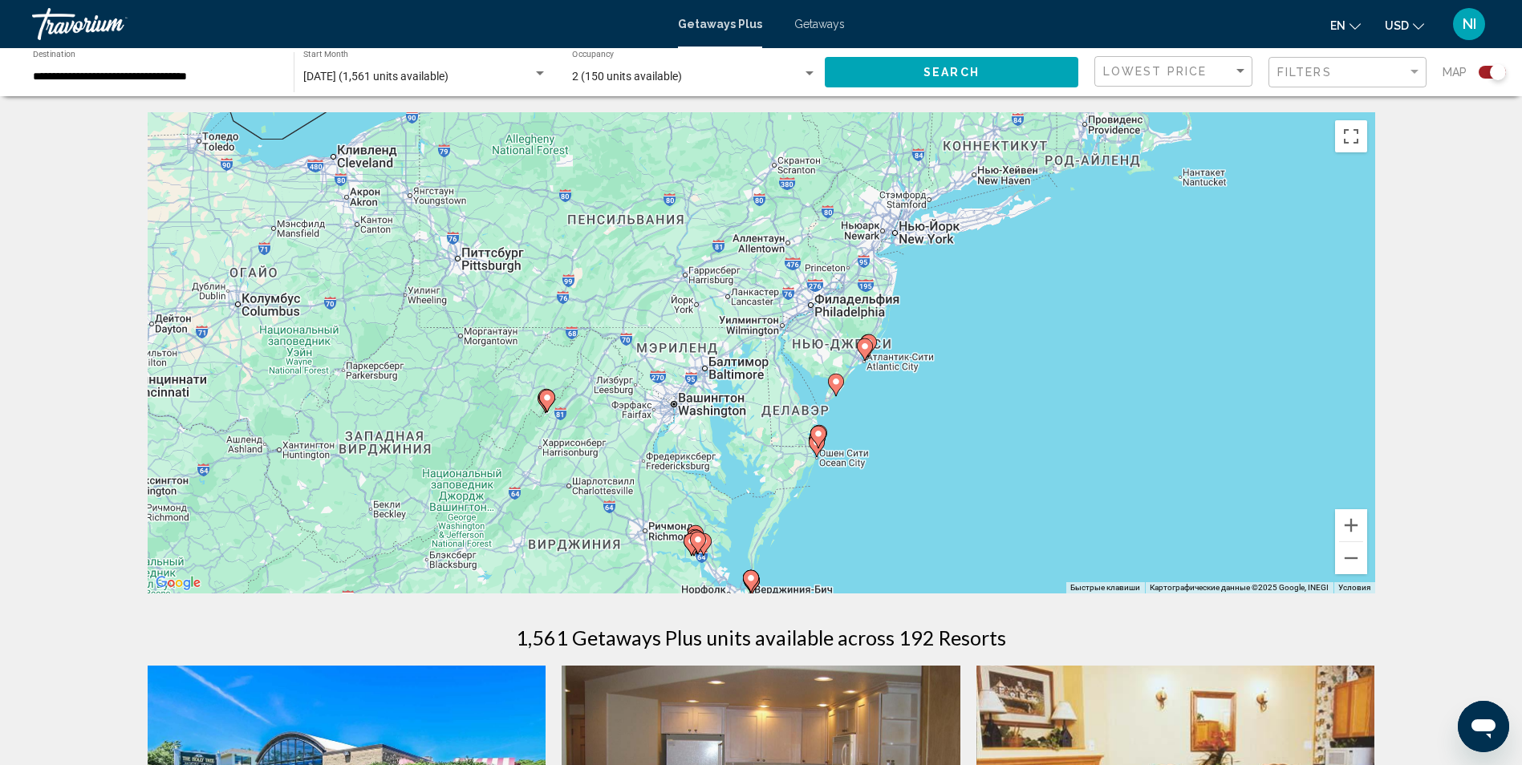
drag, startPoint x: 679, startPoint y: 201, endPoint x: 558, endPoint y: 476, distance: 301.0
click at [558, 476] on div "Чтобы активировать перетаскивание с помощью клавиатуры, нажмите Alt + Ввод. Пос…" at bounding box center [761, 352] width 1227 height 481
click at [1362, 528] on button "Увеличить" at bounding box center [1351, 525] width 32 height 32
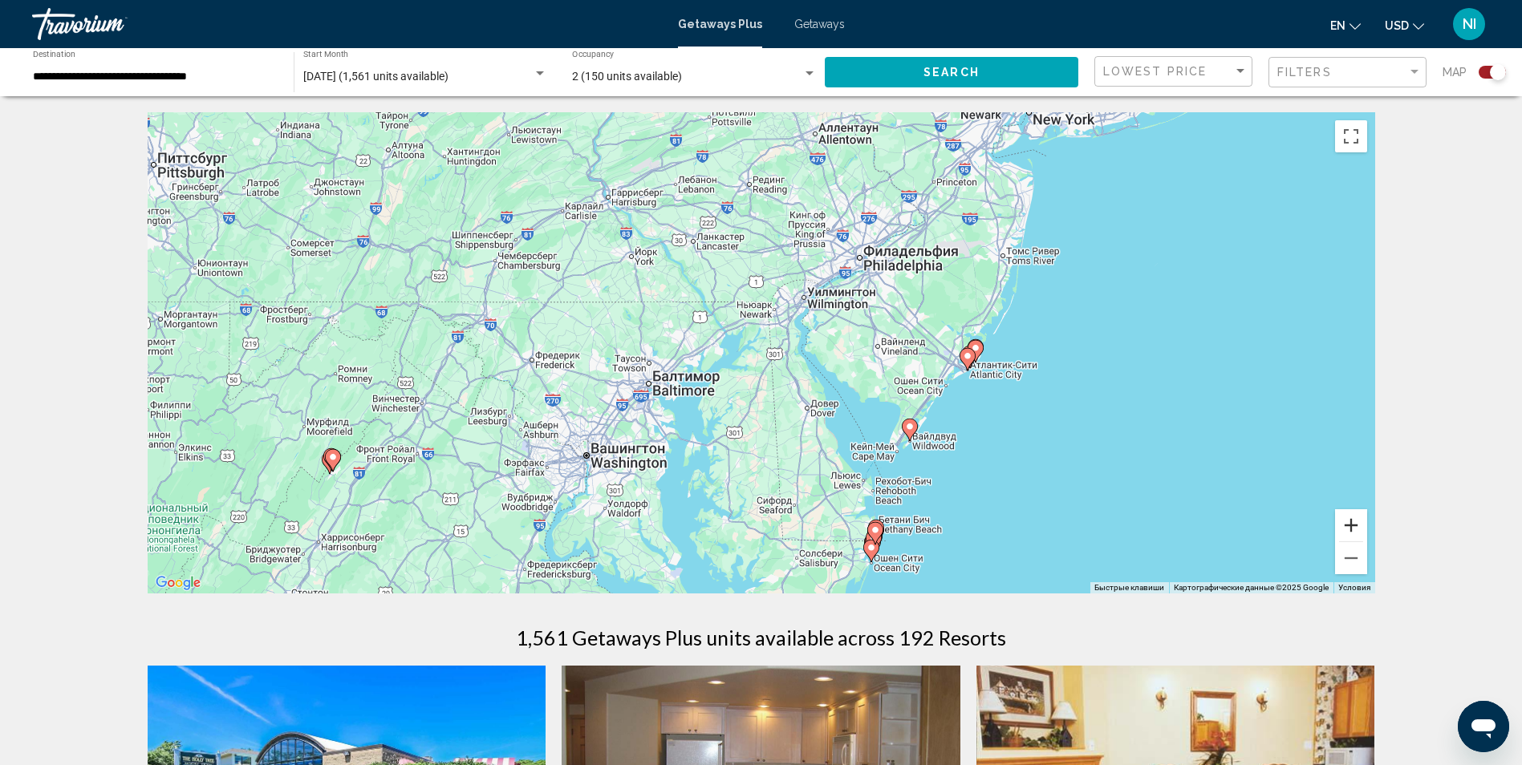
click at [1360, 526] on button "Увеличить" at bounding box center [1351, 525] width 32 height 32
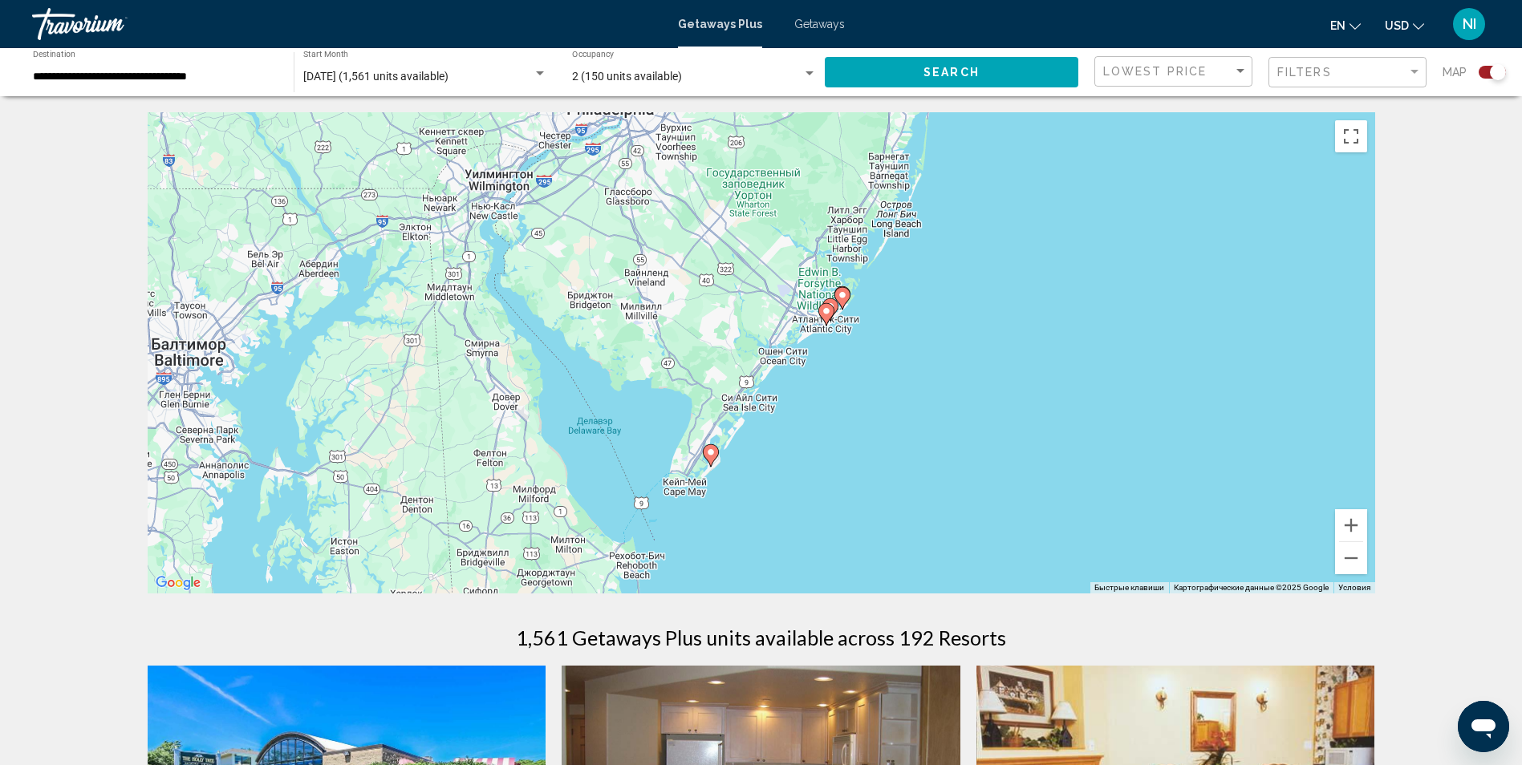
drag, startPoint x: 1259, startPoint y: 454, endPoint x: 894, endPoint y: 399, distance: 369.9
click at [911, 393] on div "Чтобы активировать перетаскивание с помощью клавиатуры, нажмите Alt + Ввод. Пос…" at bounding box center [761, 352] width 1227 height 481
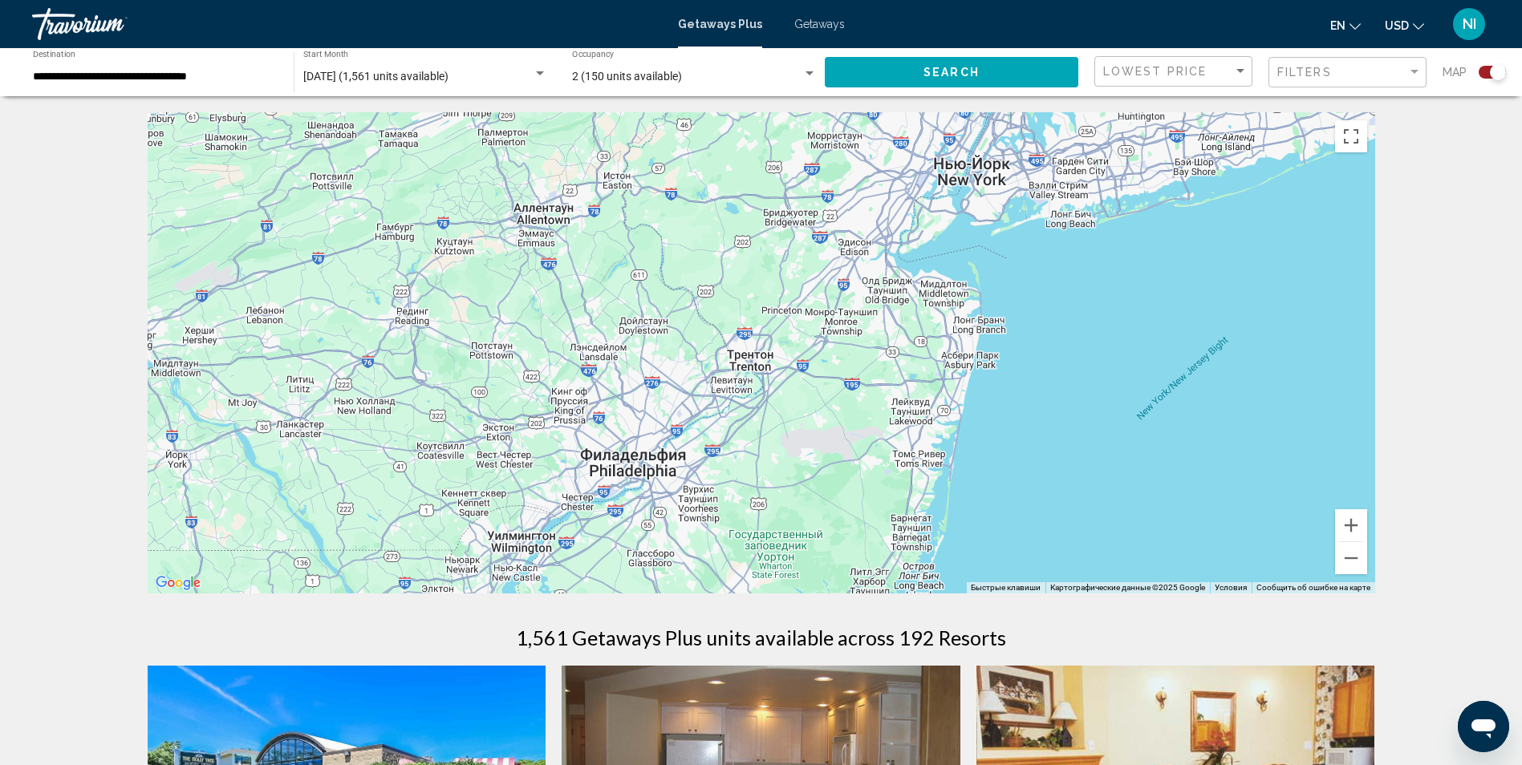
drag, startPoint x: 667, startPoint y: 192, endPoint x: 691, endPoint y: 548, distance: 356.1
click at [691, 548] on div "Чтобы активировать перетаскивание с помощью клавиатуры, нажмите Alt + Ввод. Пос…" at bounding box center [761, 352] width 1227 height 481
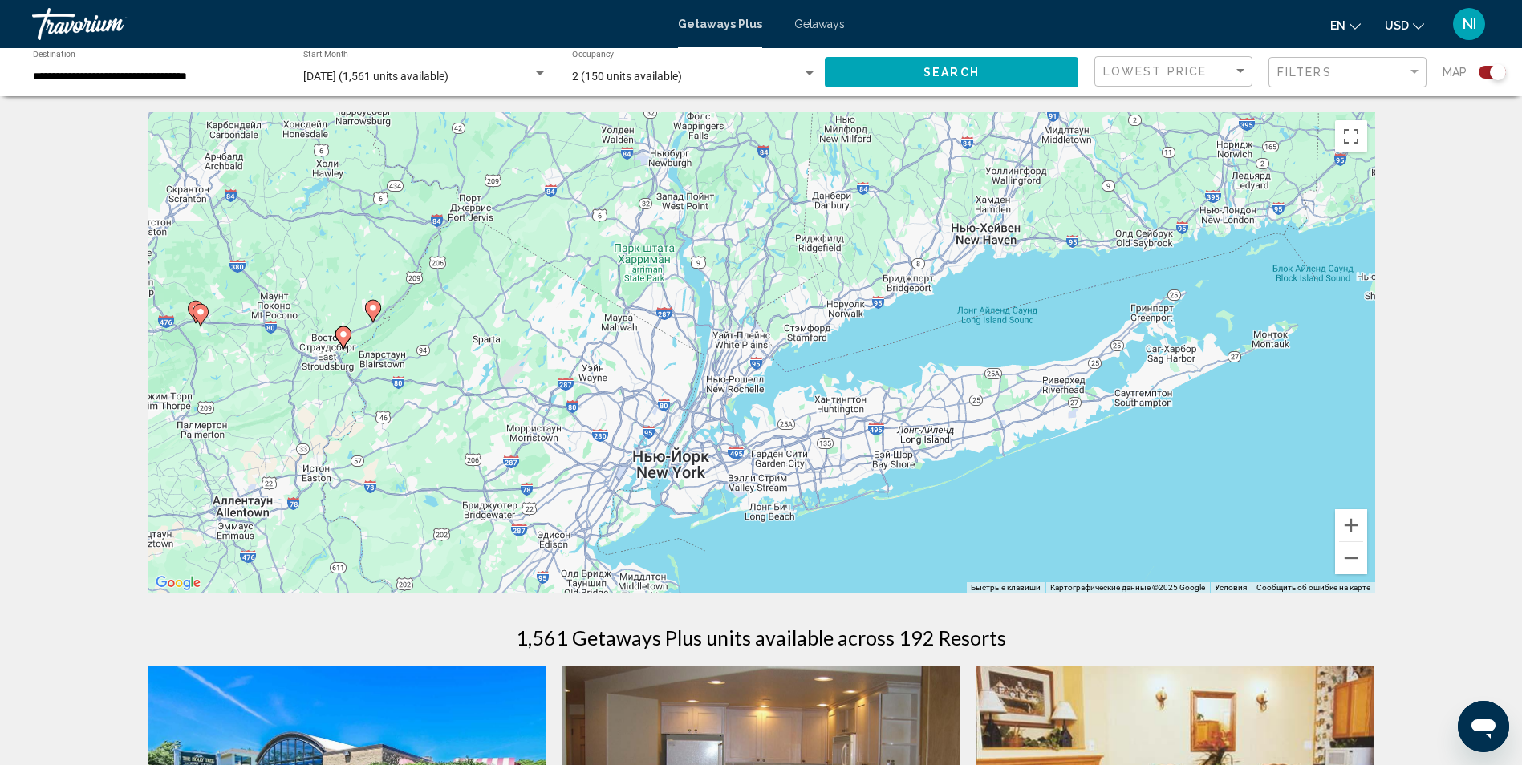
drag, startPoint x: 910, startPoint y: 341, endPoint x: 784, endPoint y: 534, distance: 230.7
click at [784, 534] on div "Чтобы активировать перетаскивание с помощью клавиатуры, нажмите Alt + Ввод. Пос…" at bounding box center [761, 352] width 1227 height 481
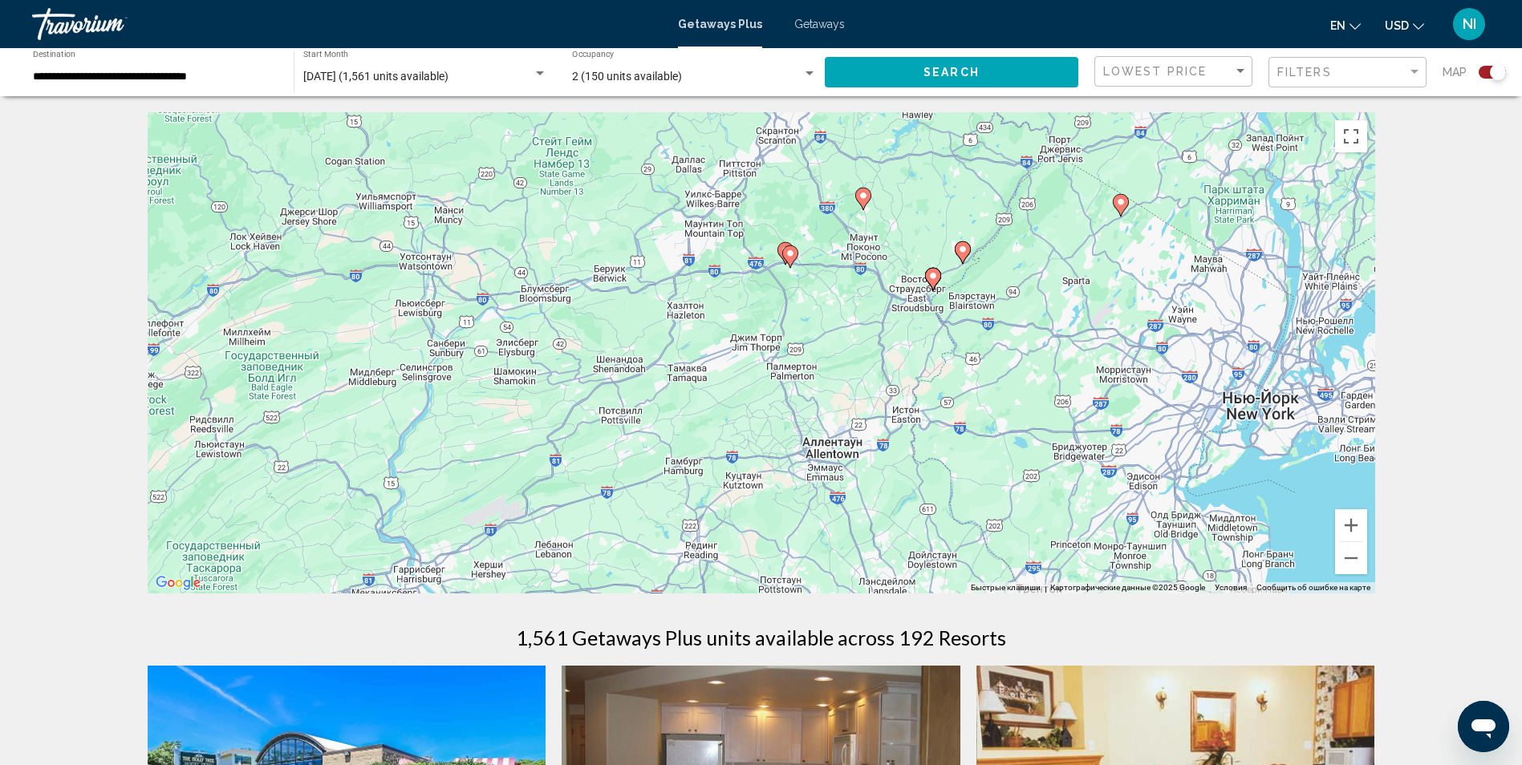
drag, startPoint x: 508, startPoint y: 412, endPoint x: 1089, endPoint y: 338, distance: 586.2
click at [1105, 345] on div "Чтобы активировать перетаскивание с помощью клавиатуры, нажмите Alt + Ввод. Пос…" at bounding box center [761, 352] width 1227 height 481
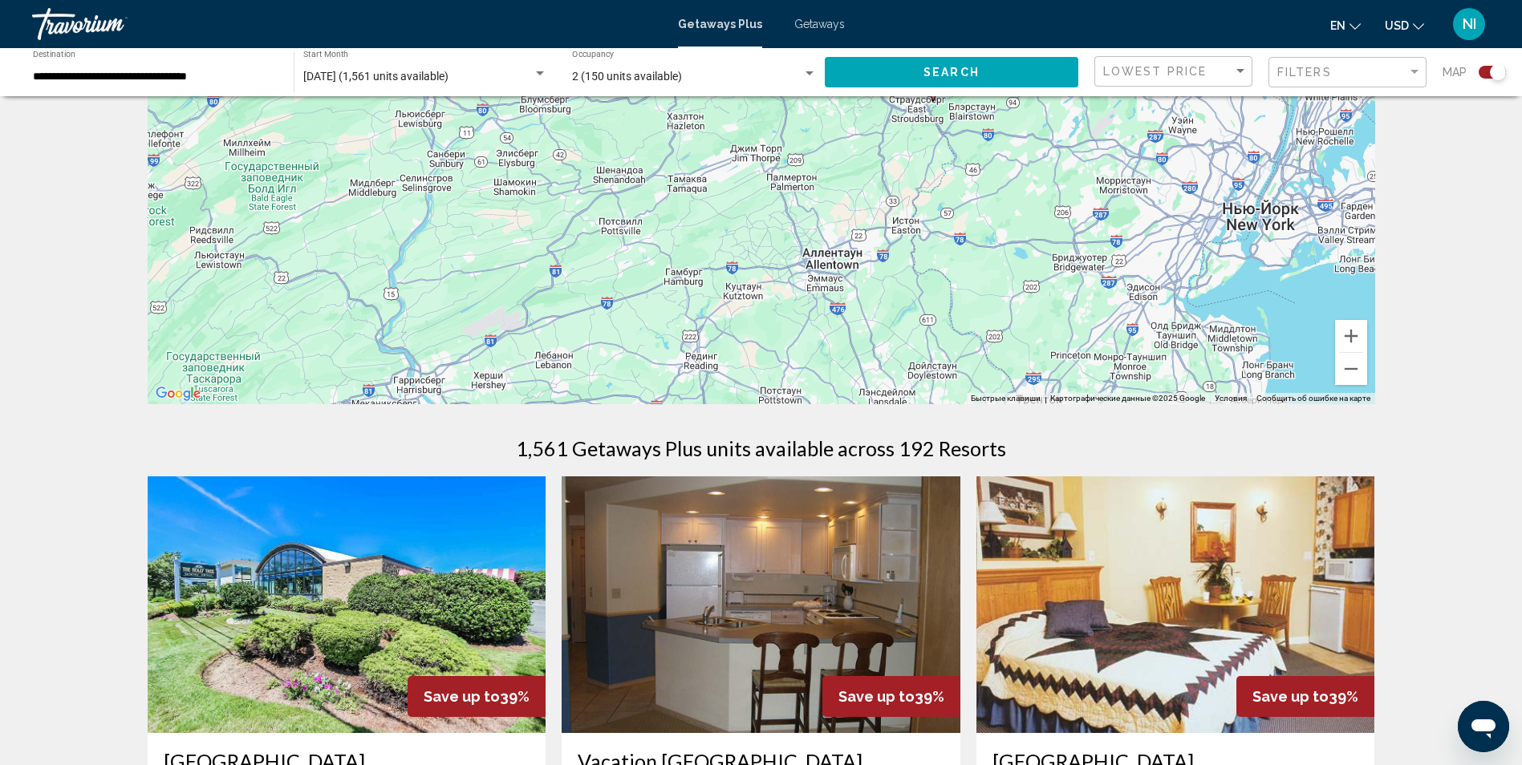
scroll to position [241, 0]
